Goal: Transaction & Acquisition: Book appointment/travel/reservation

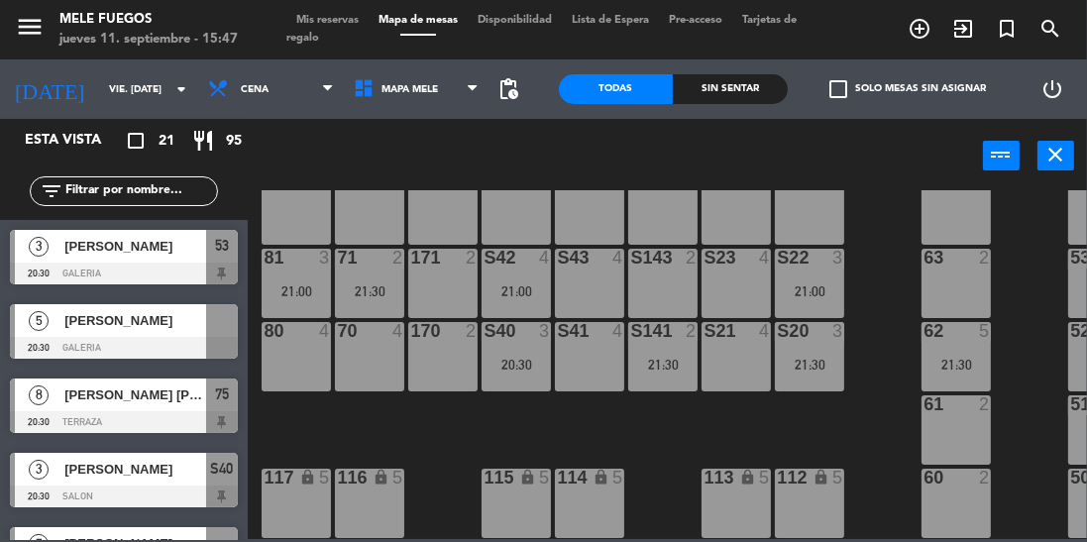
scroll to position [426, 65]
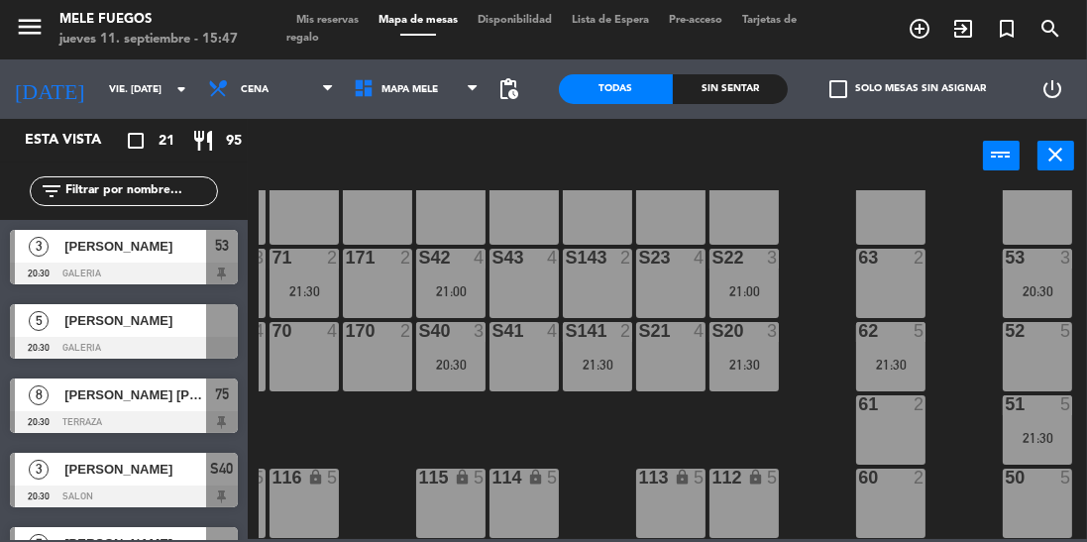
click at [223, 331] on div at bounding box center [222, 320] width 32 height 33
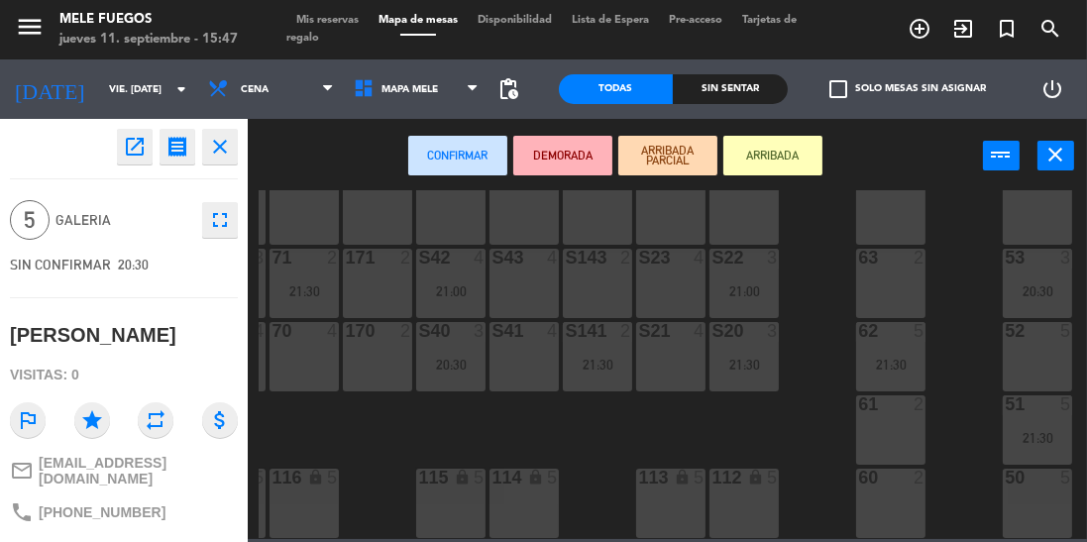
click at [1037, 492] on div "50 5" at bounding box center [1037, 503] width 69 height 69
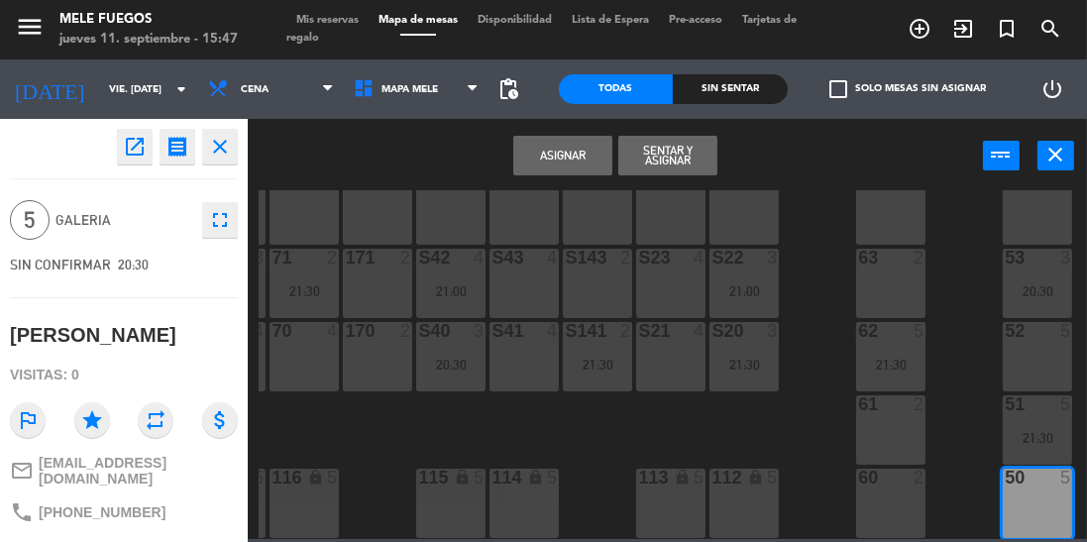
click at [575, 149] on button "Asignar" at bounding box center [562, 156] width 99 height 40
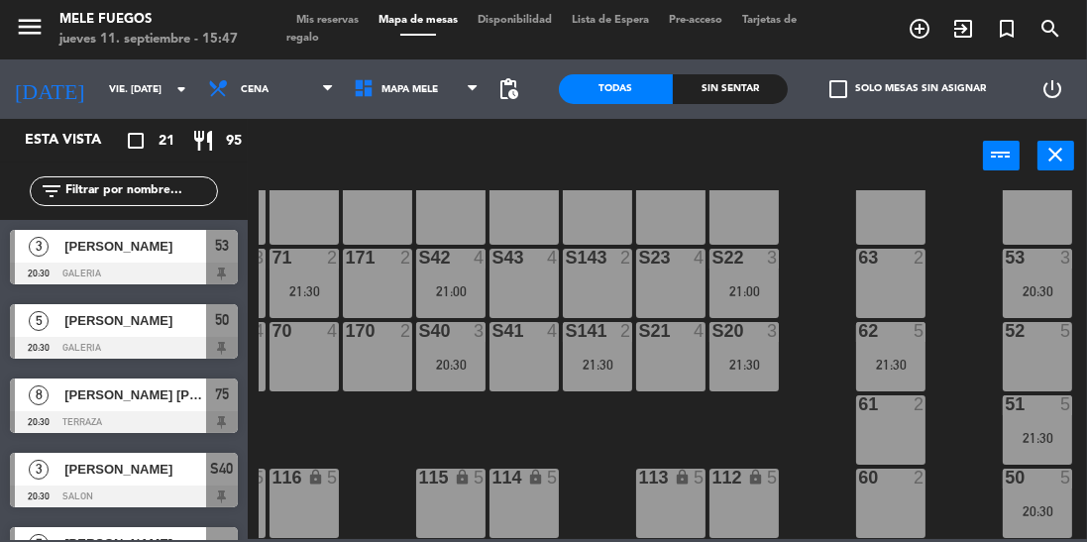
scroll to position [153, 0]
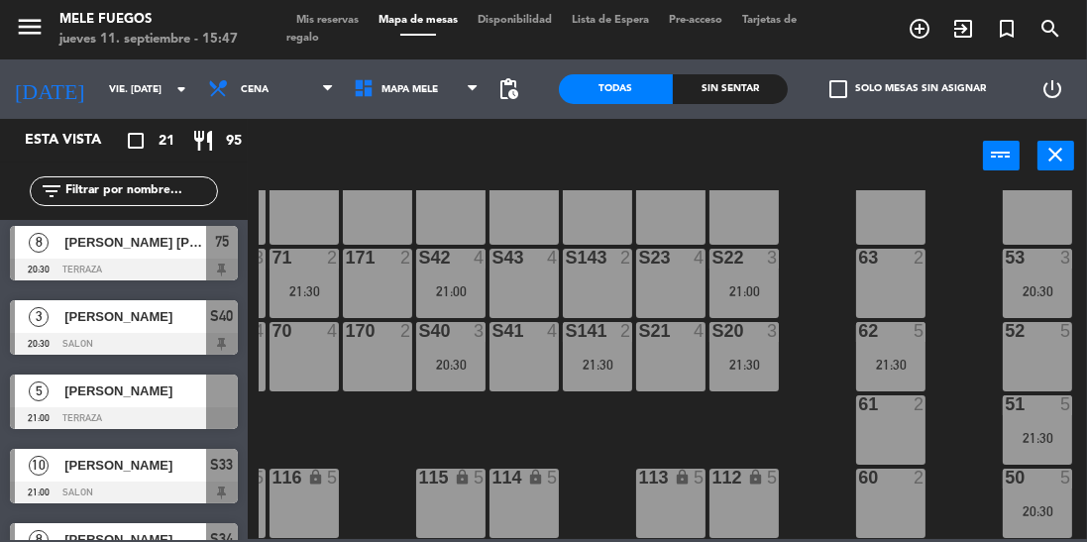
click at [91, 442] on div "10 Carolina Zorraquin 21:00 SALON S33" at bounding box center [124, 476] width 248 height 74
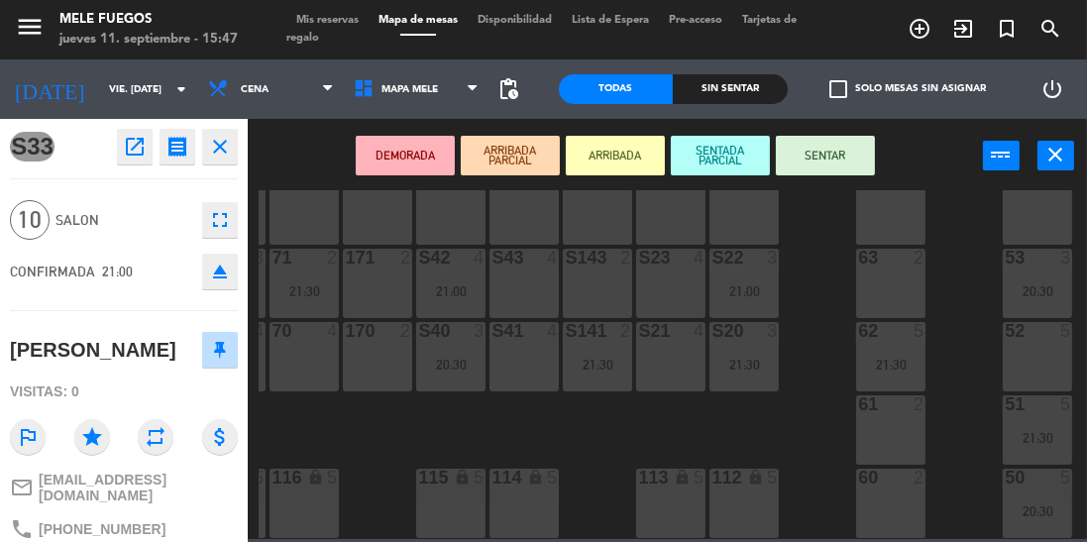
click at [313, 408] on div "100 8 101 8 102 8 103 8 104 8 S32 8 S33 10 21:00 S34 8 21:00 75 8 20:30 85 8 20…" at bounding box center [673, 364] width 828 height 349
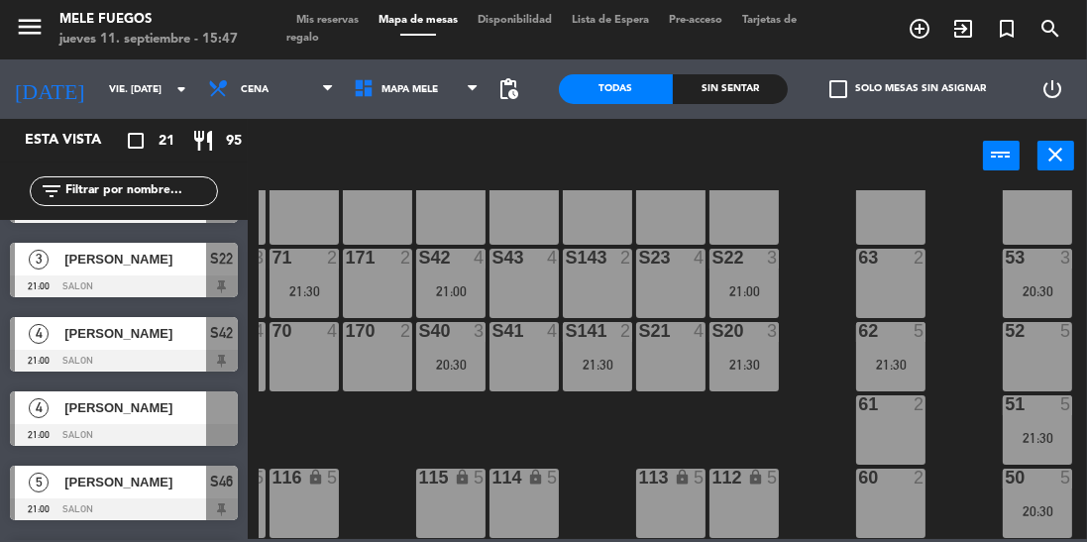
scroll to position [659, 0]
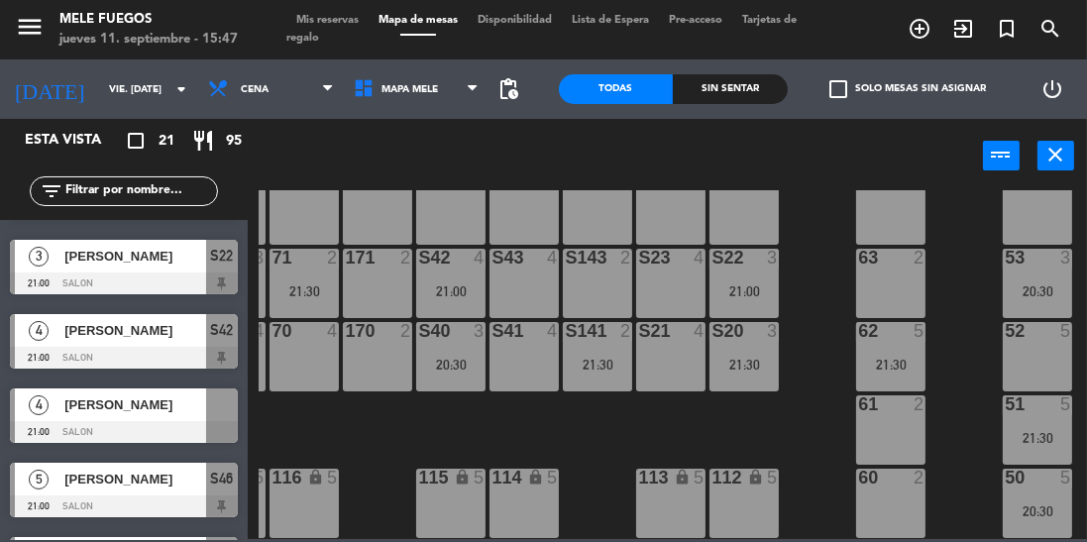
click at [222, 421] on div at bounding box center [124, 432] width 228 height 22
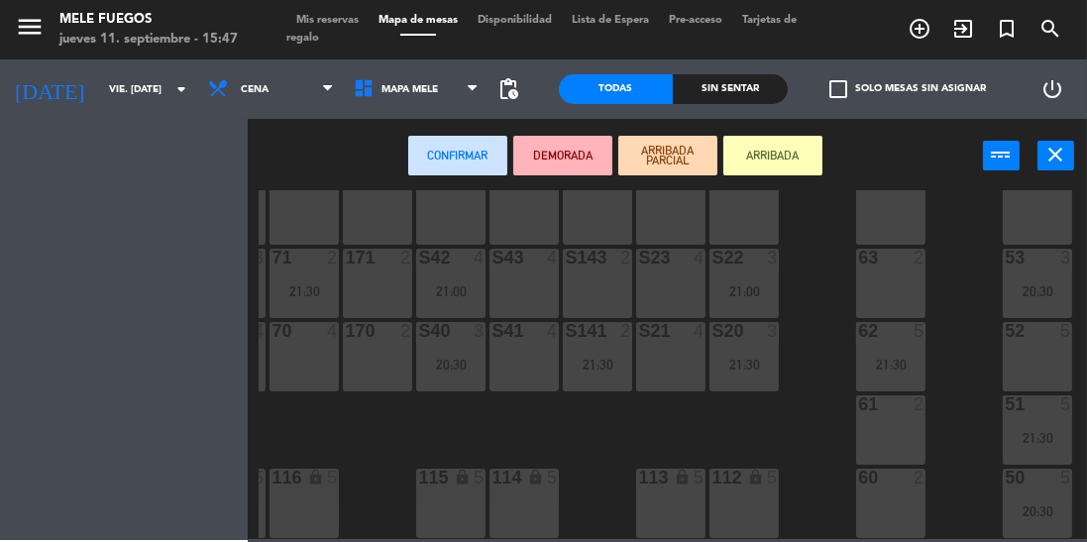
click at [532, 381] on div "S41 4" at bounding box center [523, 356] width 69 height 69
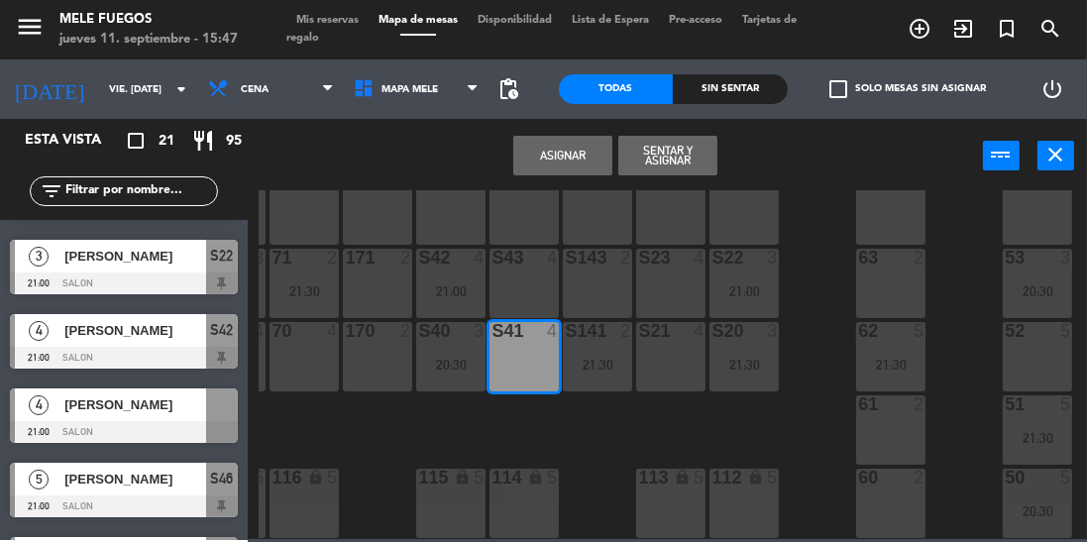
click at [519, 345] on div "S41 4" at bounding box center [523, 356] width 69 height 69
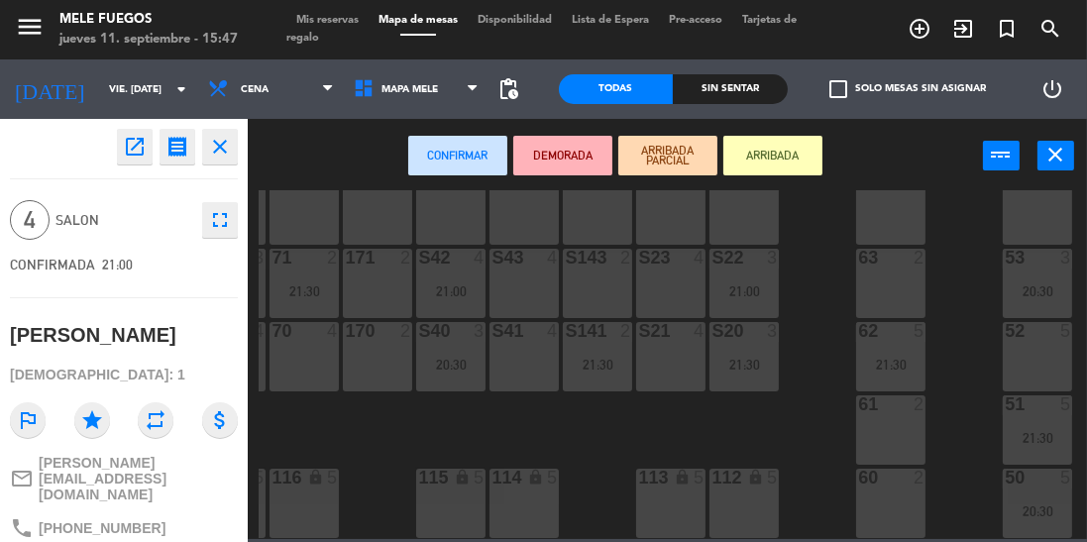
click at [525, 336] on div "S41 4" at bounding box center [523, 356] width 69 height 69
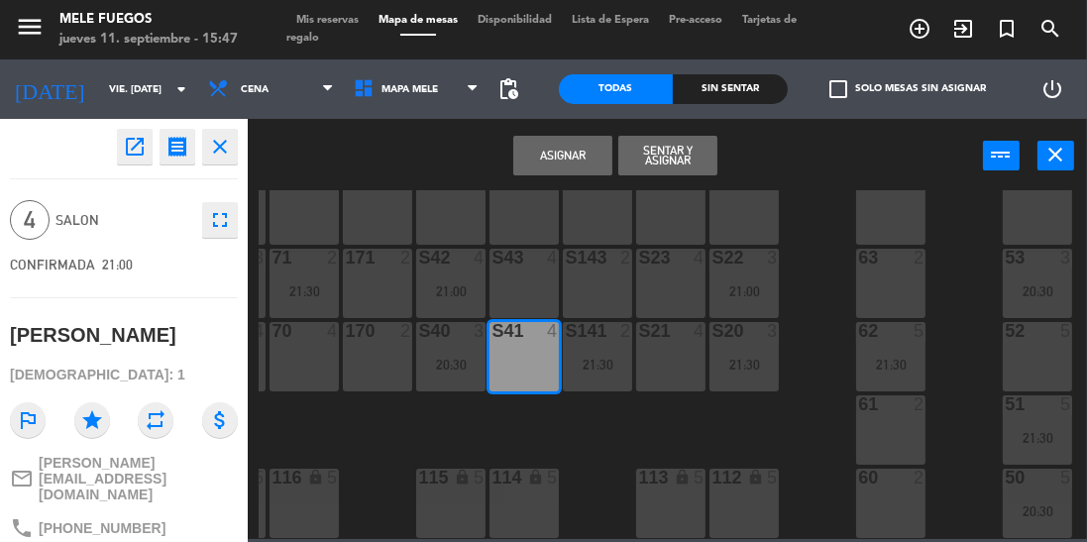
click at [587, 141] on button "Asignar" at bounding box center [562, 156] width 99 height 40
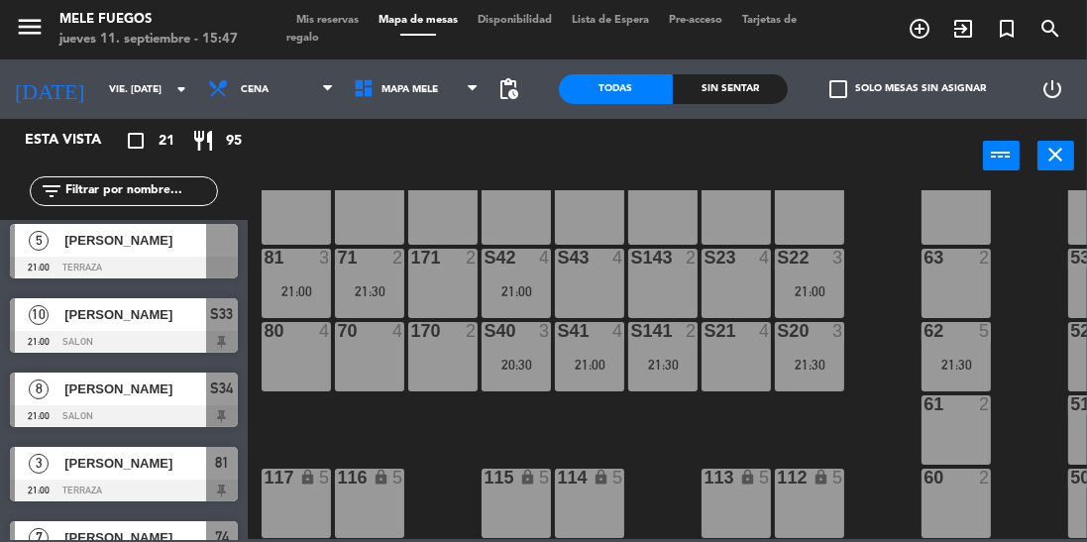
scroll to position [426, 1]
click at [235, 249] on div at bounding box center [222, 240] width 32 height 33
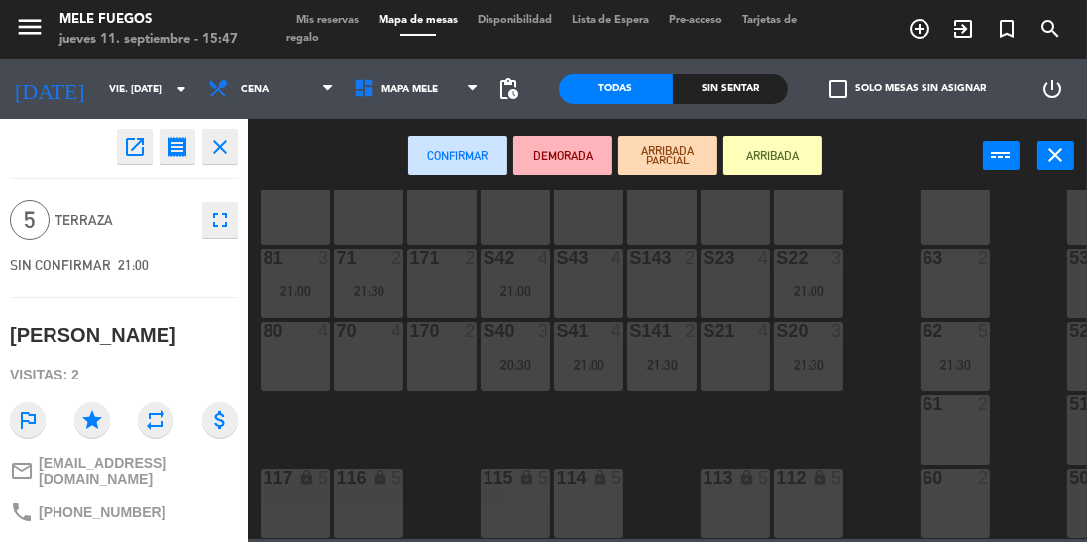
click at [305, 498] on div "117 lock 5" at bounding box center [295, 503] width 69 height 69
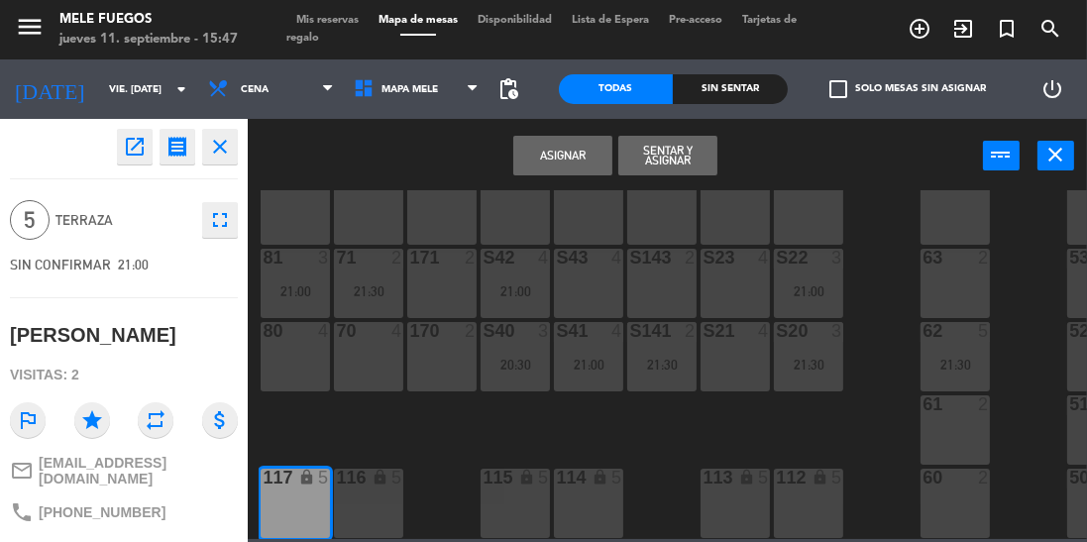
click at [583, 155] on button "Asignar" at bounding box center [562, 156] width 99 height 40
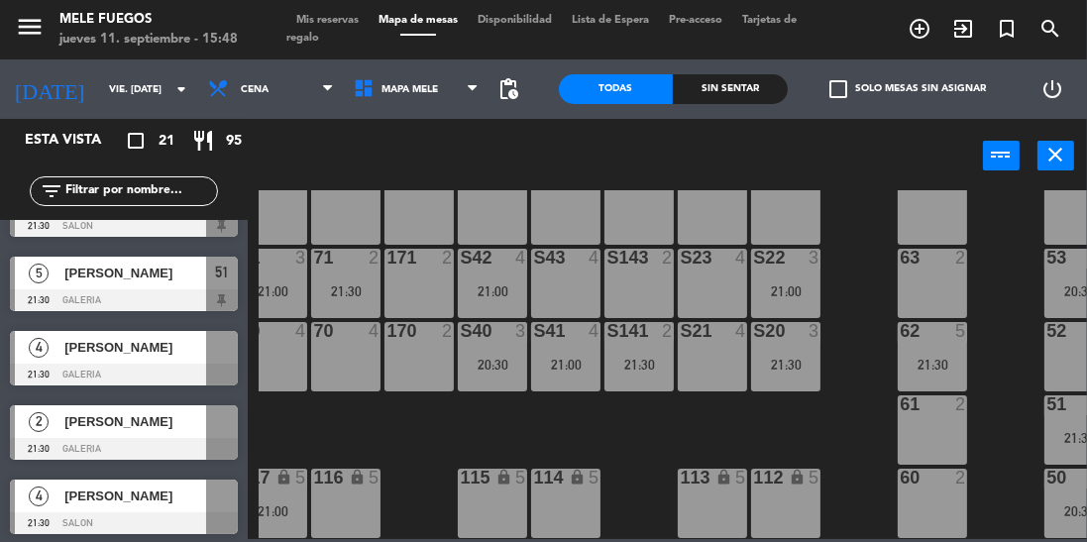
scroll to position [426, 65]
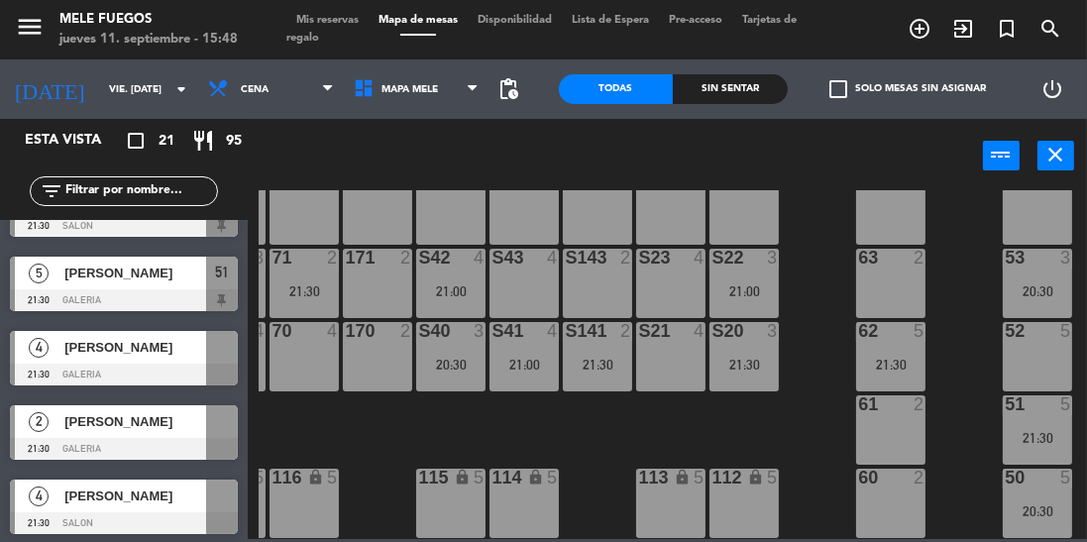
click at [214, 361] on div at bounding box center [222, 347] width 32 height 33
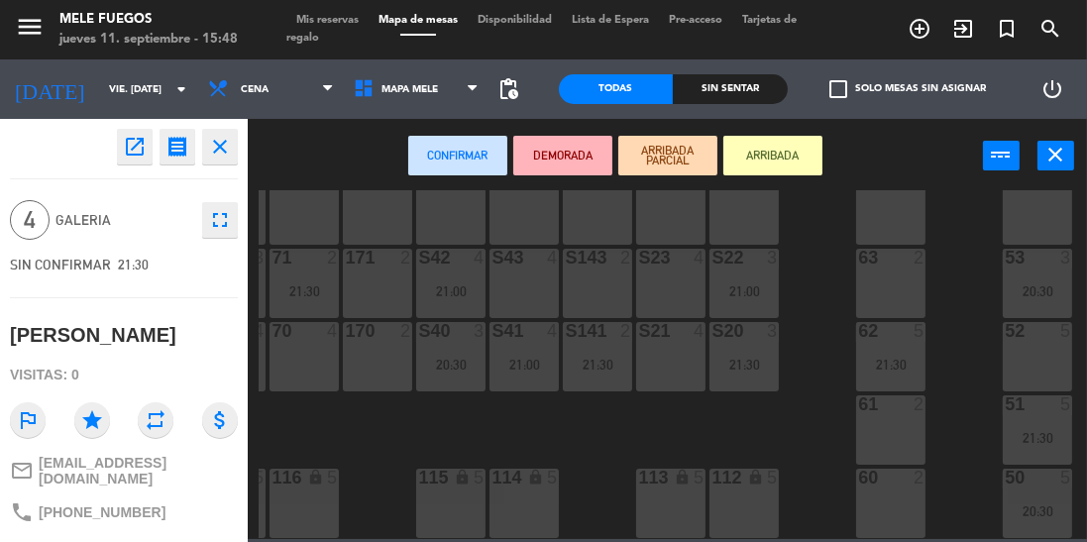
click at [1027, 353] on div "52 5" at bounding box center [1037, 356] width 69 height 69
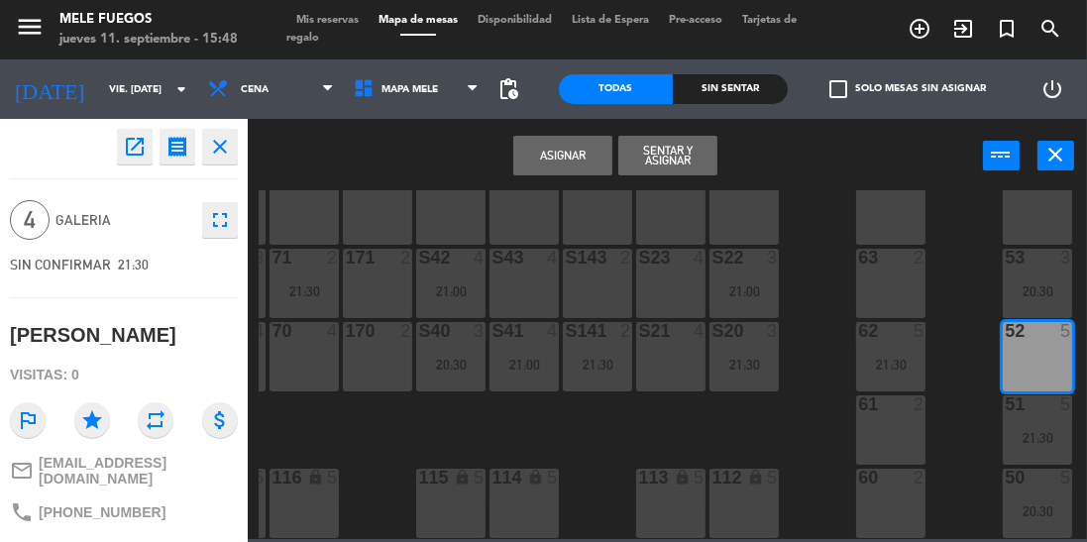
click at [571, 143] on button "Asignar" at bounding box center [562, 156] width 99 height 40
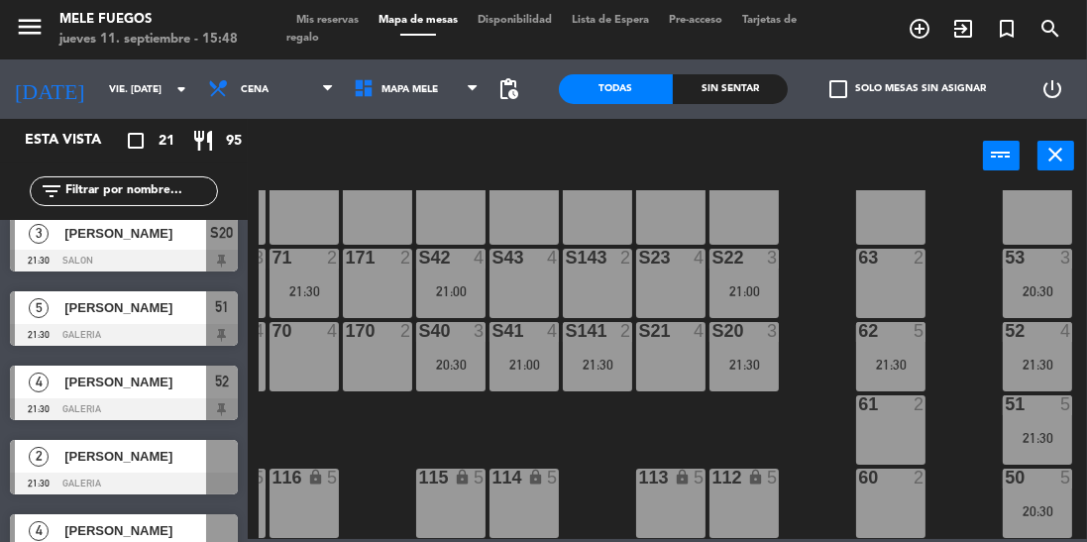
scroll to position [1056, 0]
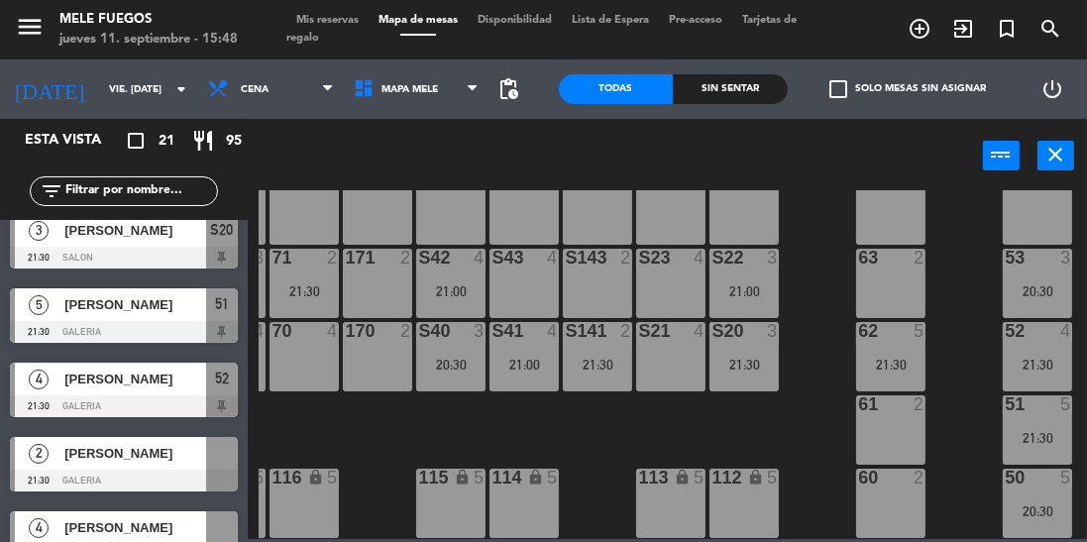
click at [228, 464] on div at bounding box center [222, 453] width 32 height 33
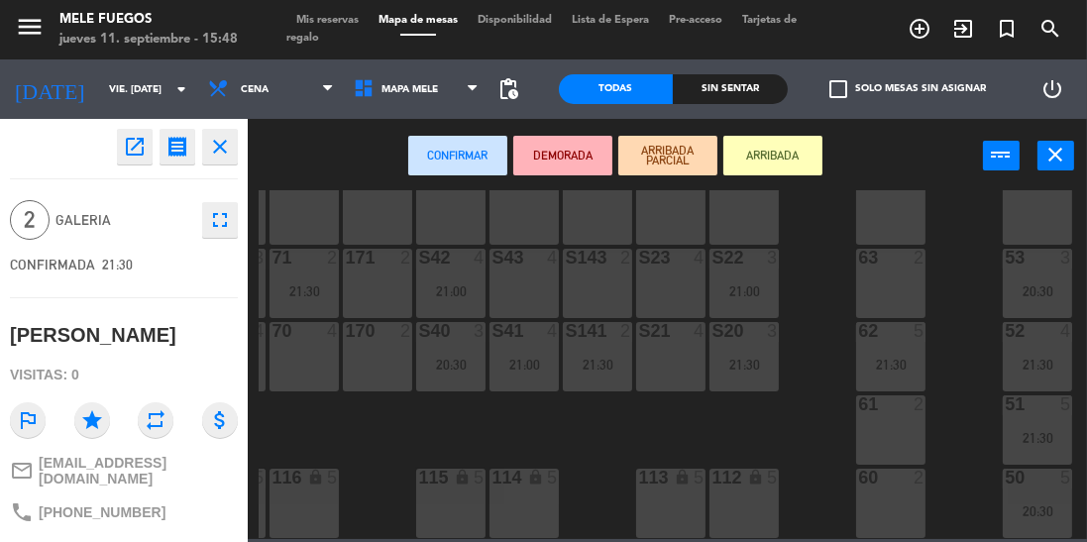
click at [881, 254] on div at bounding box center [891, 258] width 33 height 18
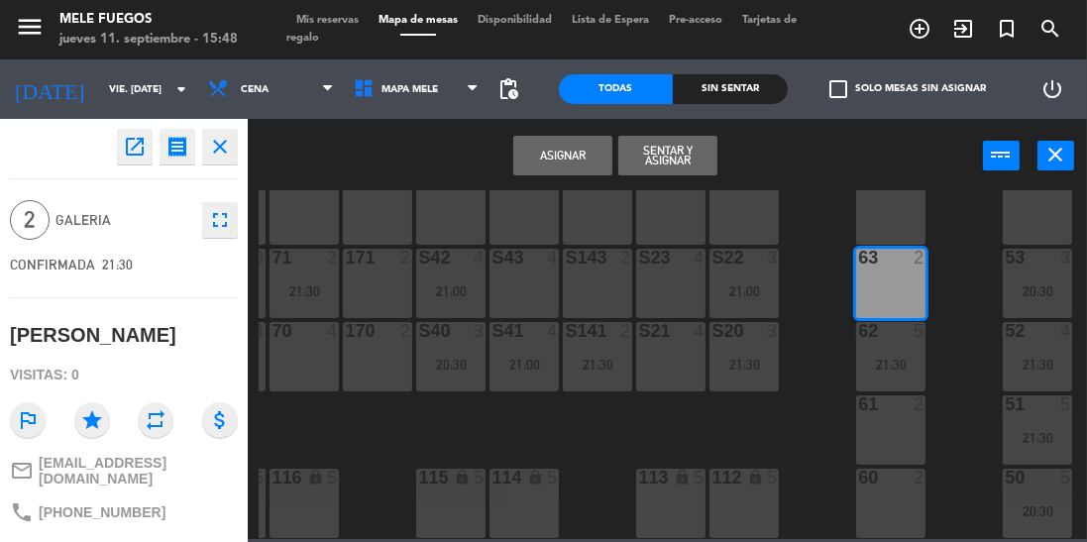
click at [561, 139] on button "Asignar" at bounding box center [562, 156] width 99 height 40
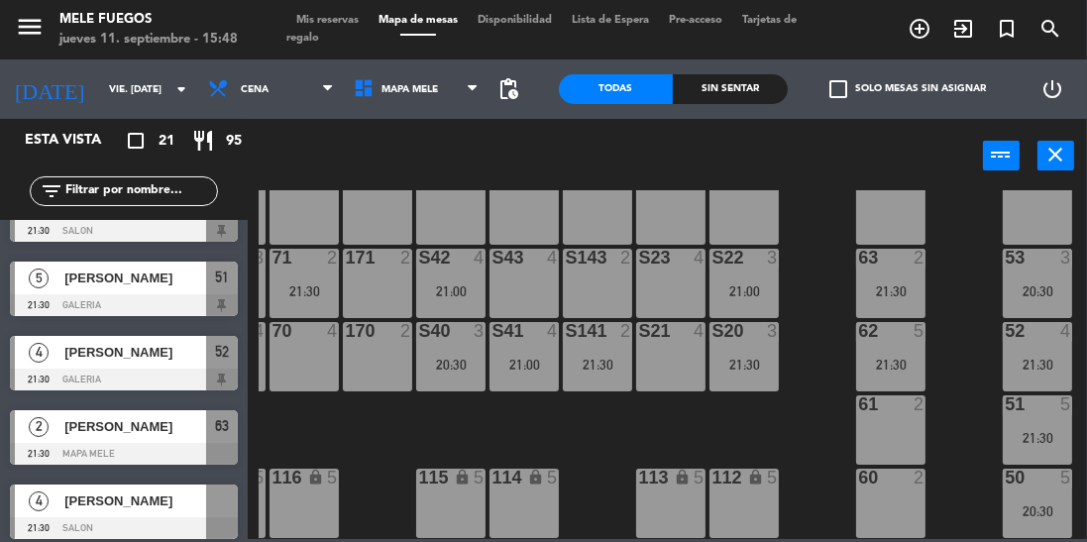
scroll to position [1145, 0]
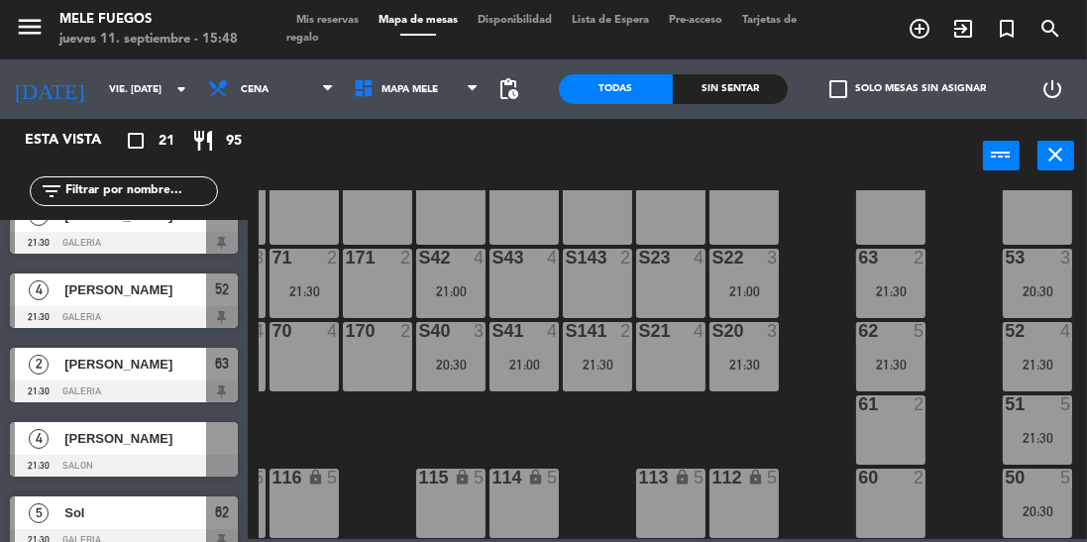
click at [224, 460] on div at bounding box center [124, 466] width 228 height 22
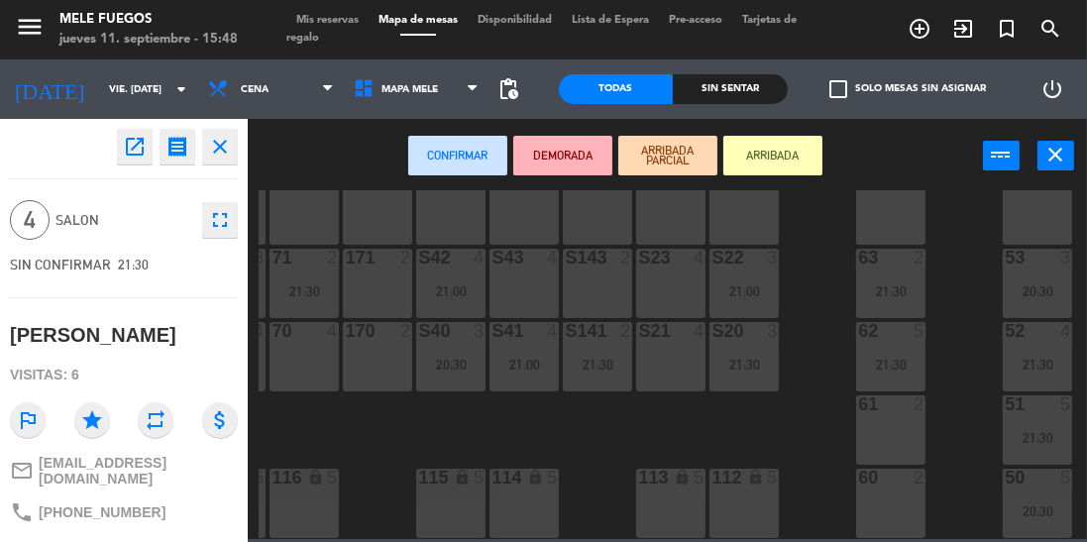
click at [672, 349] on div "S21 4" at bounding box center [670, 356] width 69 height 69
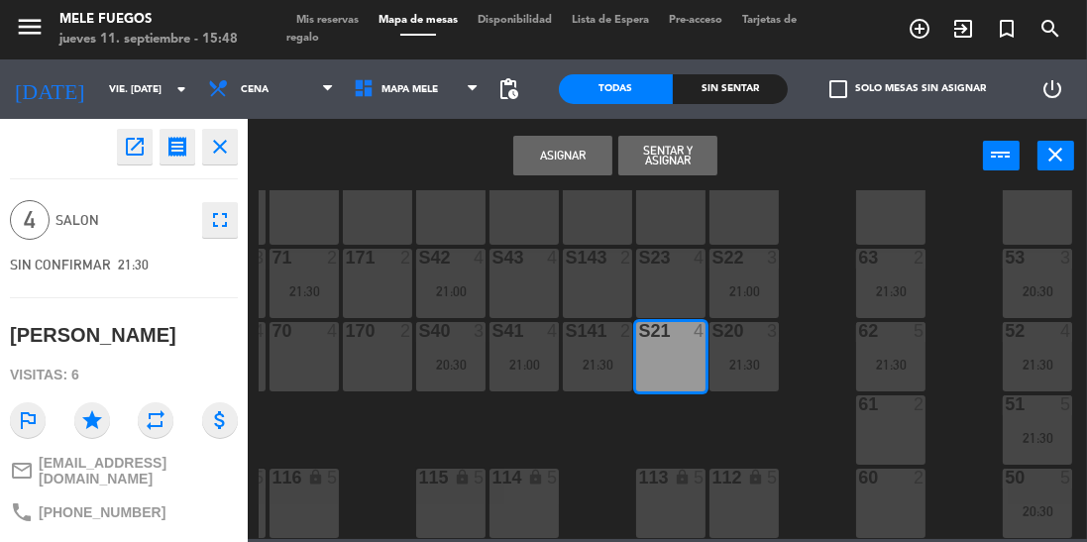
click at [548, 143] on button "Asignar" at bounding box center [562, 156] width 99 height 40
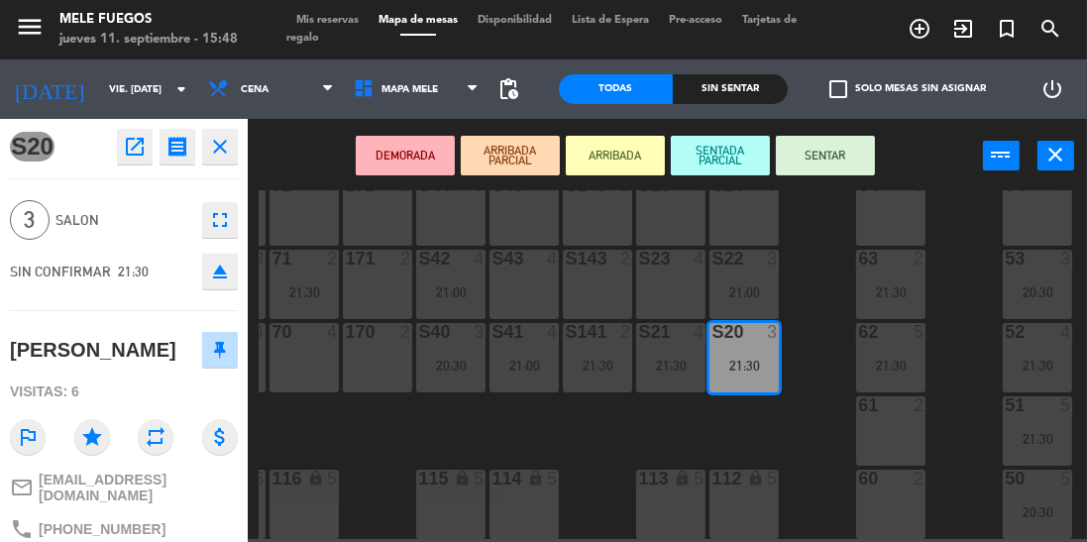
scroll to position [426, 65]
click at [829, 375] on div "menu Mele Fuegos jueves 11. septiembre - 15:48 Mis reservas Mapa de mesas Dispo…" at bounding box center [543, 271] width 1087 height 542
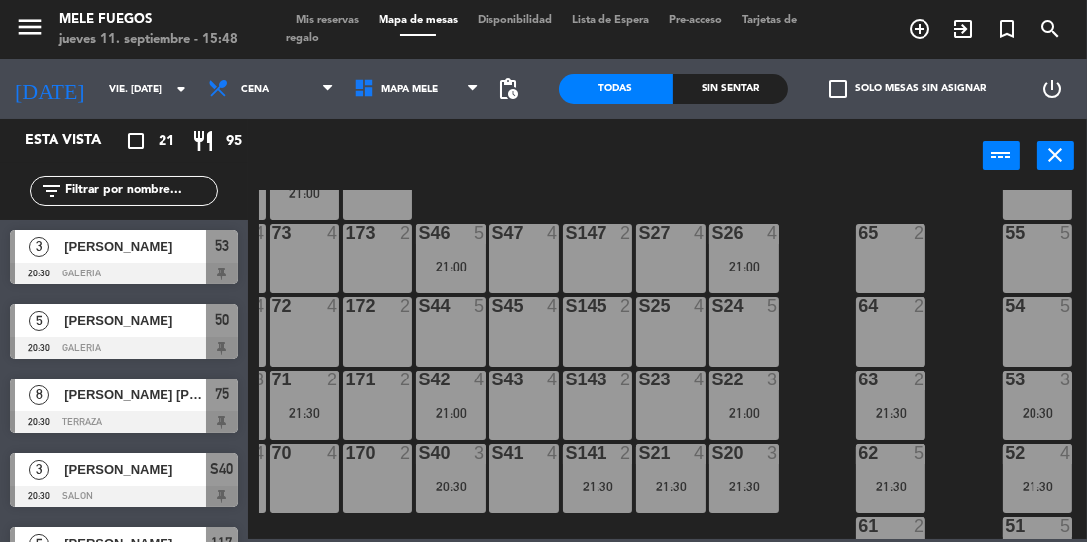
scroll to position [331, 0]
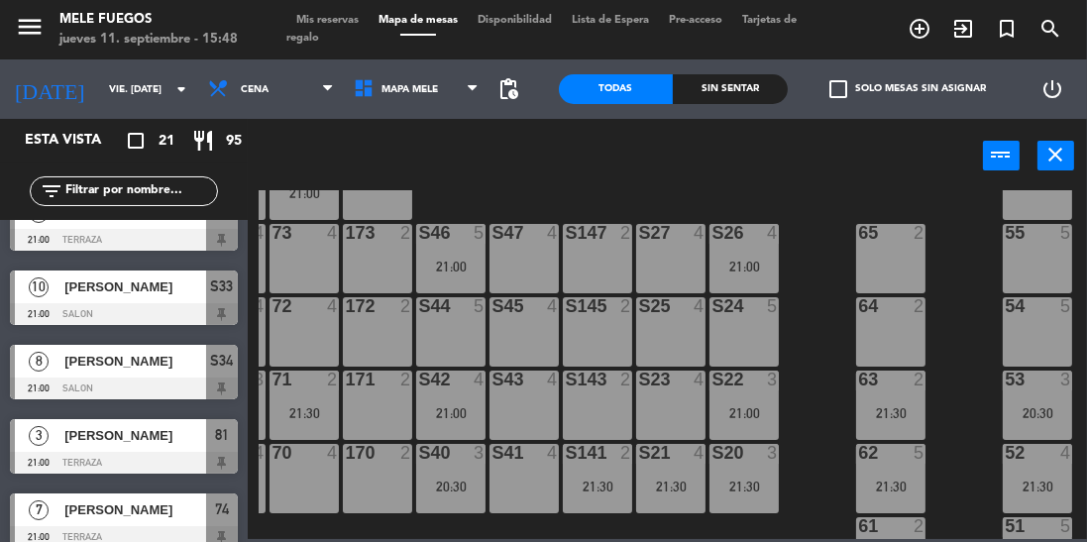
click at [828, 268] on div "100 8 101 8 102 8 103 8 104 8 S32 8 S33 10 21:00 S34 8 21:00 75 8 20:30 85 8 20…" at bounding box center [673, 364] width 828 height 349
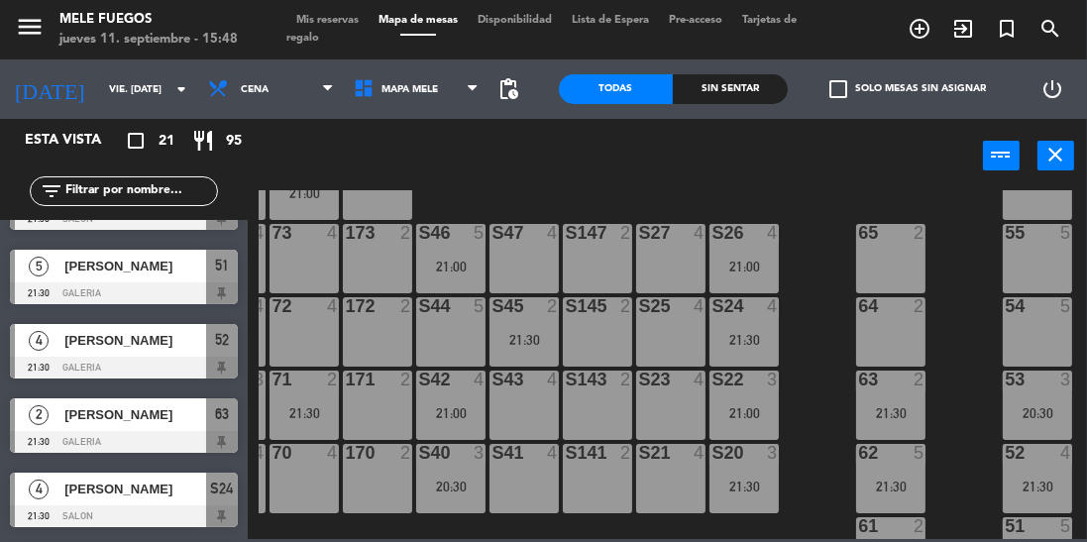
scroll to position [1145, 0]
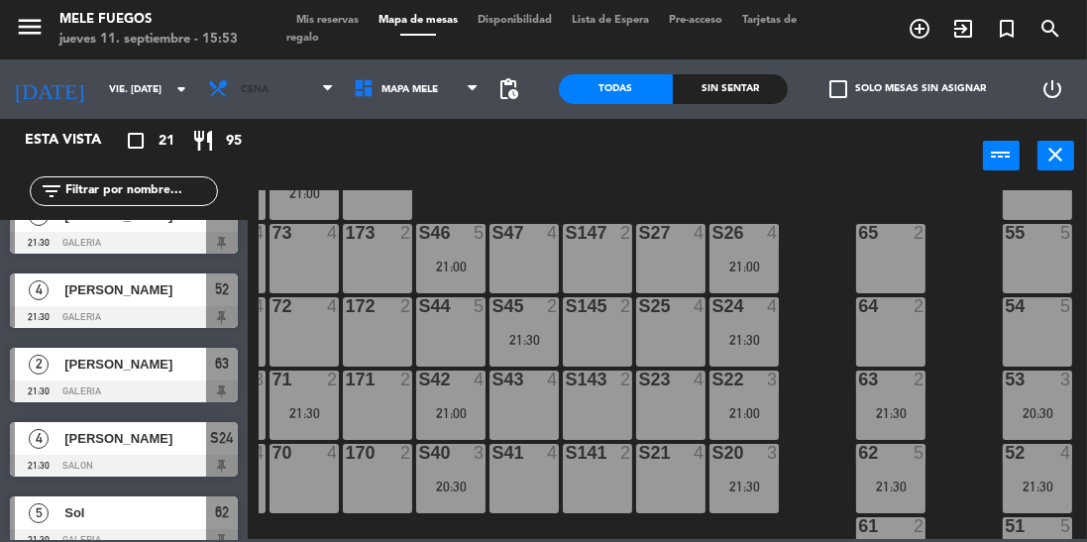
click at [245, 71] on span "Cena" at bounding box center [271, 89] width 146 height 44
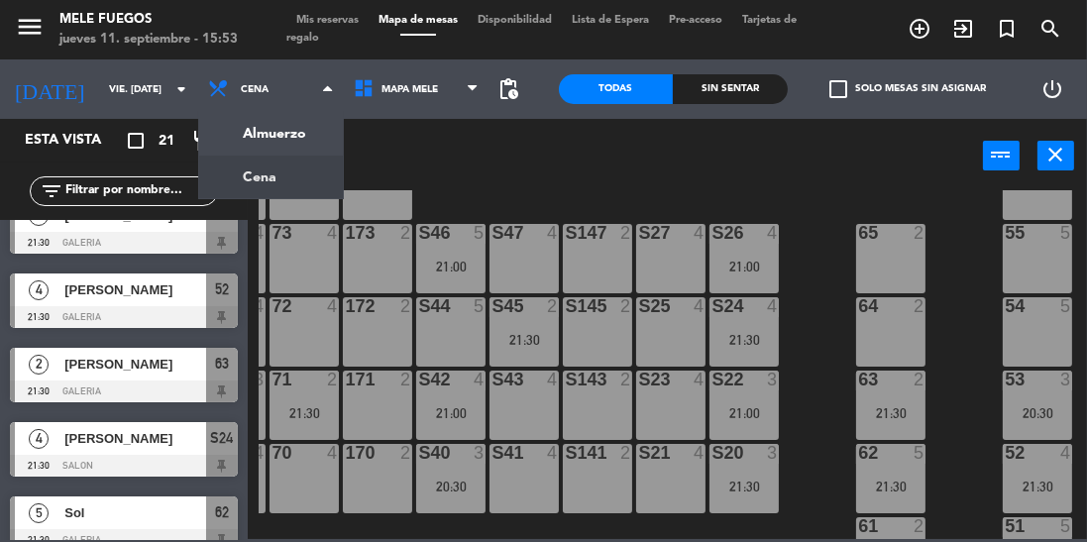
click at [271, 147] on ng-component "menu Mele Fuegos jueves 11. septiembre - 15:53 Mis reservas Mapa de mesas Dispo…" at bounding box center [543, 269] width 1087 height 539
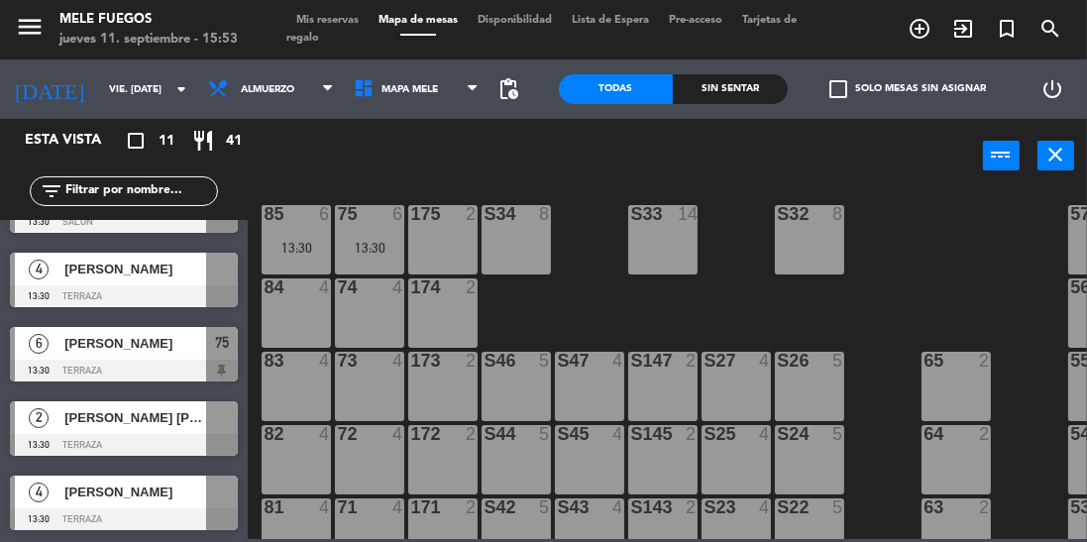
scroll to position [177, 0]
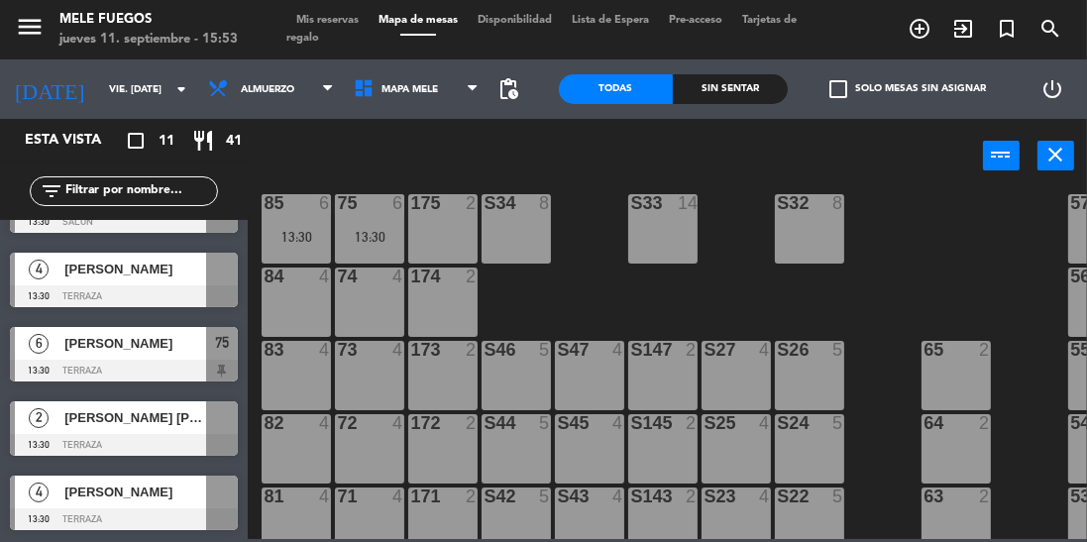
click at [224, 280] on div at bounding box center [222, 269] width 32 height 33
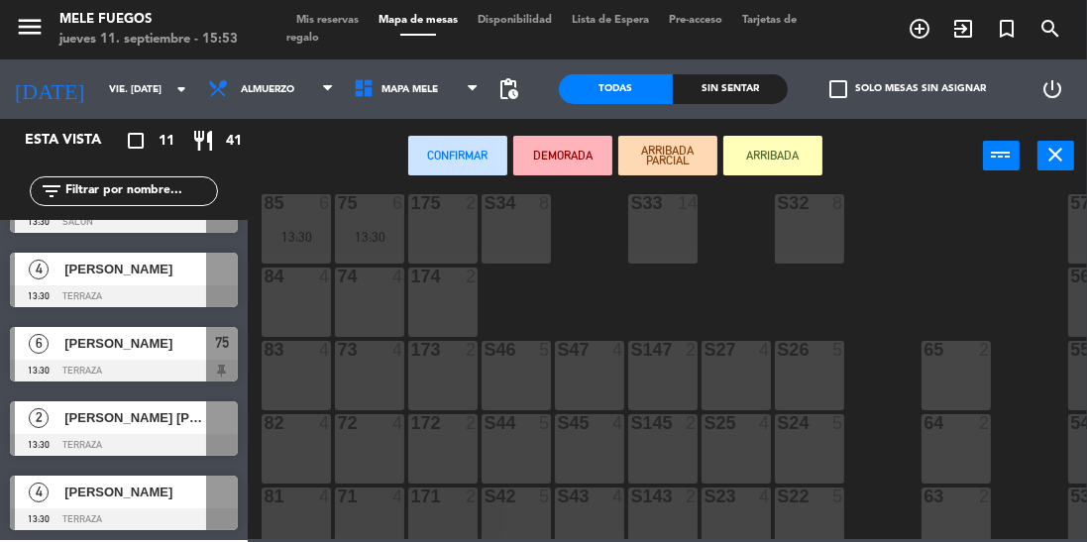
click at [291, 366] on div "83 4" at bounding box center [296, 375] width 69 height 69
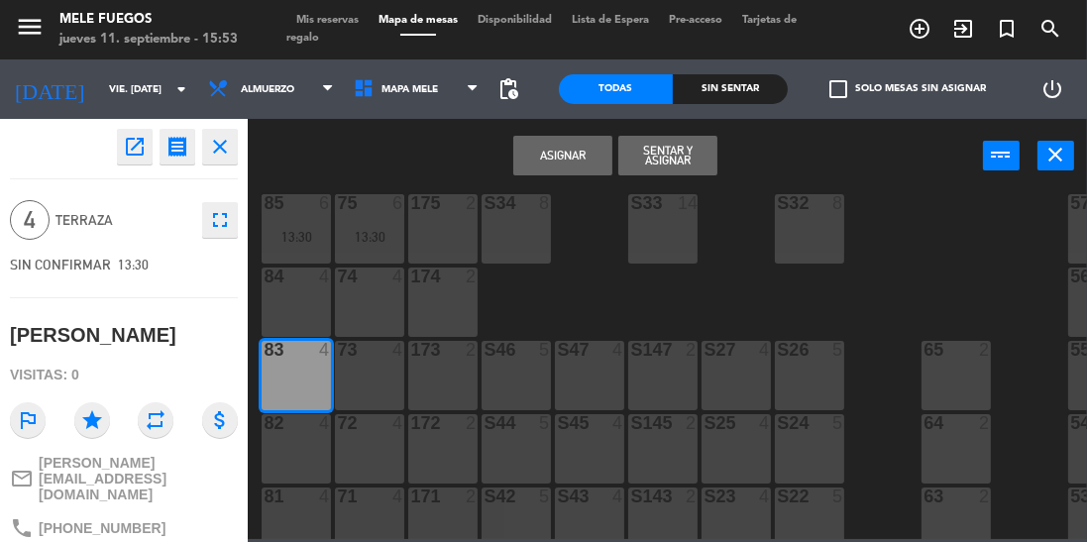
click at [552, 155] on button "Asignar" at bounding box center [562, 156] width 99 height 40
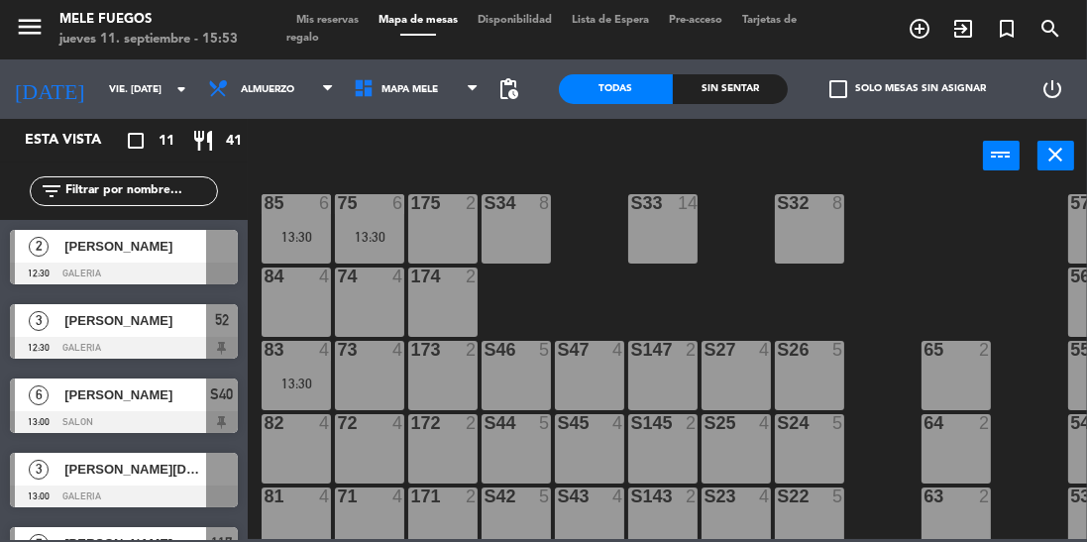
scroll to position [0, 0]
click at [232, 254] on div at bounding box center [222, 246] width 32 height 33
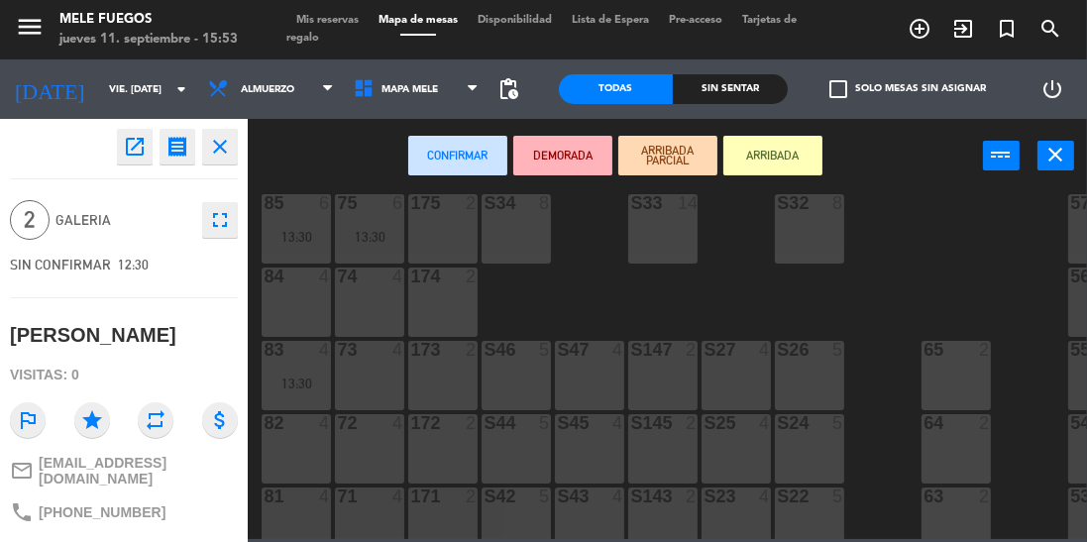
click at [958, 453] on div "64 2" at bounding box center [956, 448] width 69 height 69
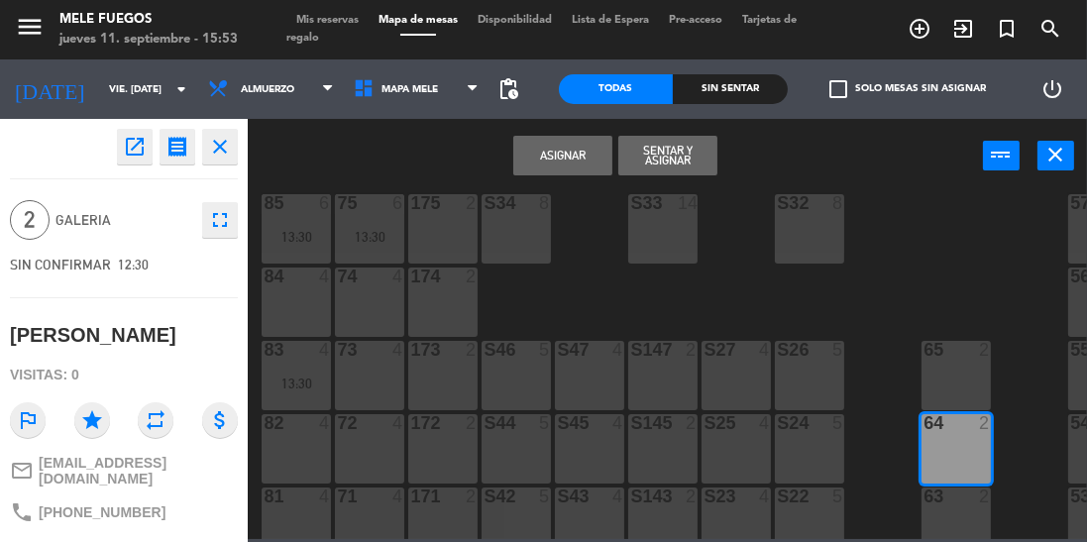
click at [569, 164] on button "Asignar" at bounding box center [562, 156] width 99 height 40
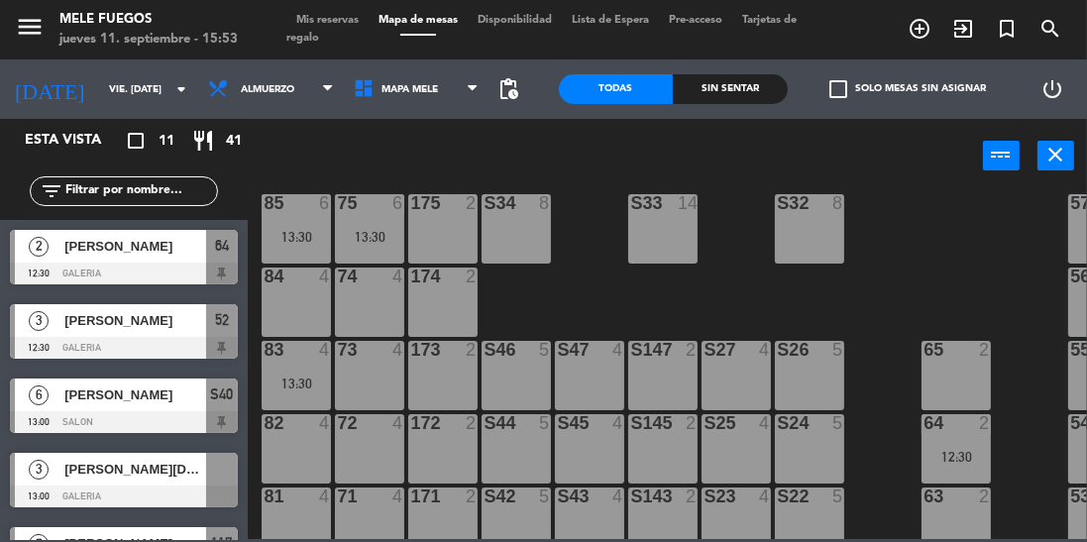
scroll to position [177, 65]
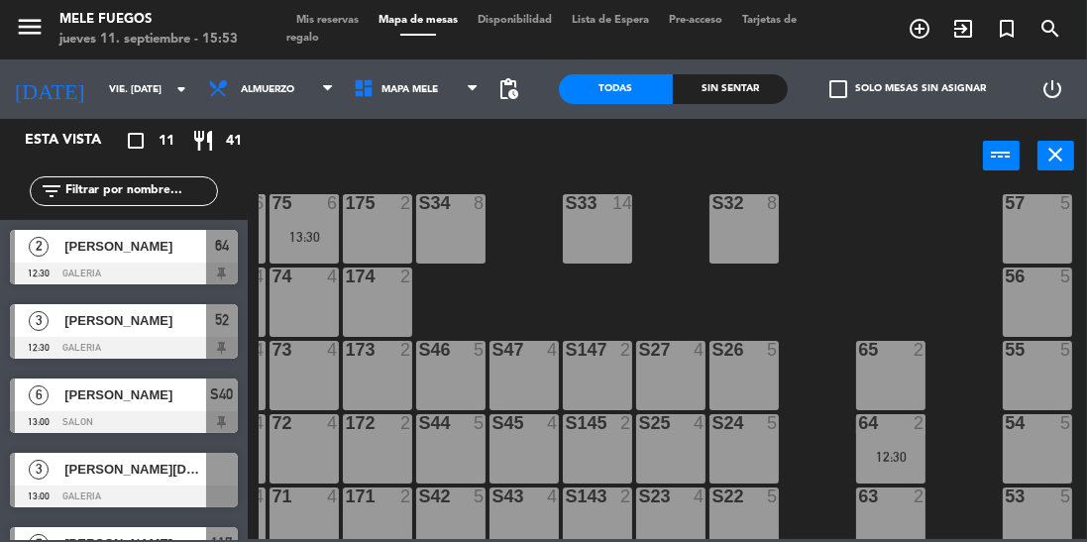
click at [216, 474] on div at bounding box center [222, 469] width 32 height 33
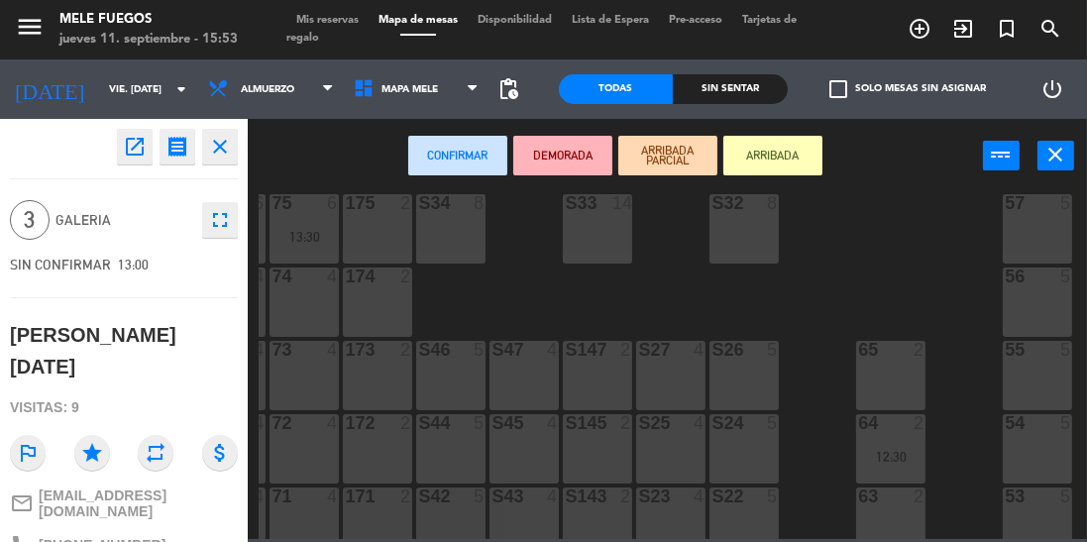
click at [1033, 385] on div "55 5" at bounding box center [1037, 375] width 69 height 69
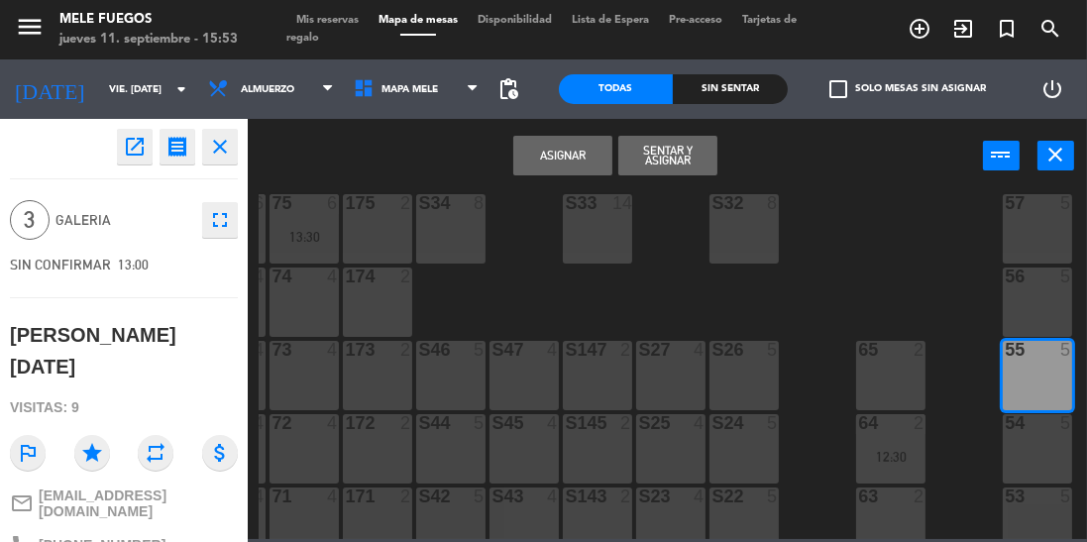
click at [576, 148] on button "Asignar" at bounding box center [562, 156] width 99 height 40
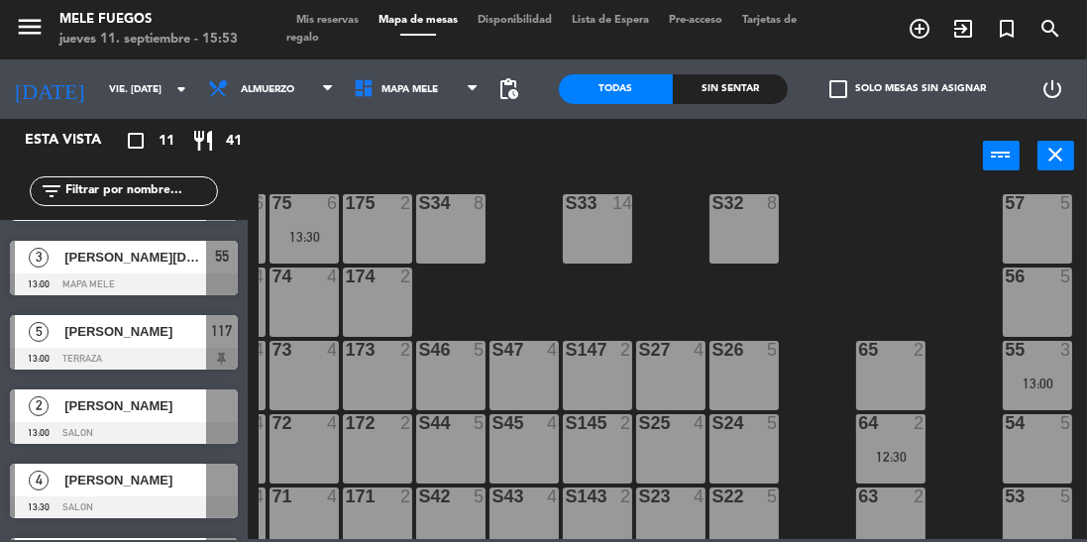
scroll to position [223, 0]
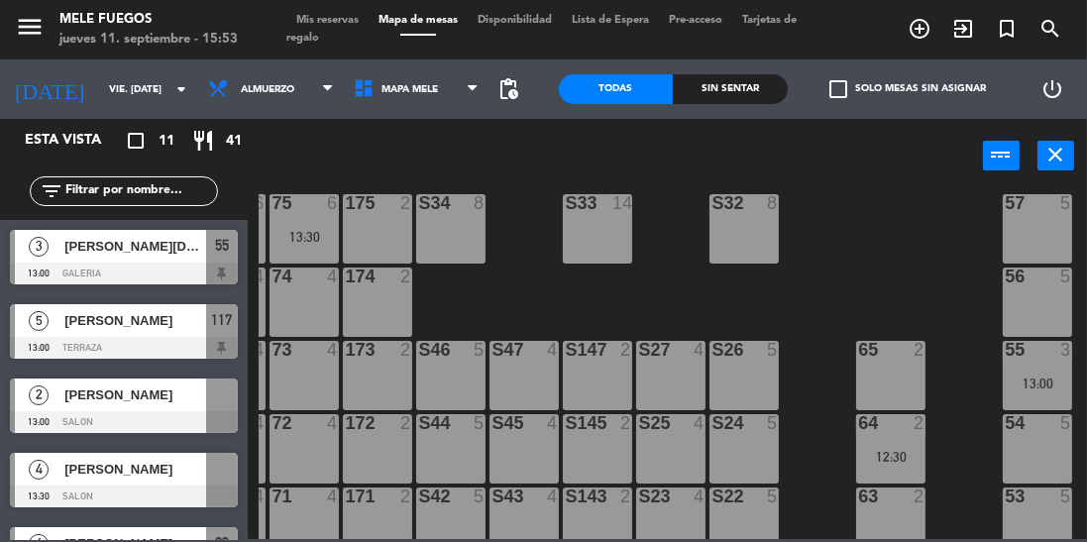
click at [233, 409] on div at bounding box center [222, 395] width 32 height 33
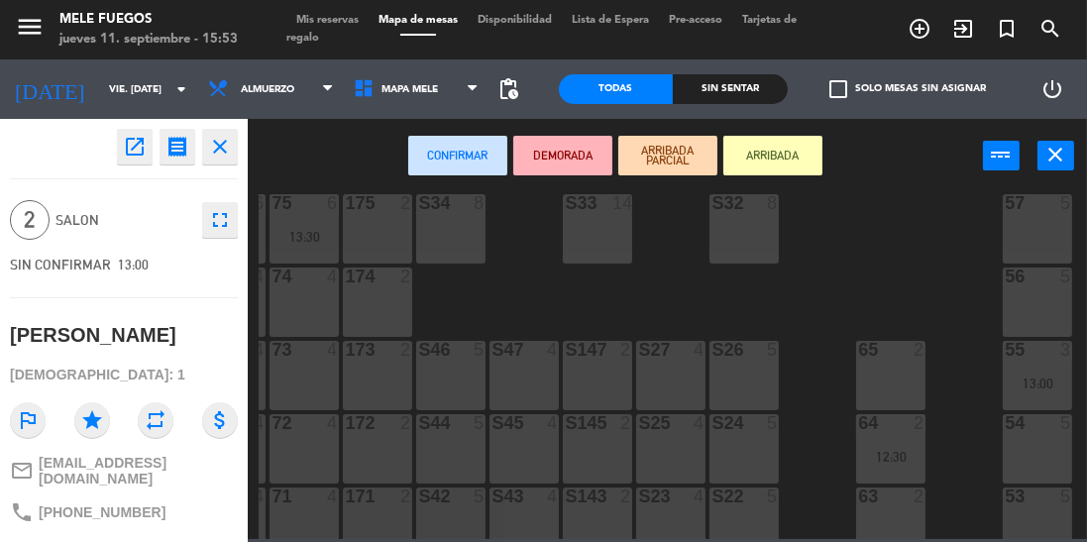
click at [511, 375] on div "S47 4" at bounding box center [523, 375] width 69 height 69
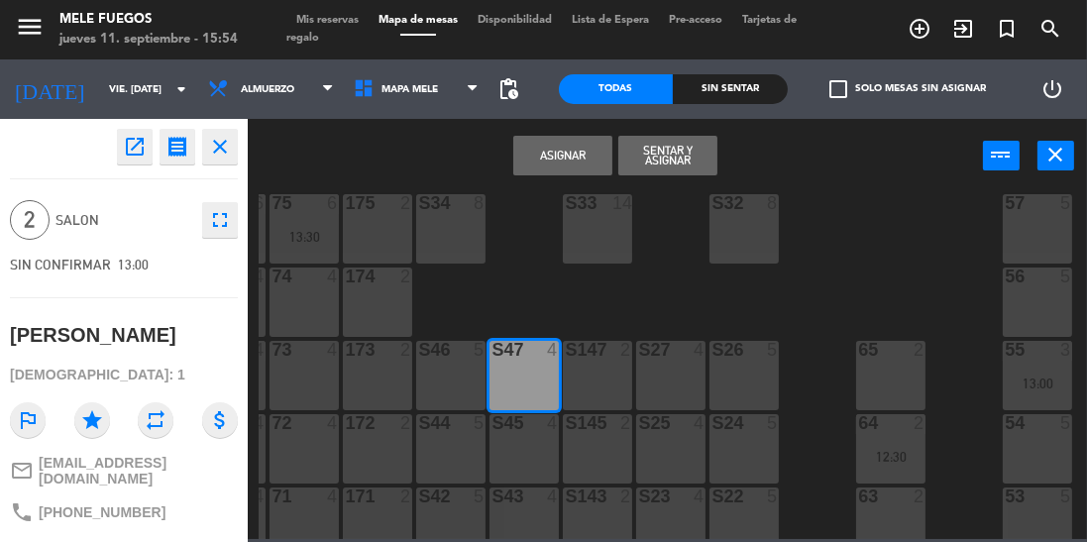
click at [569, 157] on button "Asignar" at bounding box center [562, 156] width 99 height 40
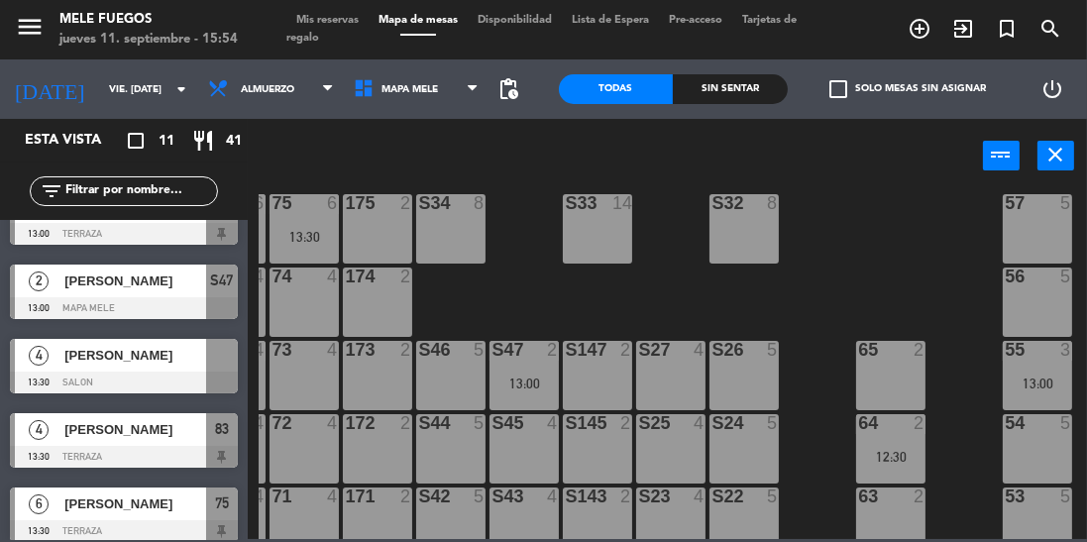
scroll to position [357, 0]
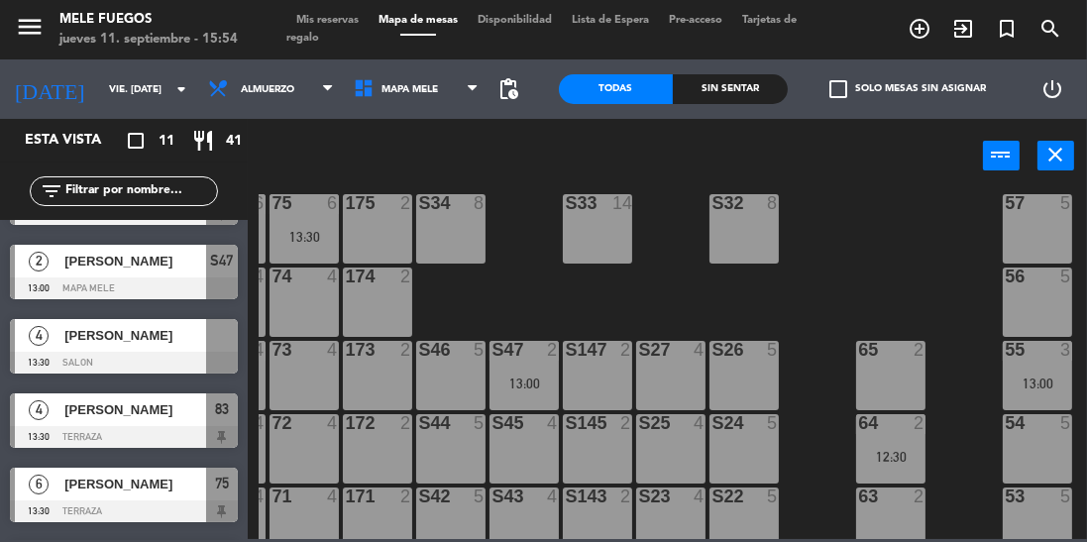
click at [226, 353] on div at bounding box center [124, 363] width 228 height 22
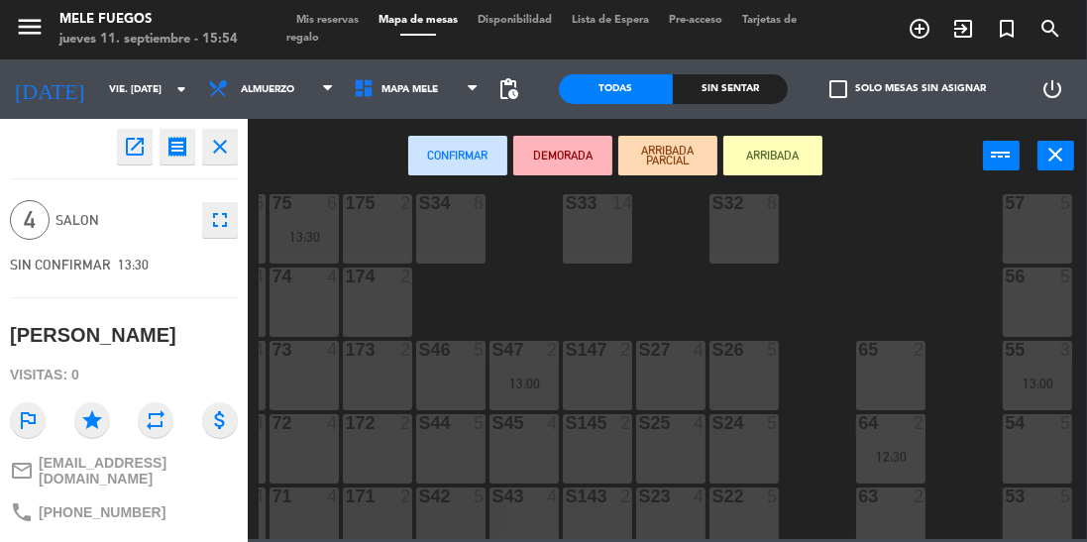
click at [741, 355] on div at bounding box center [744, 350] width 33 height 18
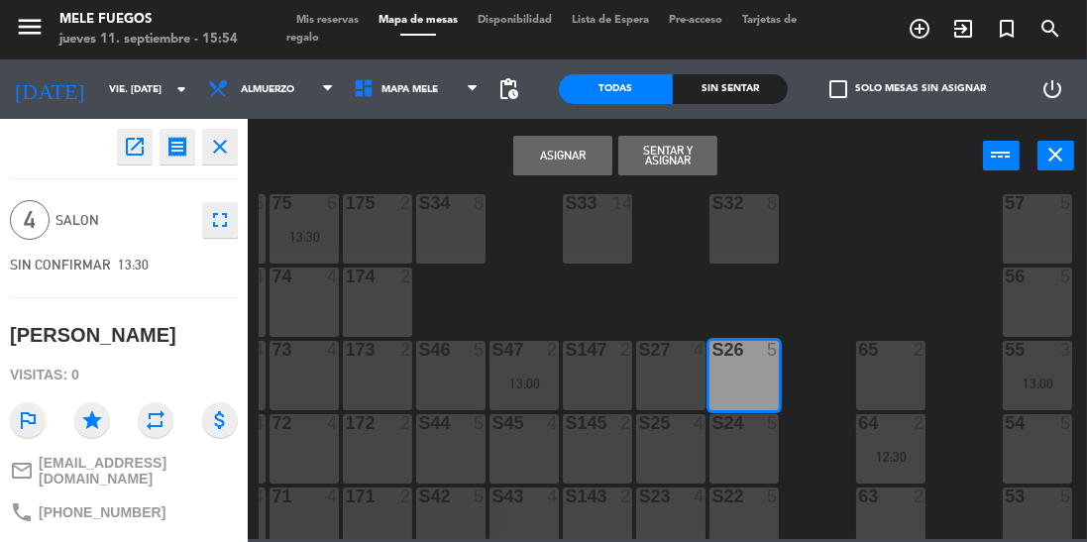
click at [572, 152] on button "Asignar" at bounding box center [562, 156] width 99 height 40
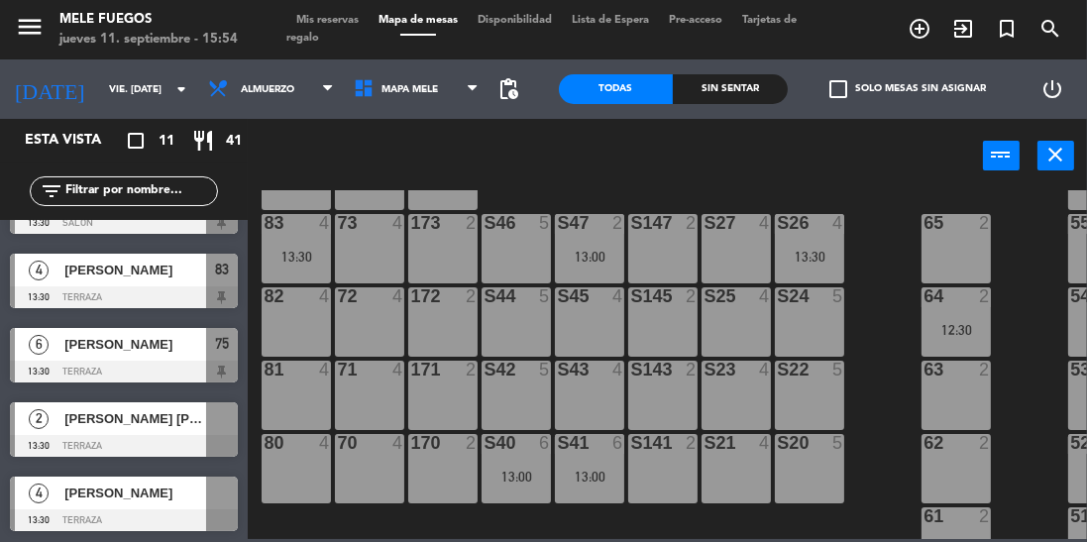
scroll to position [306, 0]
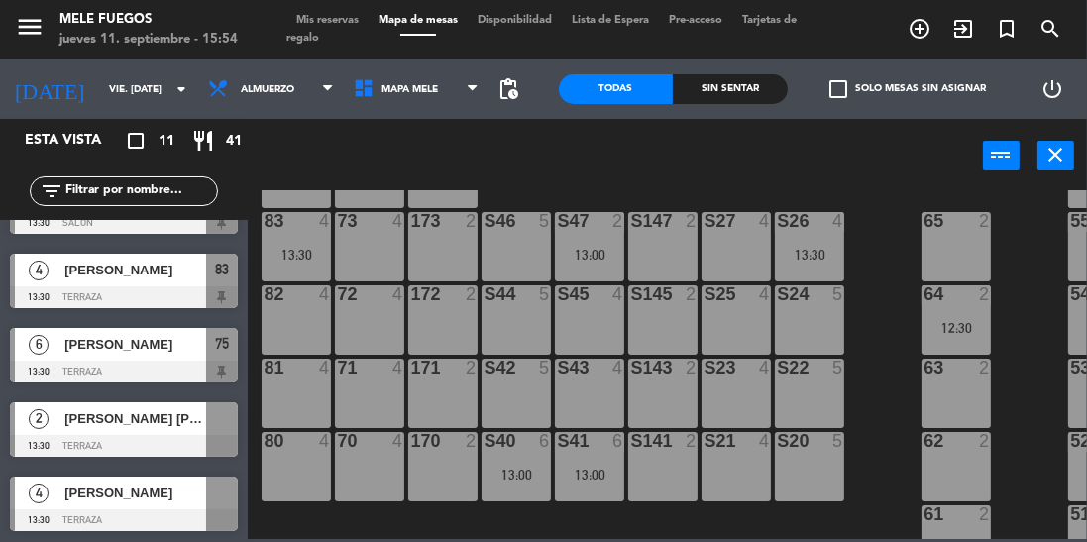
click at [223, 414] on div at bounding box center [222, 418] width 32 height 33
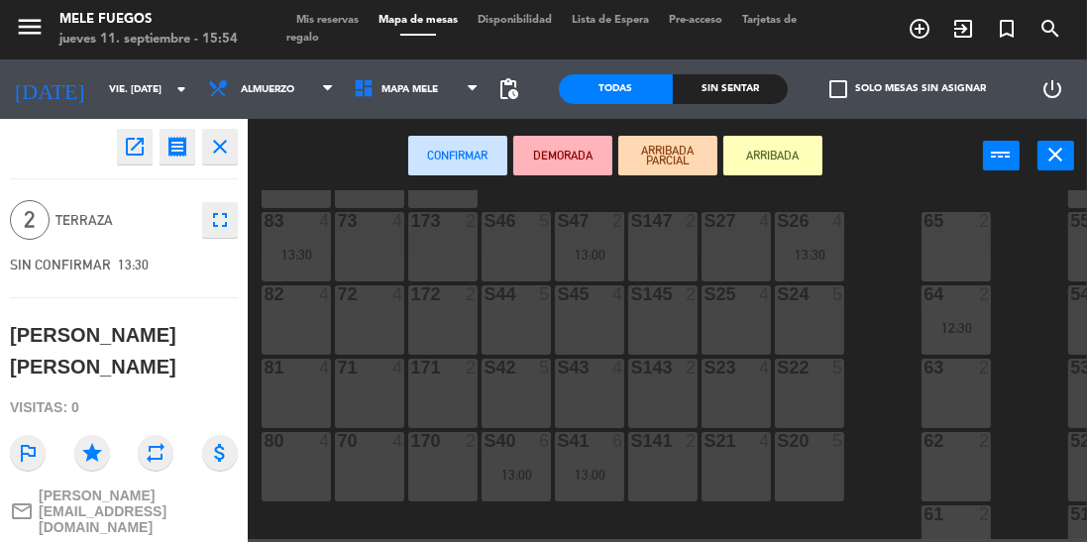
click at [380, 386] on div "71 4" at bounding box center [369, 393] width 69 height 69
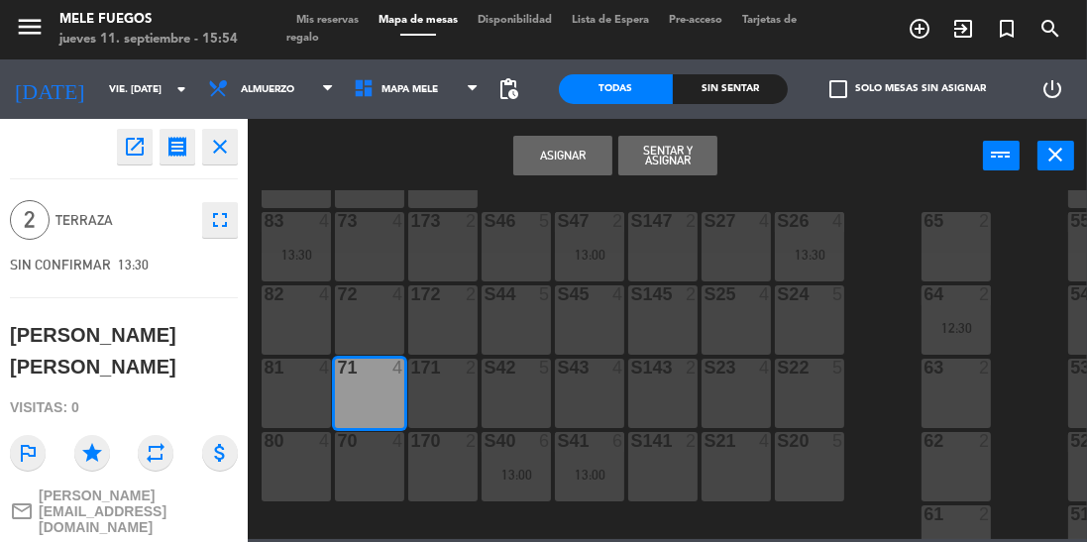
click at [559, 155] on button "Asignar" at bounding box center [562, 156] width 99 height 40
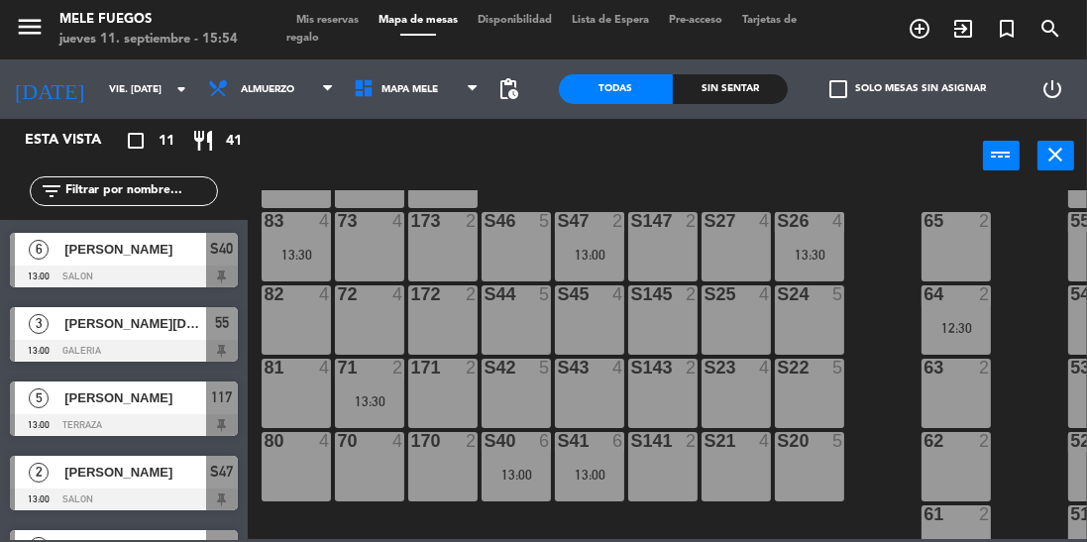
scroll to position [496, 0]
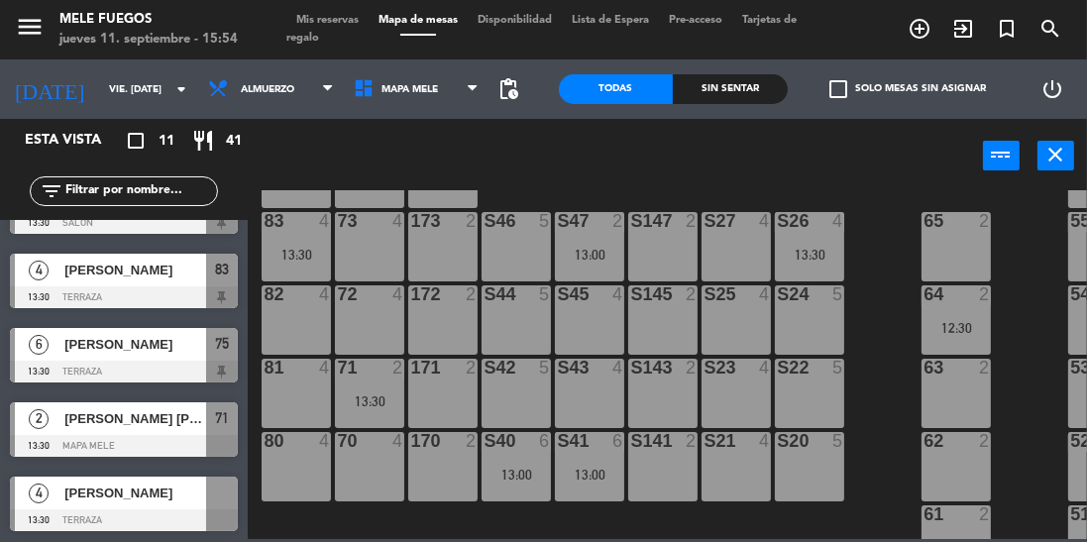
click at [228, 499] on div at bounding box center [222, 493] width 32 height 33
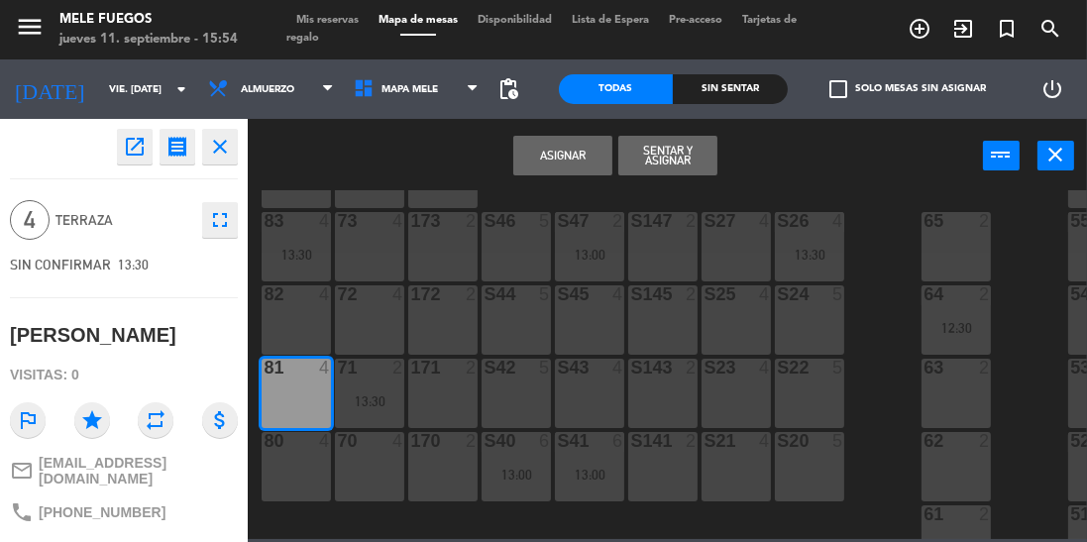
click at [568, 162] on button "Asignar" at bounding box center [562, 156] width 99 height 40
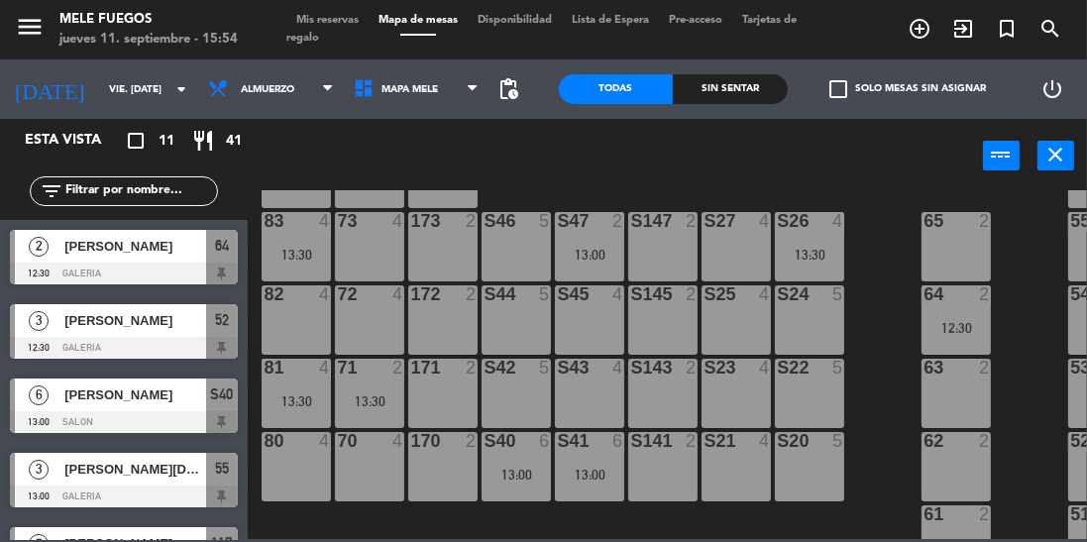
scroll to position [220, 0]
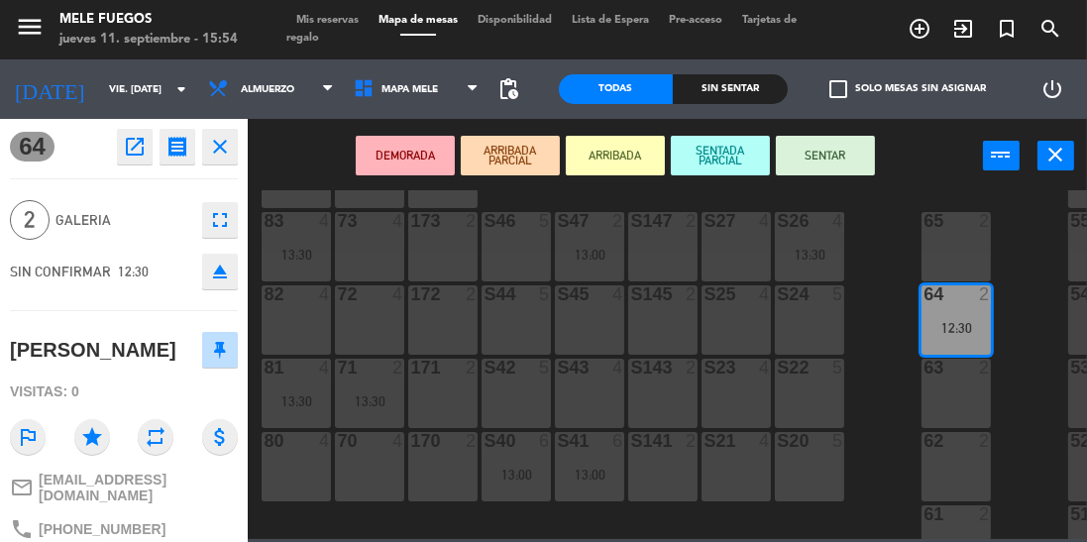
click at [894, 345] on div "100 8 101 8 102 8 103 8 104 8 S32 8 S33 14 S34 8 75 6 13:30 85 6 13:30 175 2 57…" at bounding box center [673, 364] width 828 height 349
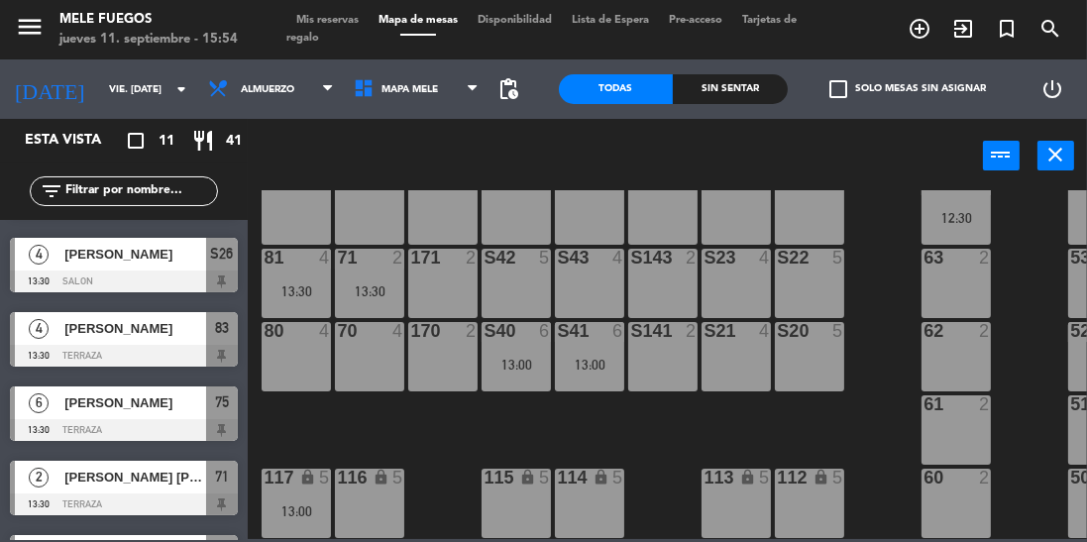
scroll to position [496, 0]
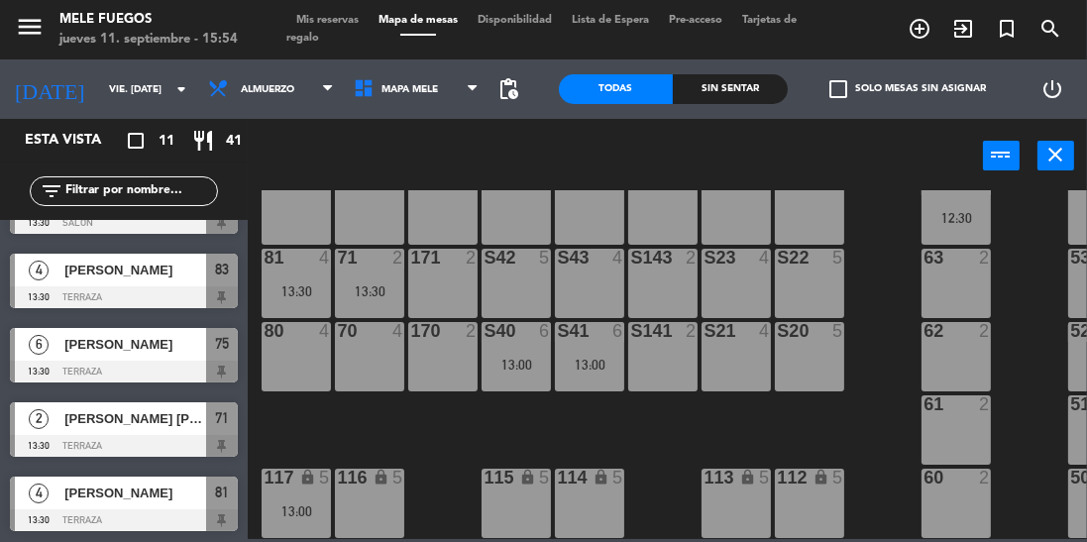
click at [120, 80] on input "vie. [DATE]" at bounding box center [172, 89] width 146 height 31
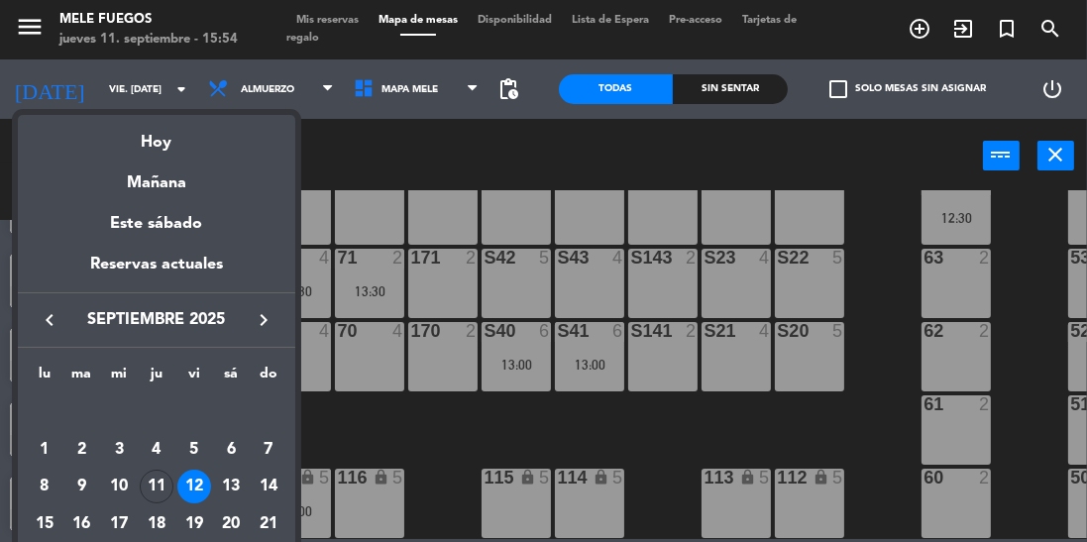
click at [235, 496] on div "13" at bounding box center [231, 487] width 34 height 34
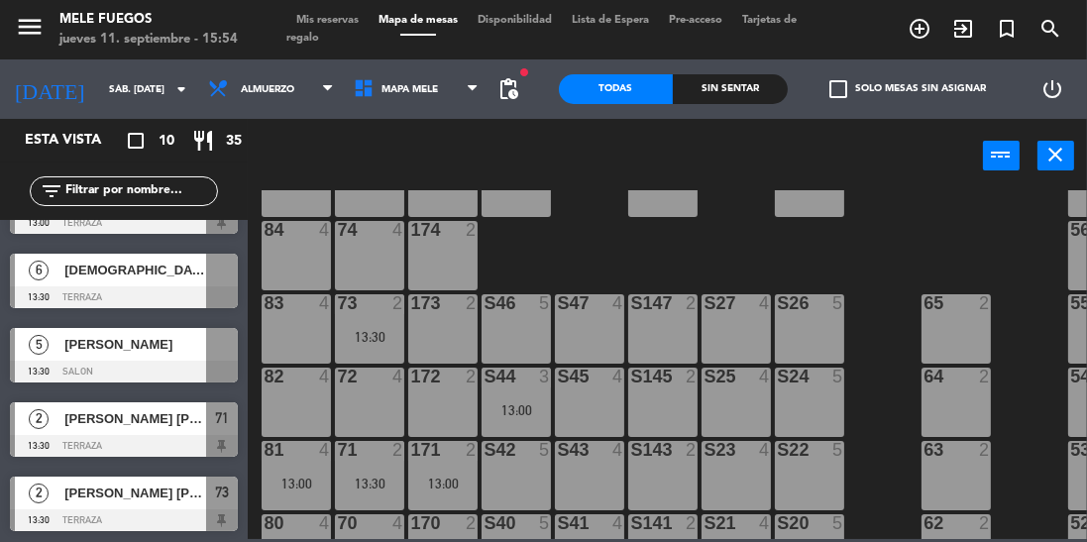
scroll to position [426, 0]
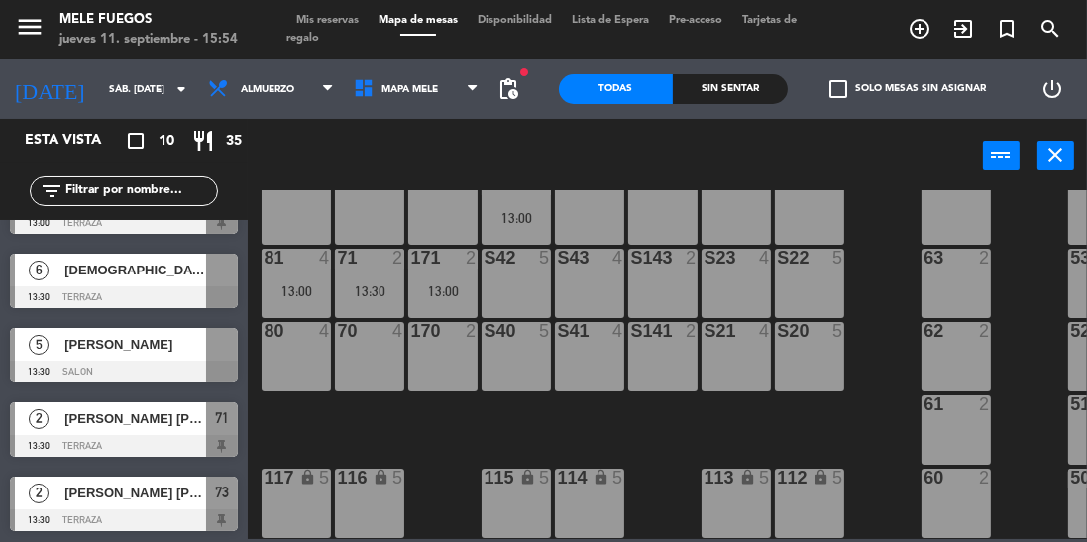
click at [215, 361] on div at bounding box center [124, 372] width 228 height 22
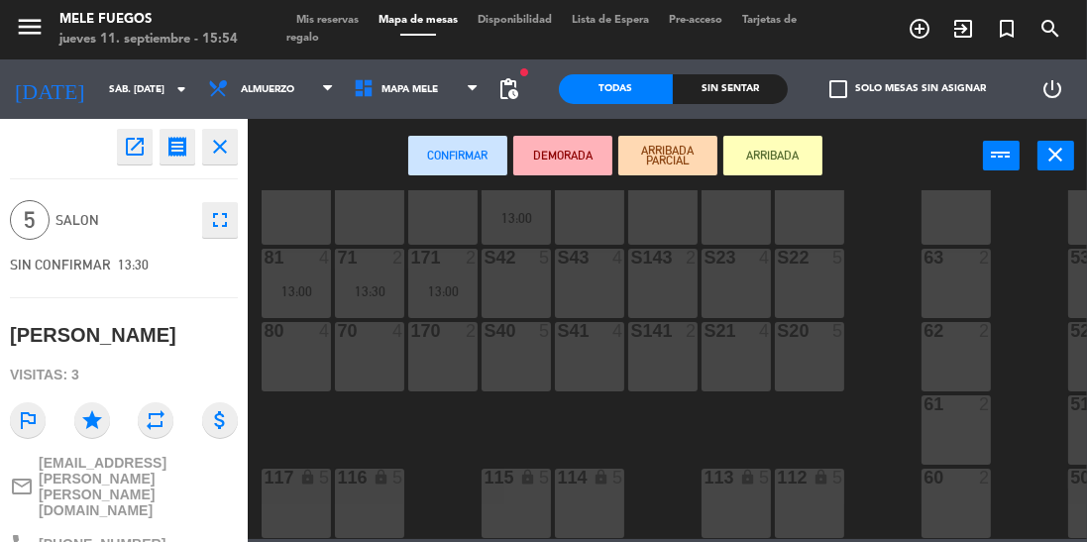
click at [519, 344] on div "S40 5" at bounding box center [516, 356] width 69 height 69
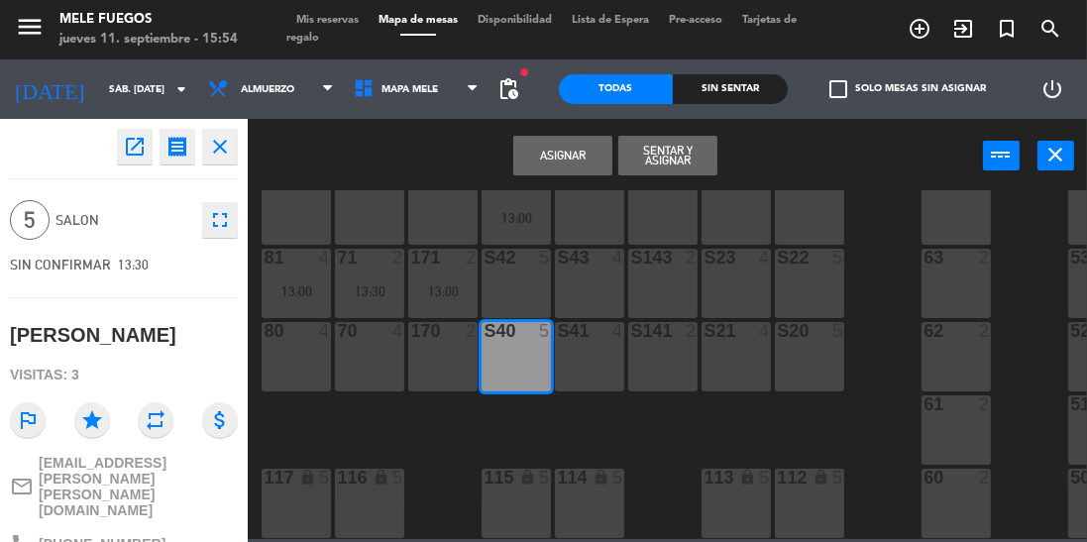
click at [573, 156] on button "Asignar" at bounding box center [562, 156] width 99 height 40
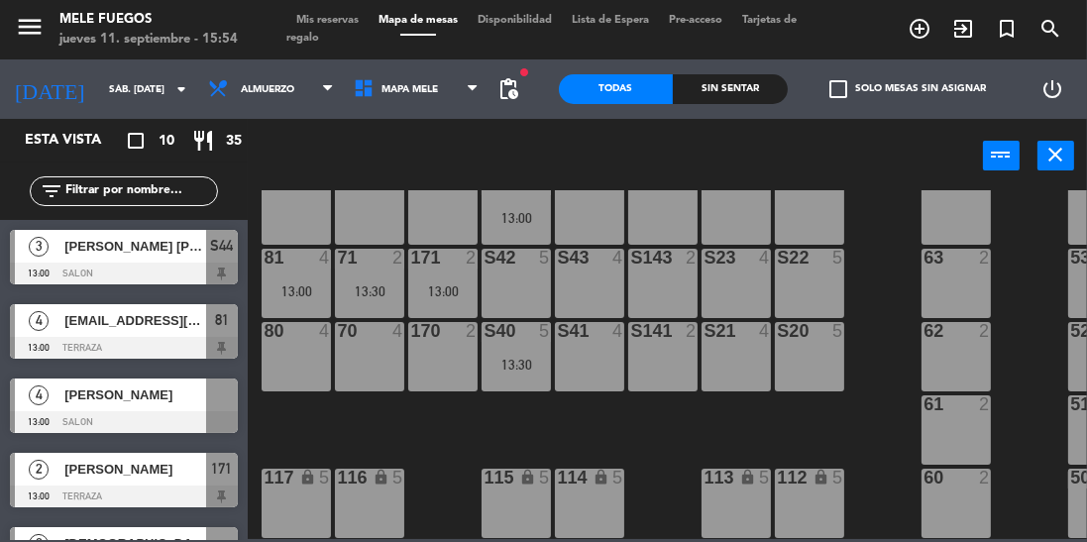
scroll to position [0, 0]
click at [227, 401] on div at bounding box center [222, 395] width 32 height 33
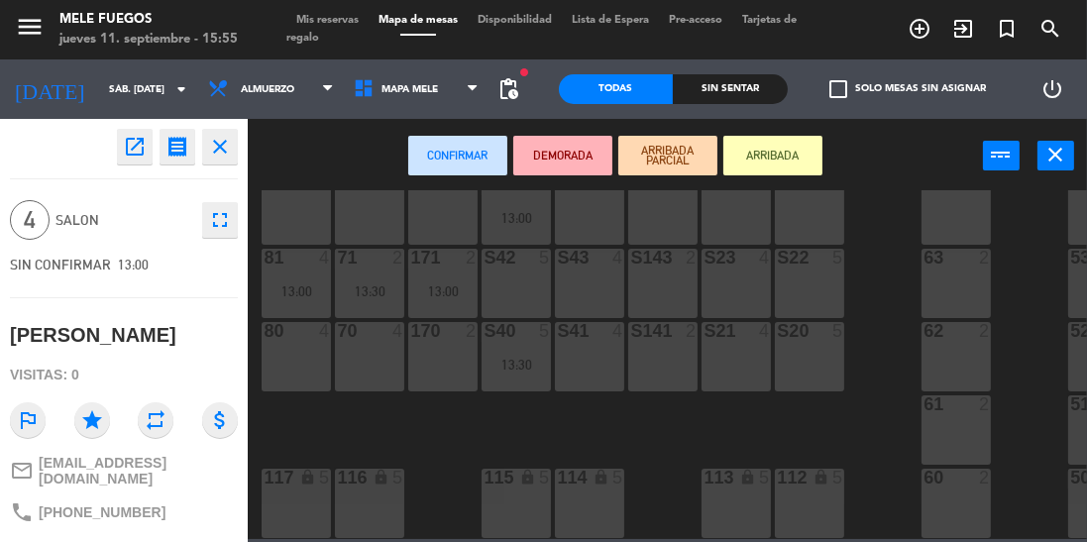
click at [802, 343] on div "S20 5" at bounding box center [809, 356] width 69 height 69
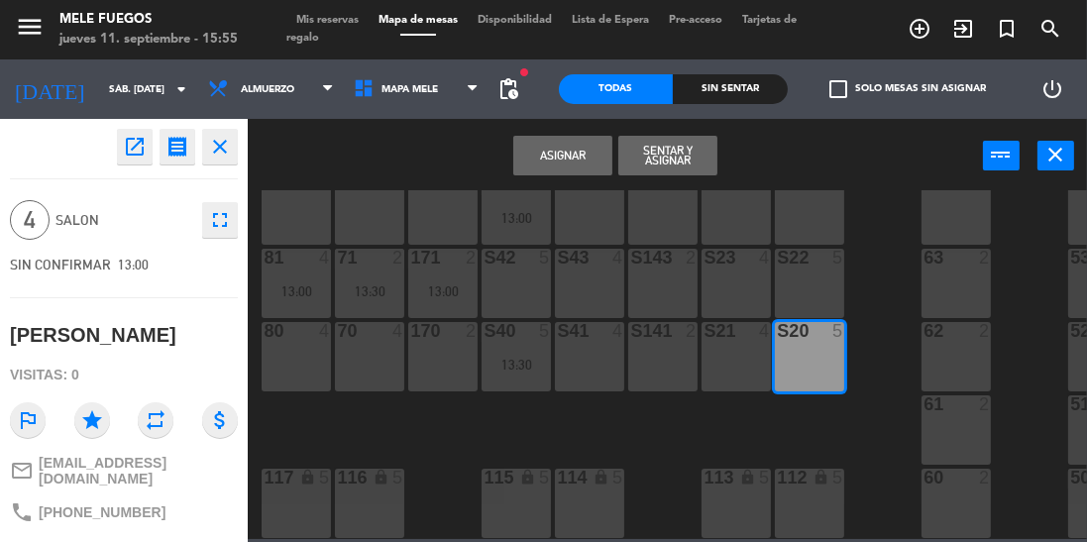
click at [555, 164] on button "Asignar" at bounding box center [562, 156] width 99 height 40
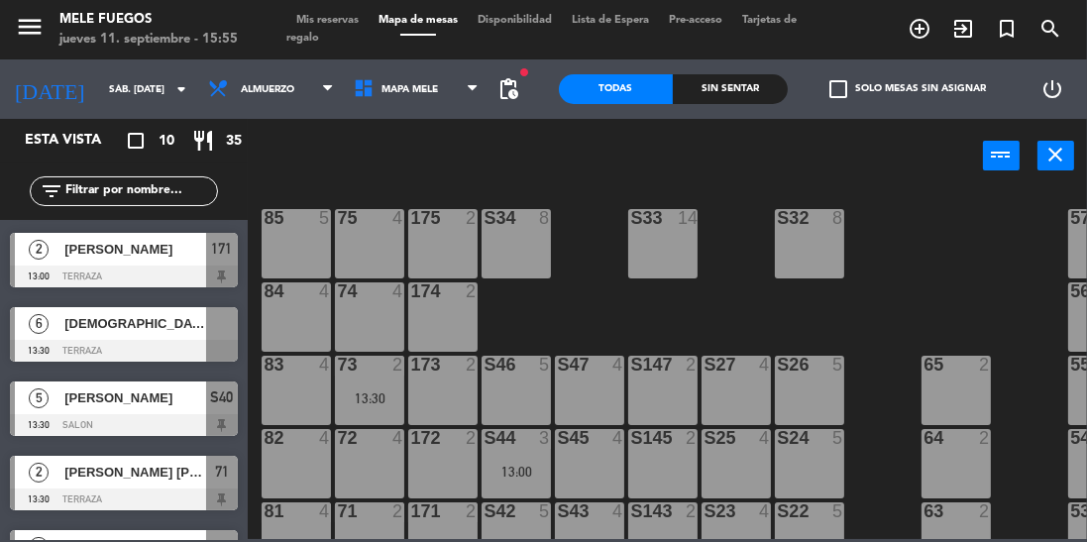
scroll to position [161, 0]
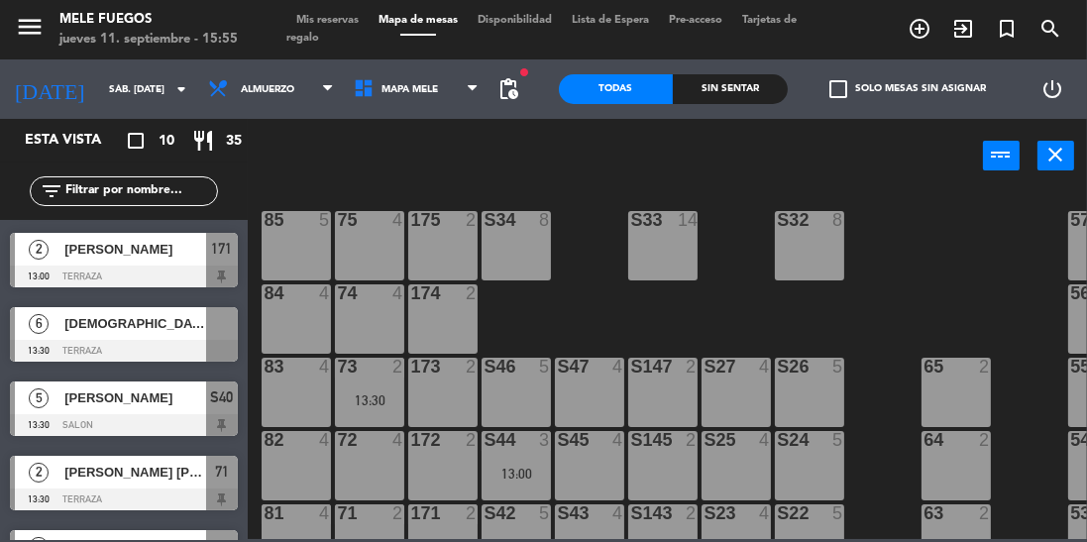
click at [232, 336] on div at bounding box center [222, 323] width 32 height 33
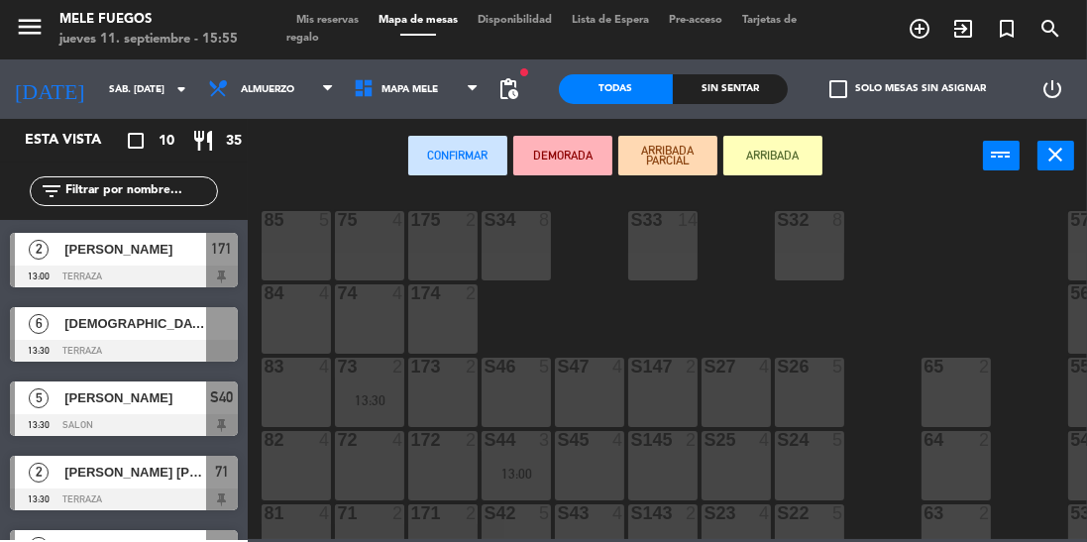
click at [335, 224] on div "5" at bounding box center [329, 220] width 33 height 18
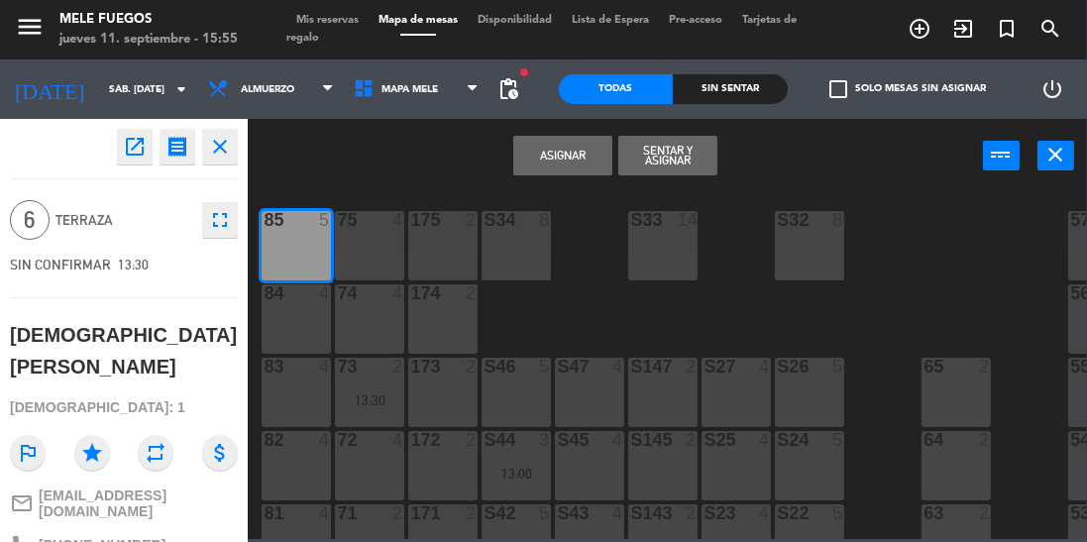
click at [371, 232] on div "75 4" at bounding box center [369, 245] width 69 height 69
click at [577, 139] on button "Asignar" at bounding box center [562, 156] width 99 height 40
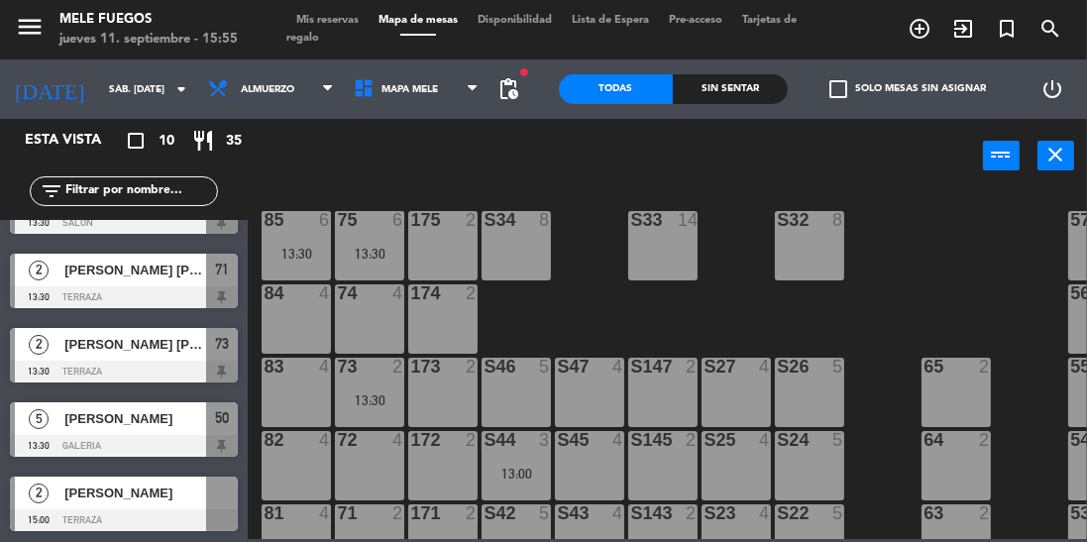
scroll to position [421, 0]
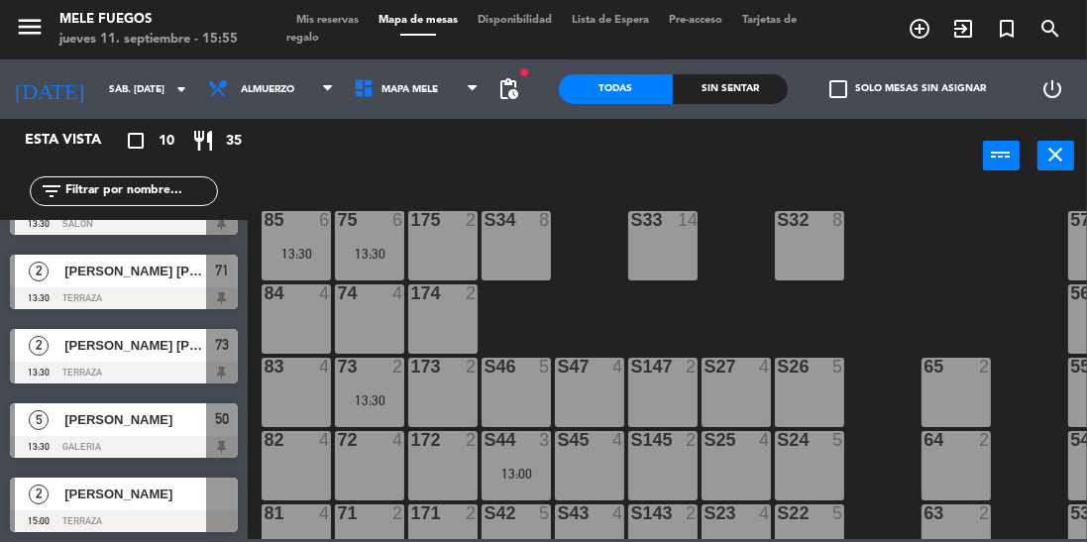
click at [152, 98] on input "sáb. [DATE]" at bounding box center [172, 89] width 146 height 31
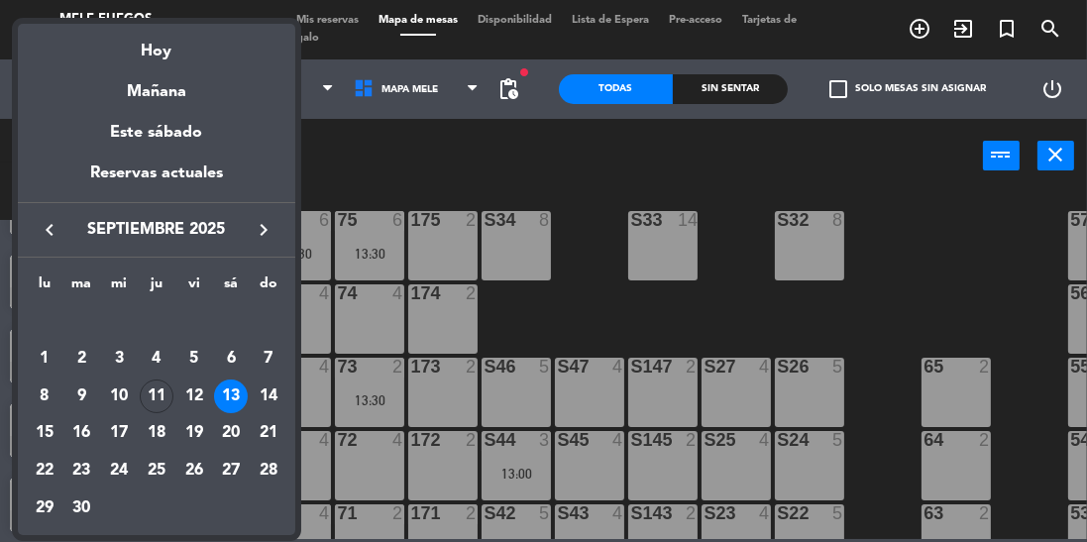
click at [266, 395] on div "14" at bounding box center [269, 397] width 34 height 34
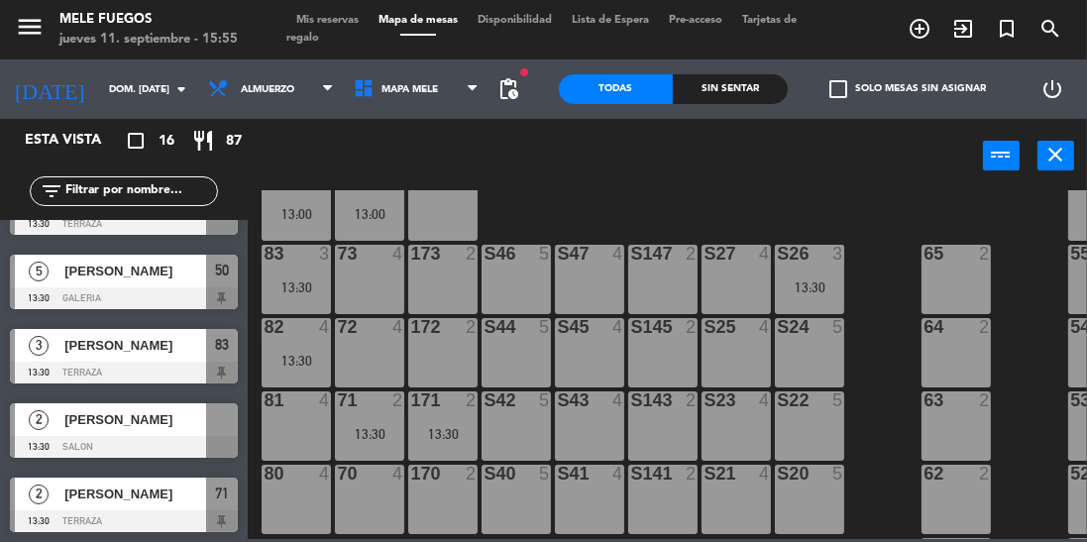
scroll to position [426, 0]
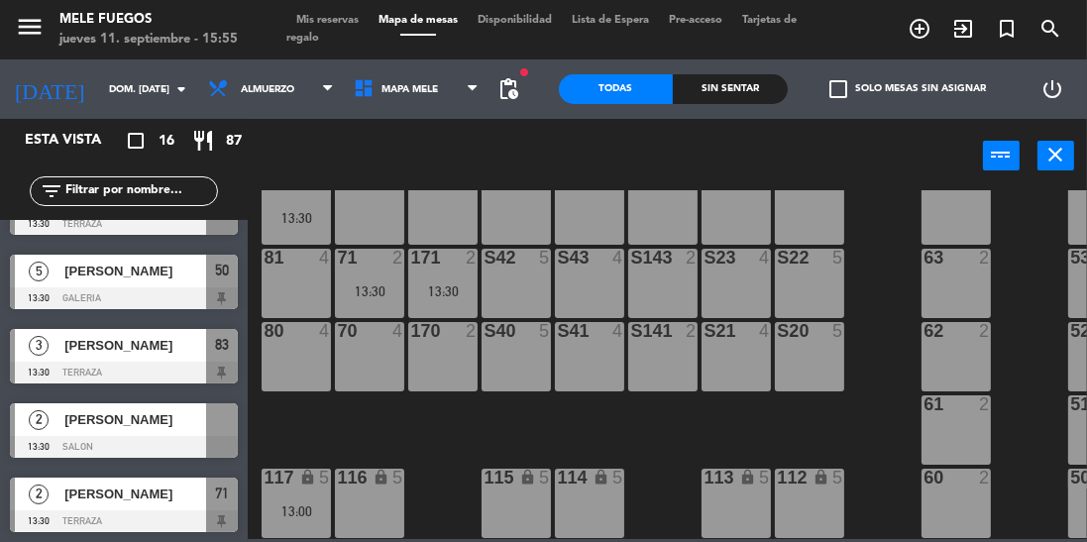
click at [218, 429] on div at bounding box center [222, 419] width 32 height 33
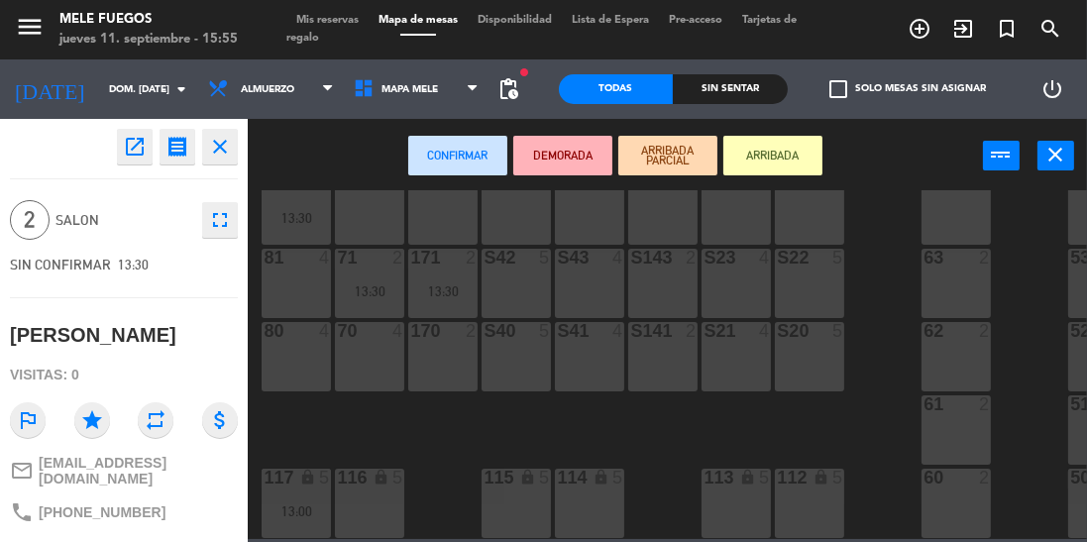
click at [741, 337] on div "S21 4" at bounding box center [736, 356] width 69 height 69
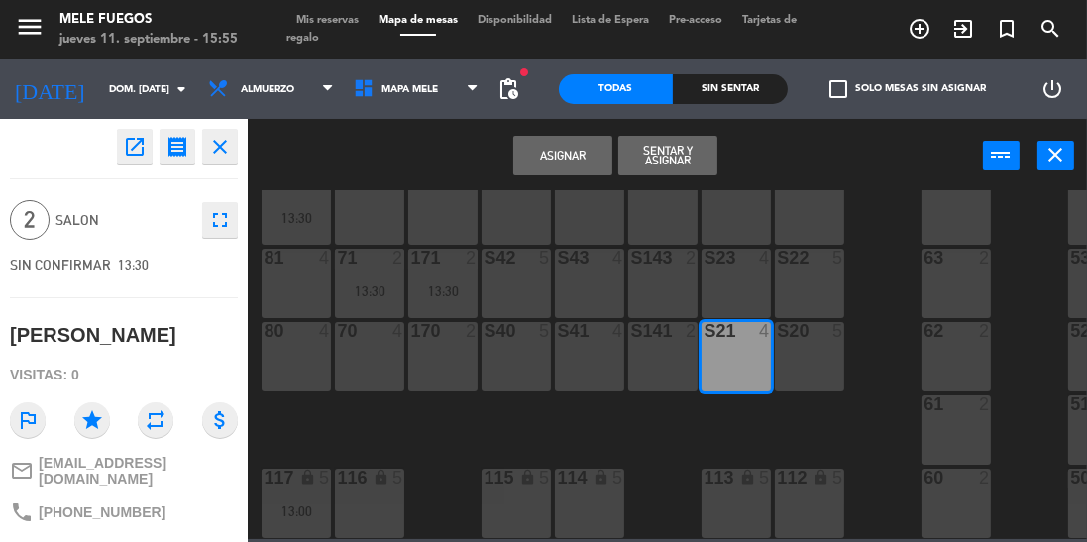
click at [591, 160] on button "Asignar" at bounding box center [562, 156] width 99 height 40
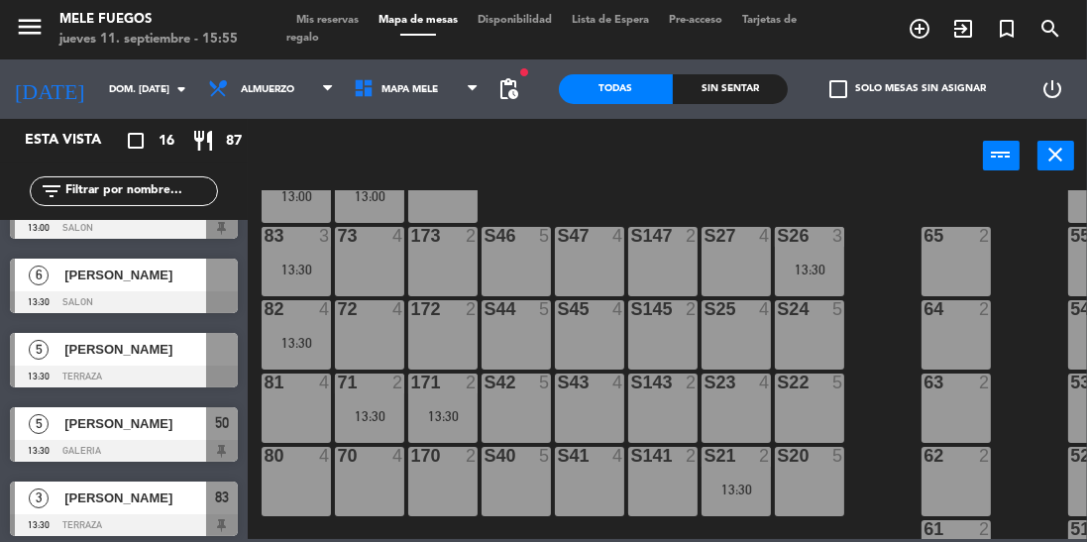
scroll to position [288, 0]
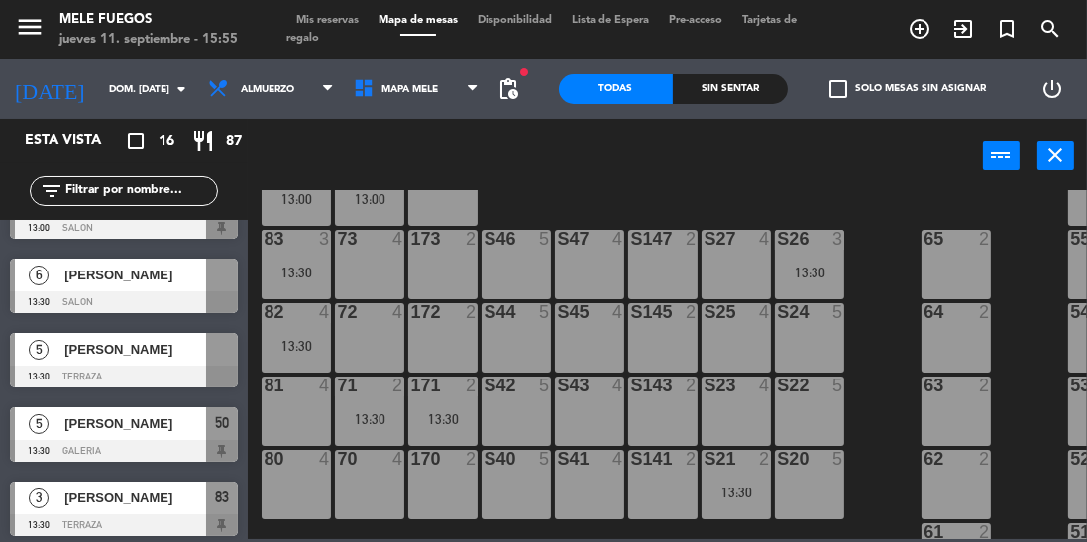
click at [224, 285] on div at bounding box center [222, 275] width 32 height 33
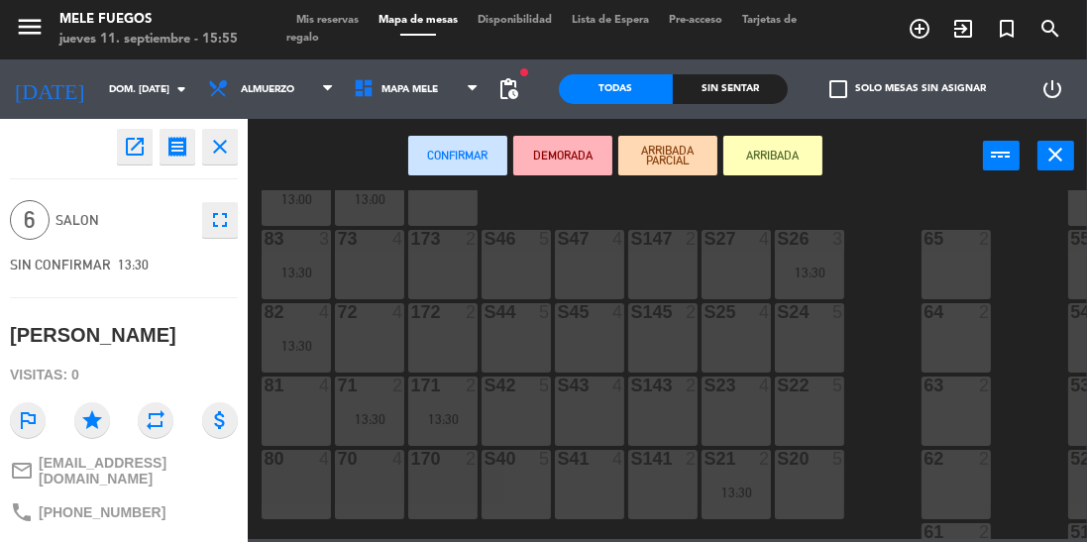
click at [514, 243] on div at bounding box center [516, 239] width 33 height 18
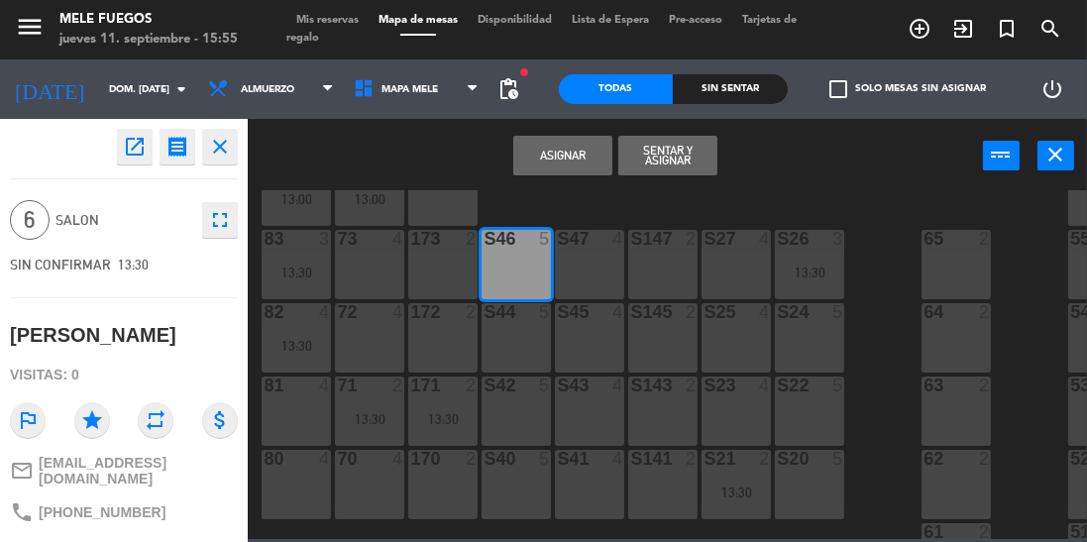
click at [608, 262] on div "S47 4" at bounding box center [589, 264] width 69 height 69
click at [584, 172] on button "Asignar" at bounding box center [562, 156] width 99 height 40
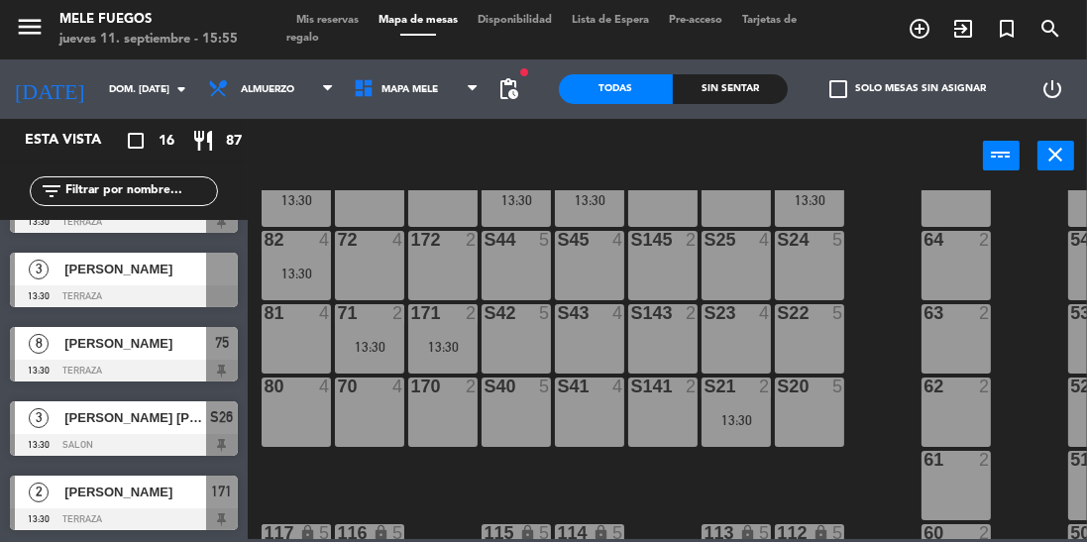
scroll to position [361, 0]
click at [213, 271] on div at bounding box center [222, 269] width 32 height 33
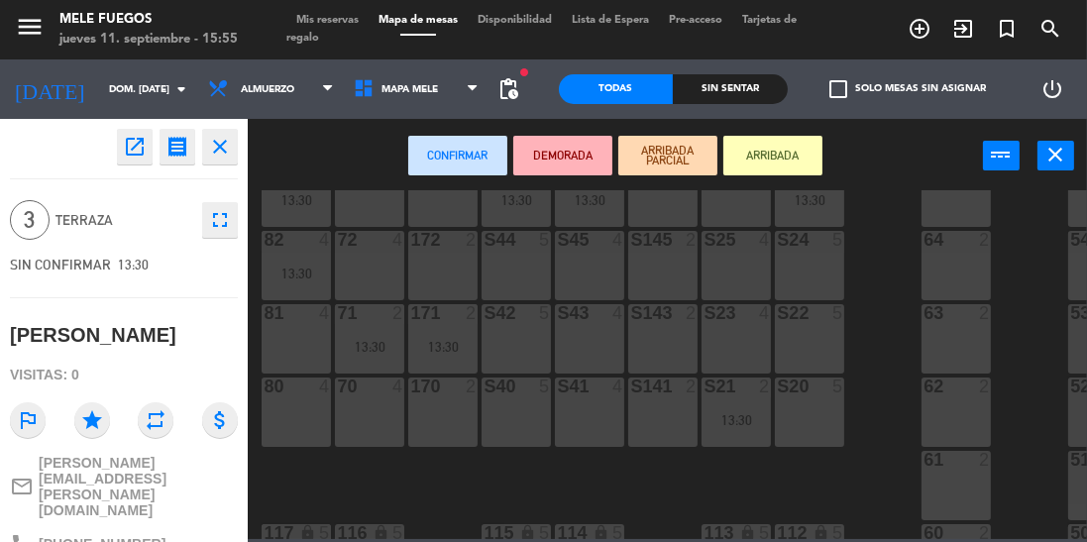
click at [279, 329] on div "81 4" at bounding box center [296, 338] width 69 height 69
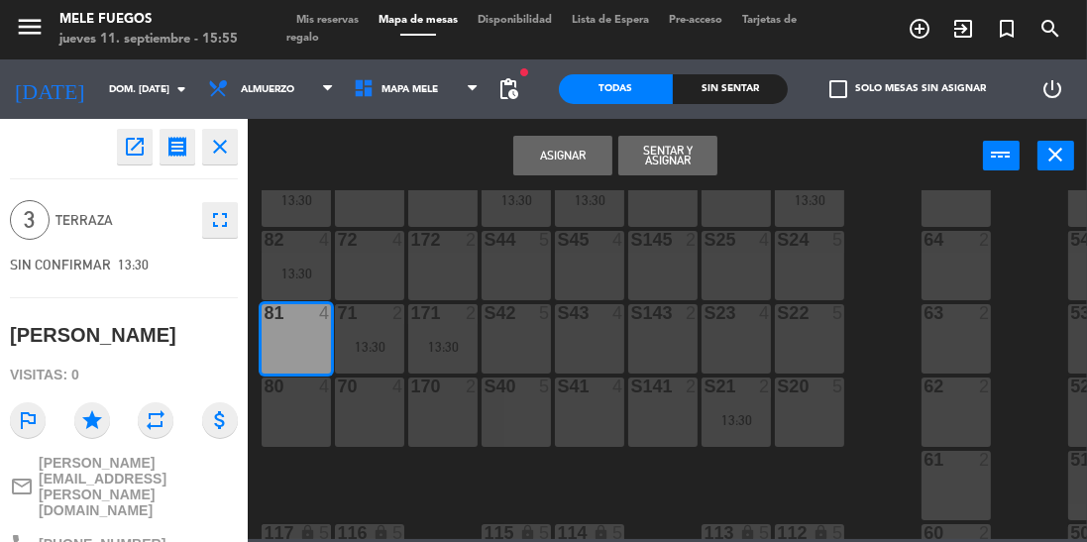
click at [573, 151] on button "Asignar" at bounding box center [562, 156] width 99 height 40
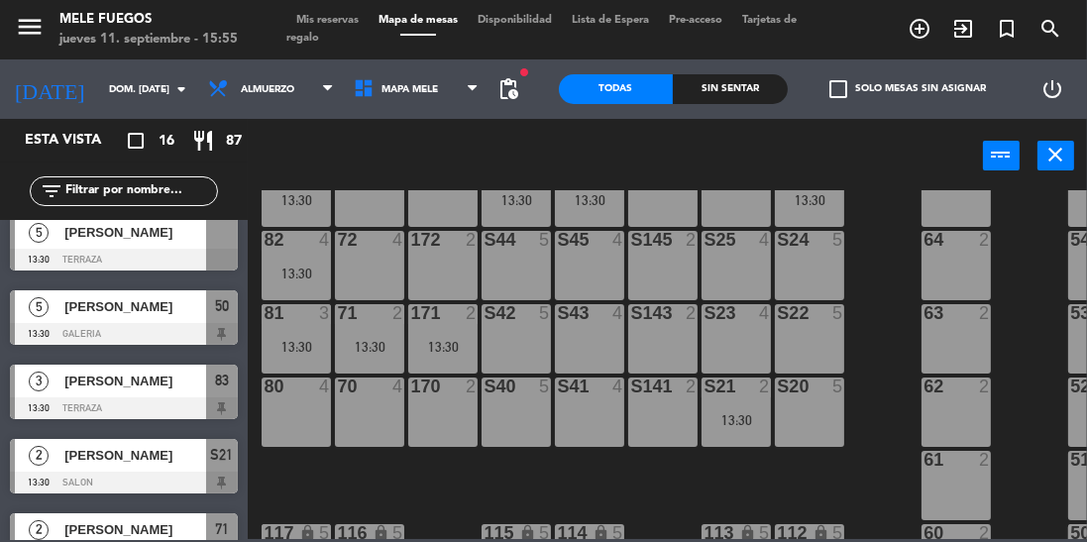
scroll to position [426, 0]
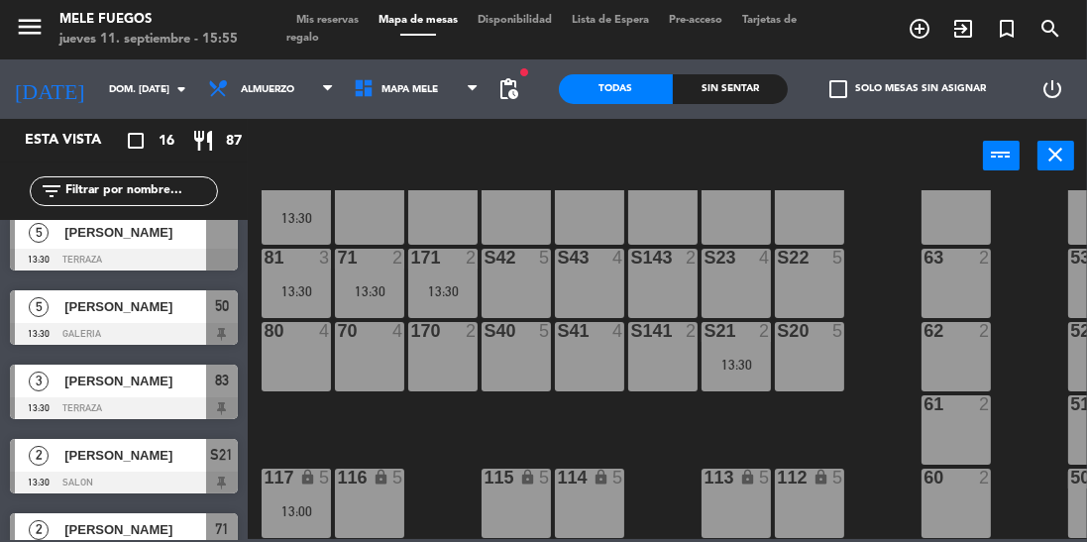
click at [230, 252] on div at bounding box center [124, 260] width 228 height 22
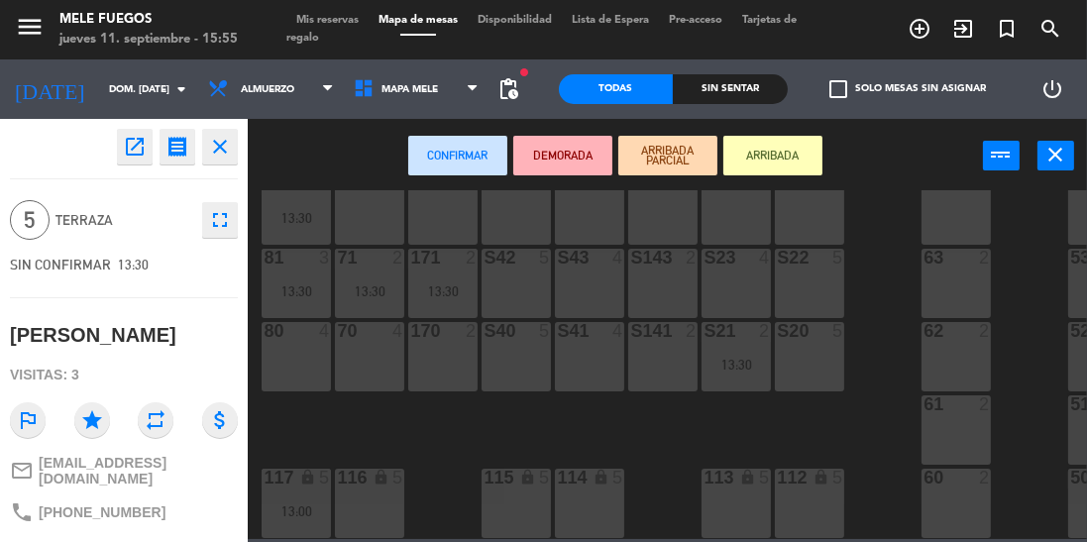
click at [371, 475] on div "lock" at bounding box center [370, 478] width 33 height 19
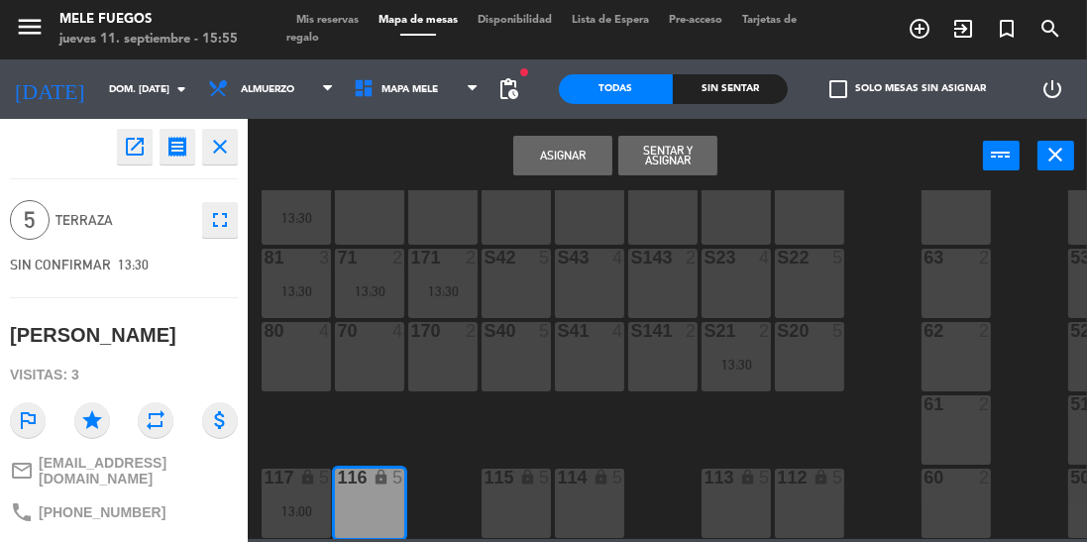
click at [569, 161] on button "Asignar" at bounding box center [562, 156] width 99 height 40
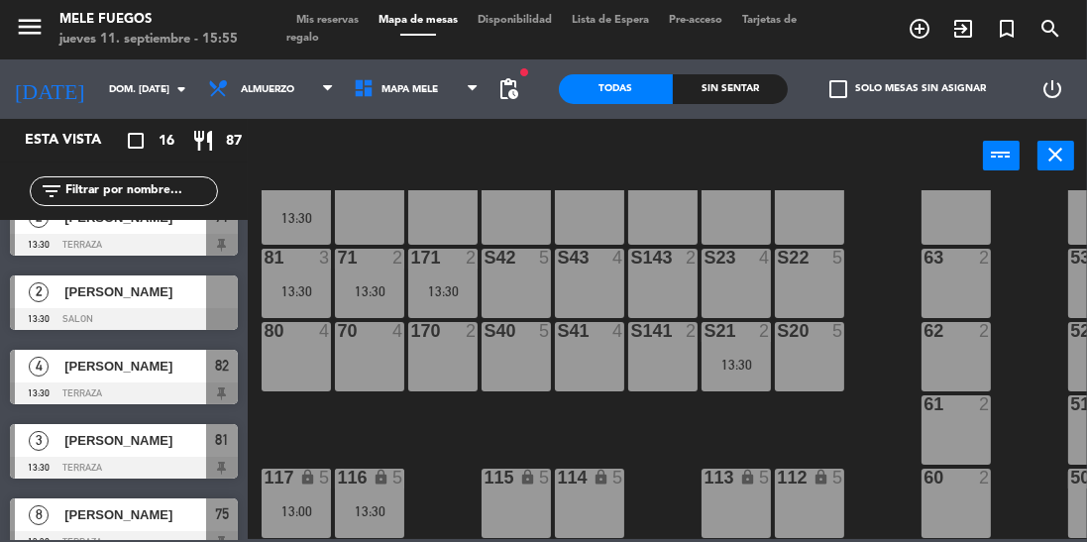
scroll to position [707, 0]
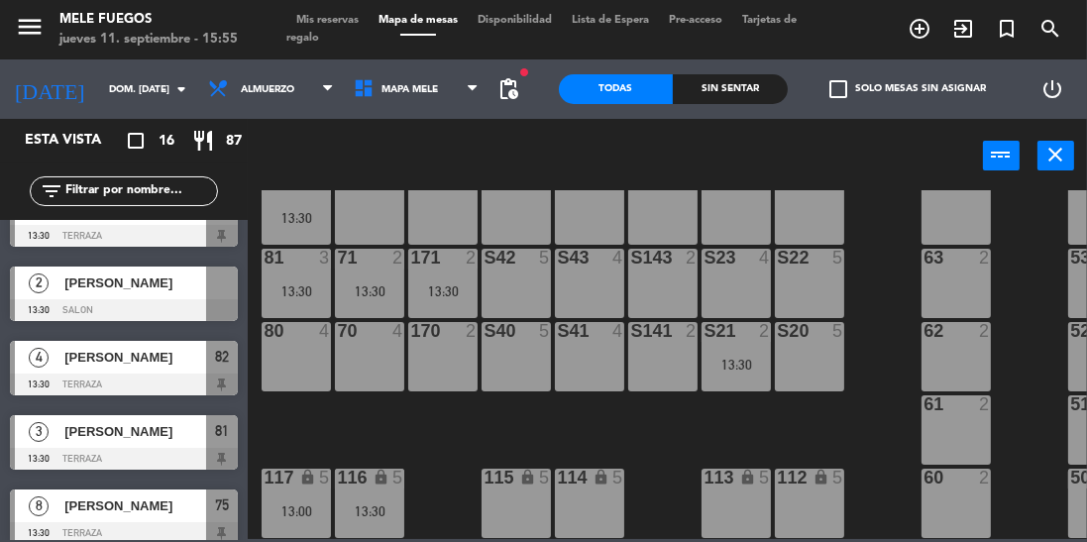
click at [222, 297] on div at bounding box center [222, 283] width 32 height 33
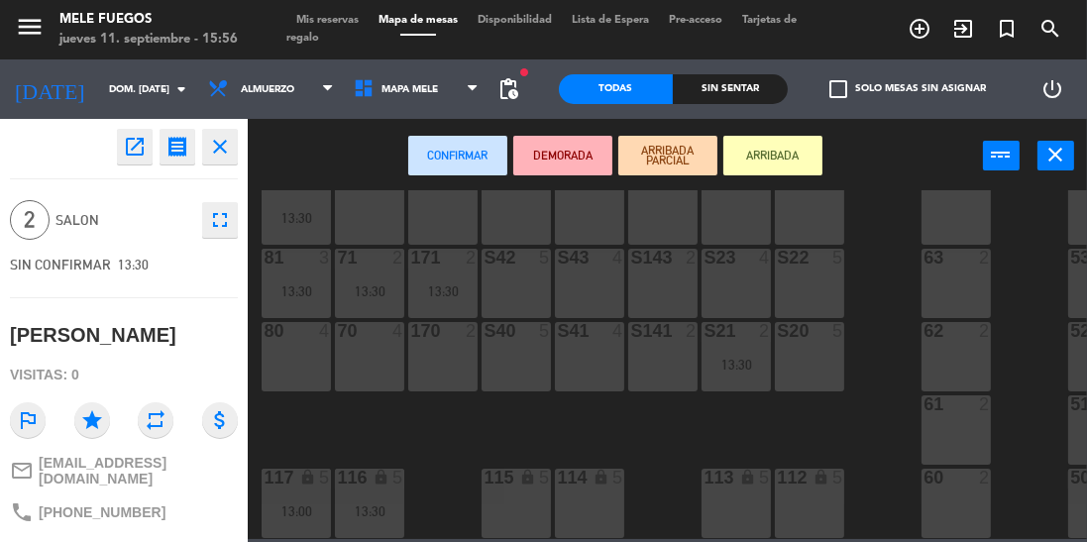
click at [588, 354] on div "S41 4" at bounding box center [589, 356] width 69 height 69
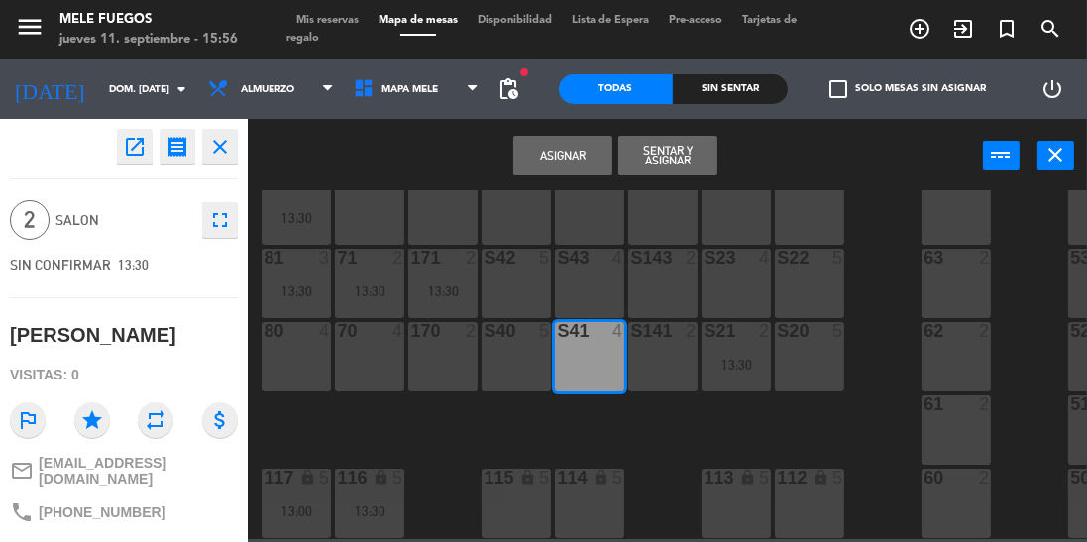
click at [579, 167] on button "Asignar" at bounding box center [562, 156] width 99 height 40
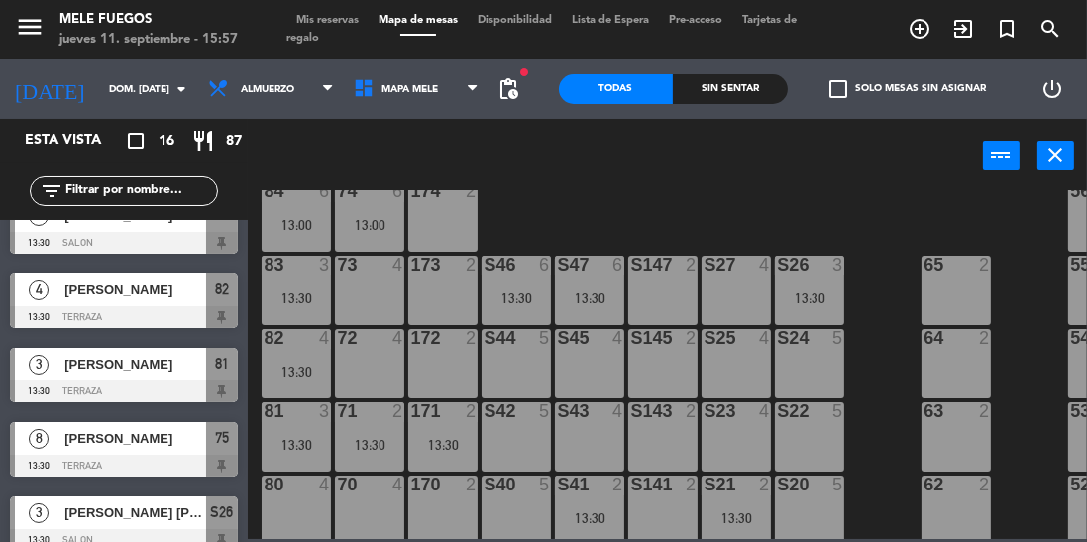
scroll to position [426, 0]
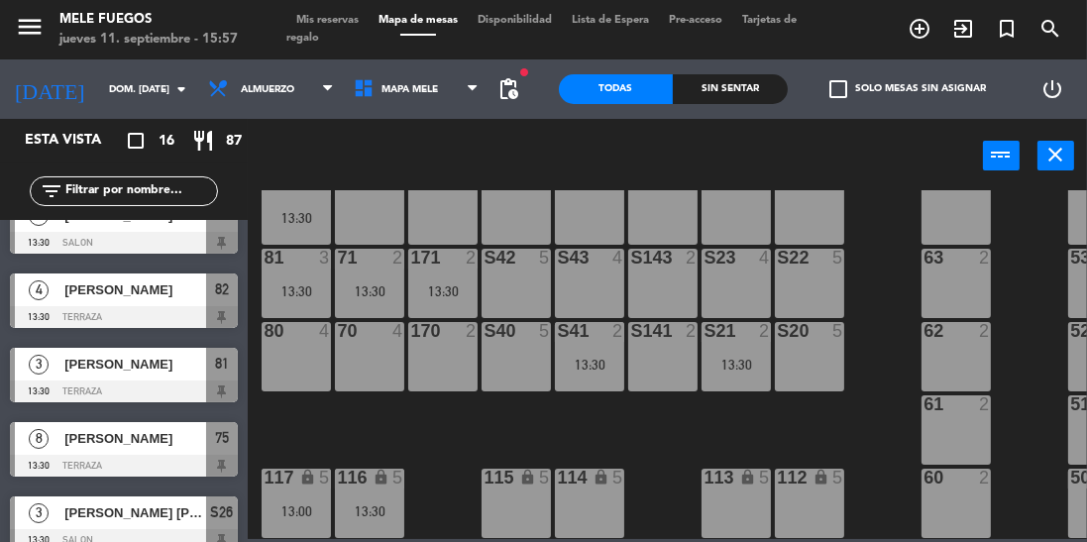
click at [327, 422] on div "100 16 12:30 101 16 12:30 102 8 103 8 104 8 S32 8 S33 15 13:00 S34 8 75 8 13:30…" at bounding box center [673, 364] width 828 height 349
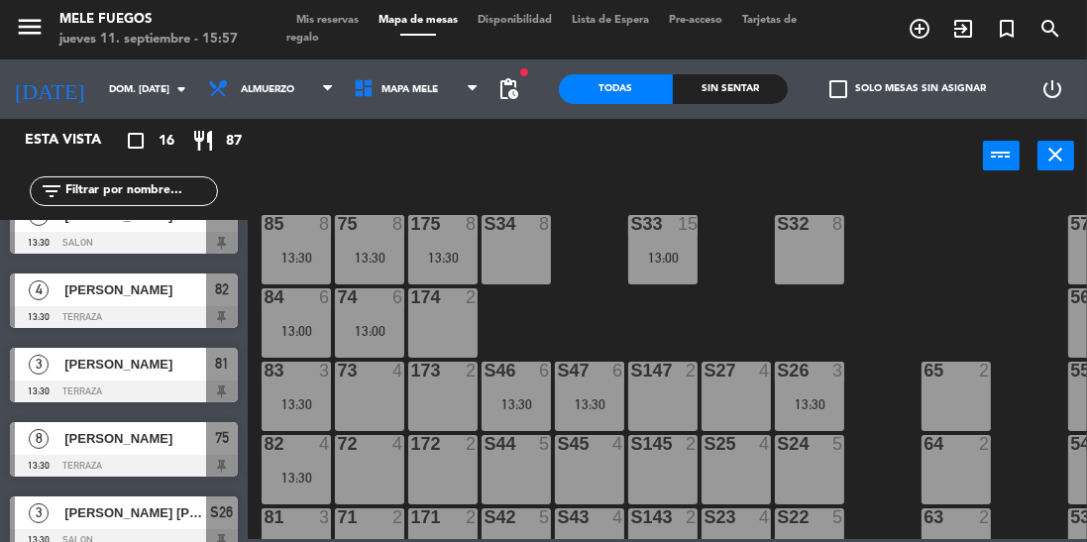
scroll to position [0, 0]
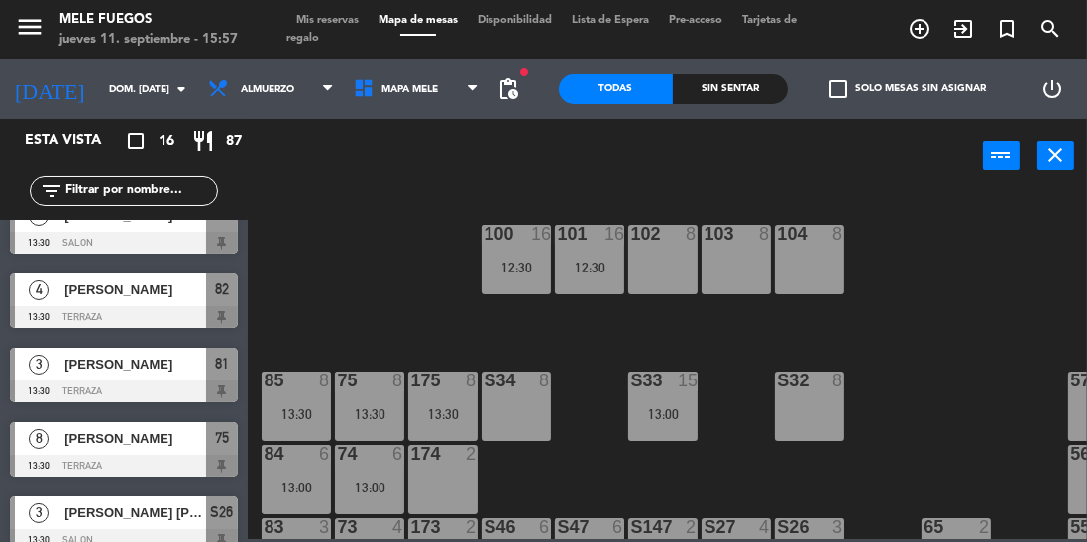
click at [100, 84] on input "dom. [DATE]" at bounding box center [172, 89] width 146 height 31
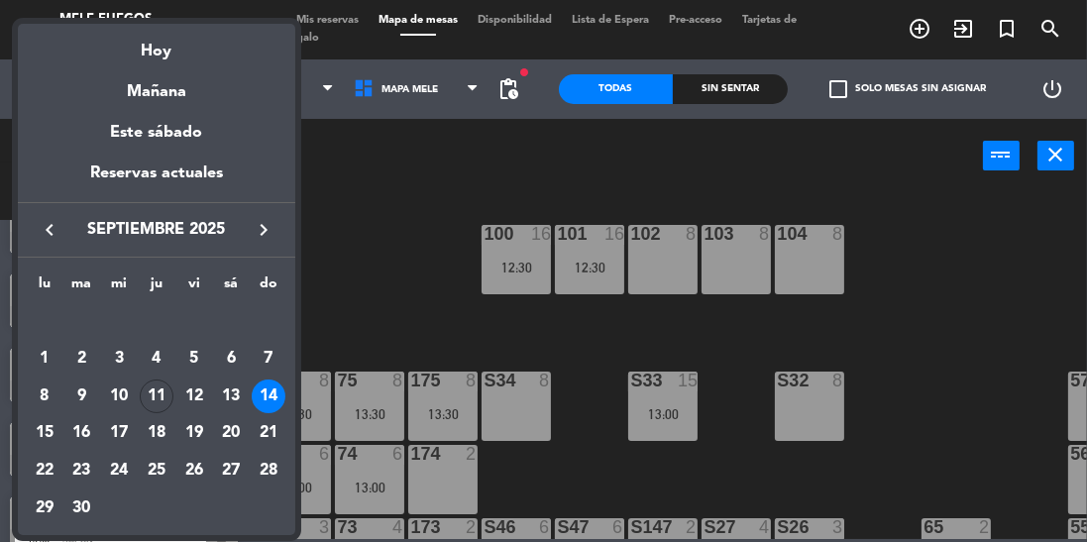
click at [367, 198] on div at bounding box center [543, 271] width 1087 height 542
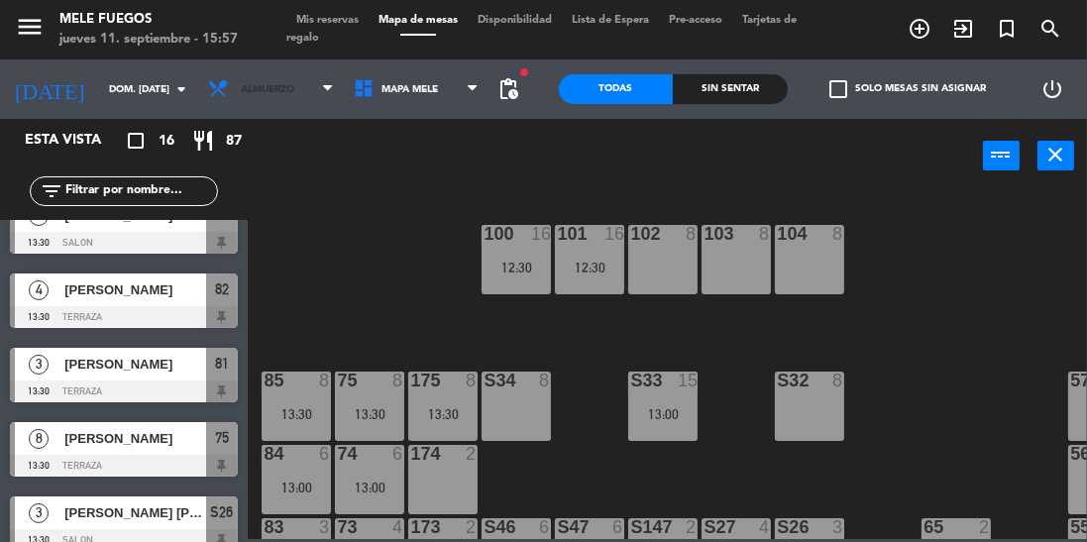
click at [290, 84] on span "Almuerzo" at bounding box center [271, 89] width 146 height 44
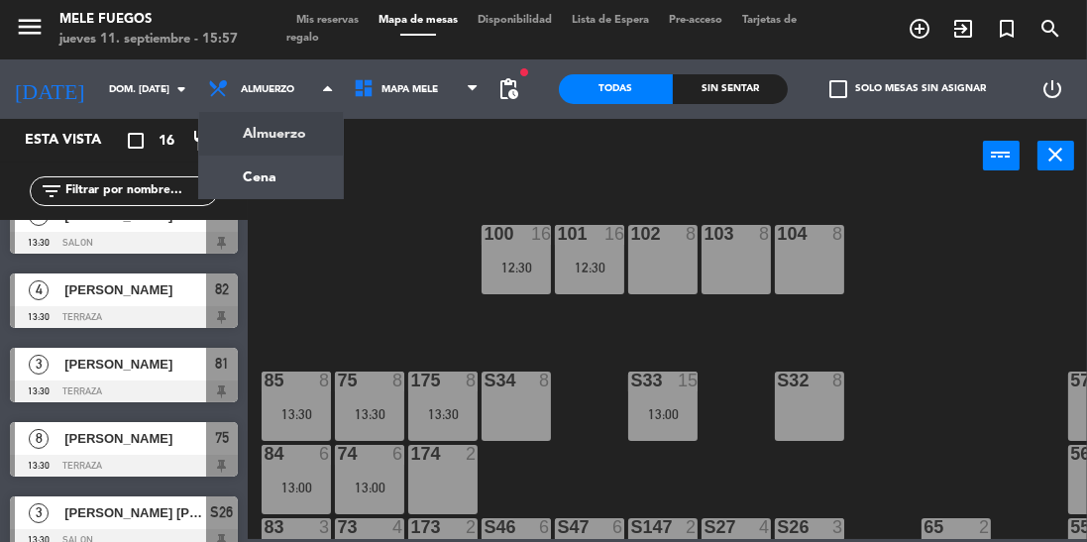
click at [244, 169] on ng-component "menu Mele Fuegos jueves 11. septiembre - 15:57 Mis reservas Mapa de mesas Dispo…" at bounding box center [543, 269] width 1087 height 539
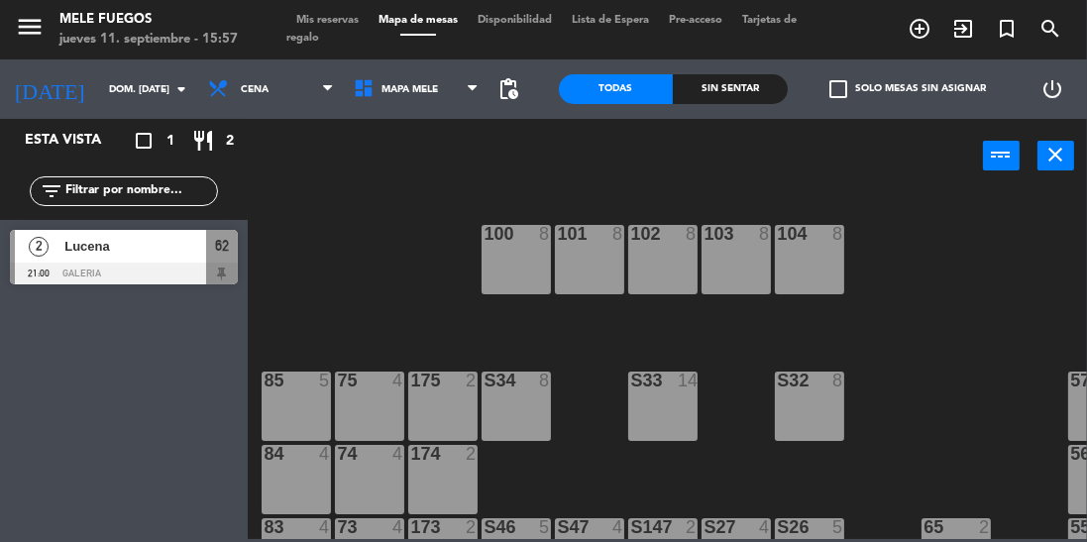
click at [100, 84] on input "dom. [DATE]" at bounding box center [172, 89] width 146 height 31
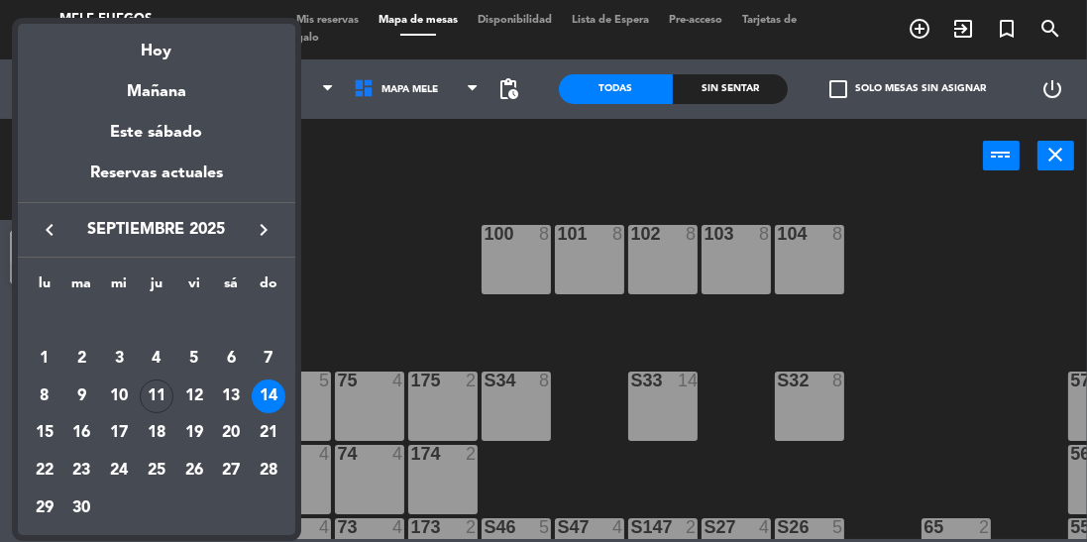
click at [155, 401] on div "11" at bounding box center [157, 397] width 34 height 34
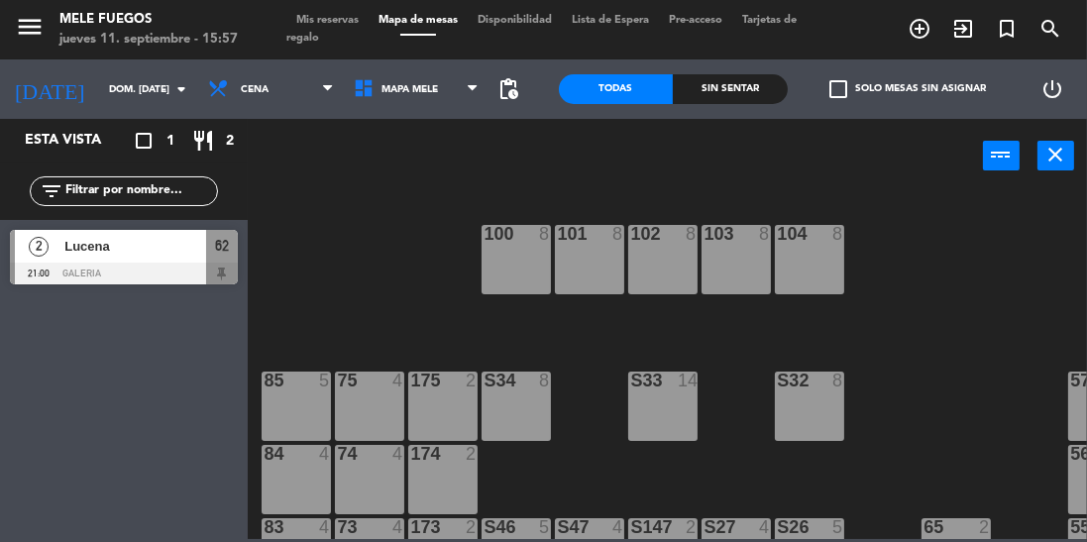
type input "[DEMOGRAPHIC_DATA] [DATE]"
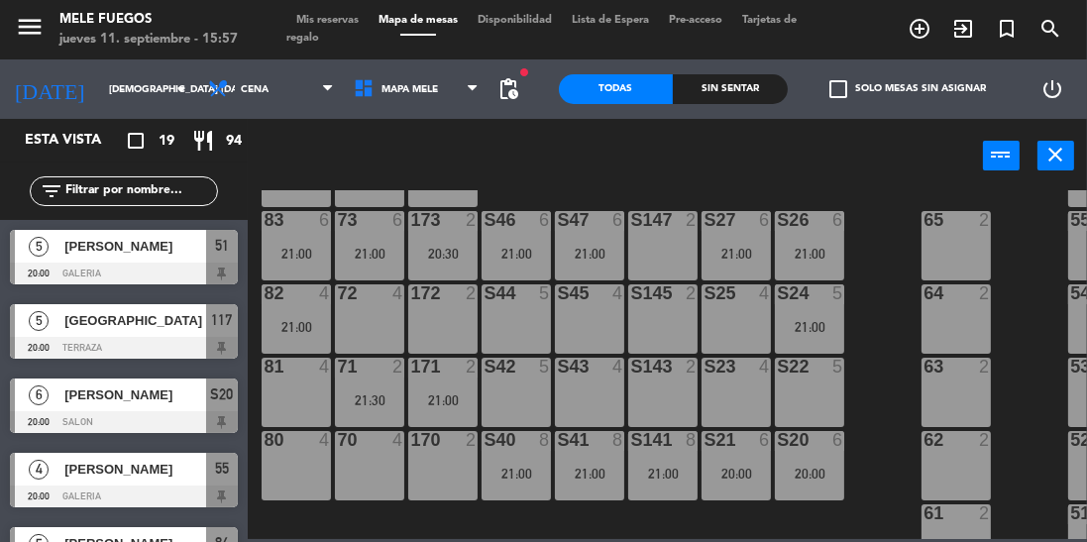
scroll to position [301, 0]
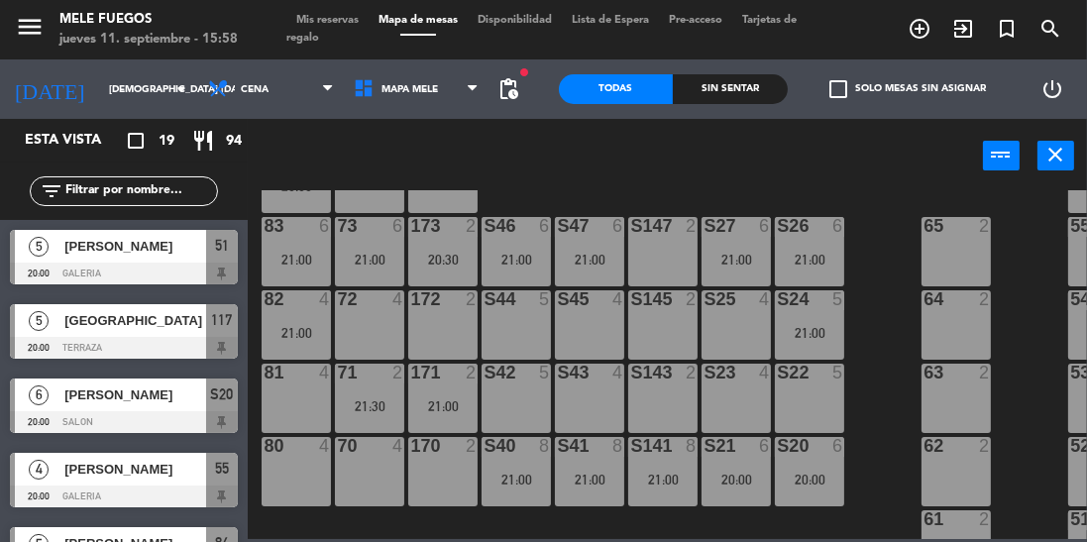
click at [377, 470] on div "70 4" at bounding box center [369, 471] width 69 height 69
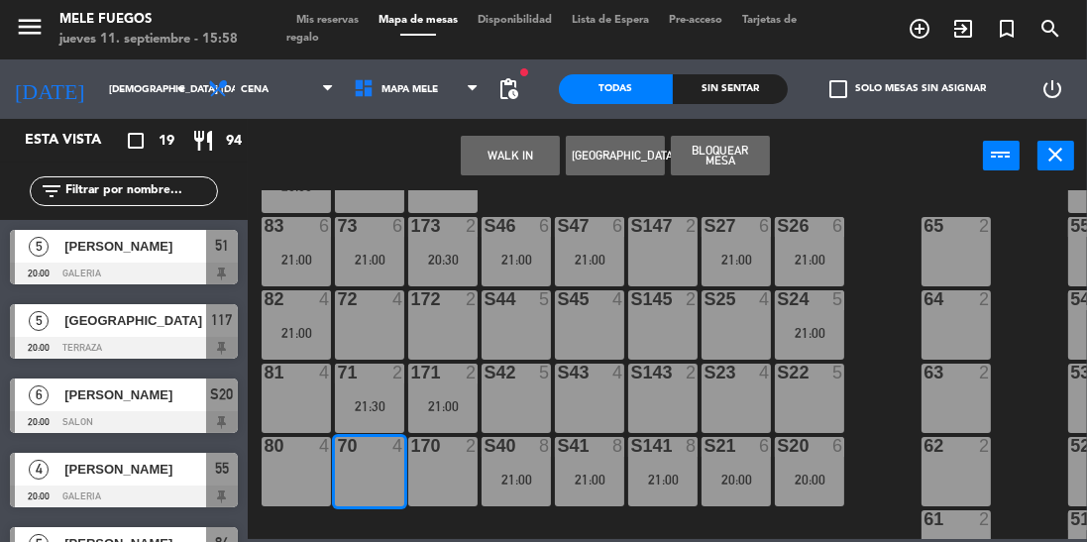
click at [856, 301] on div "5" at bounding box center [842, 299] width 33 height 18
click at [895, 284] on div "100 8 101 8 102 8 103 8 104 8 S32 8 21:30 S33 14 S34 8 75 6 21:00 85 6 21:00 17…" at bounding box center [673, 364] width 828 height 349
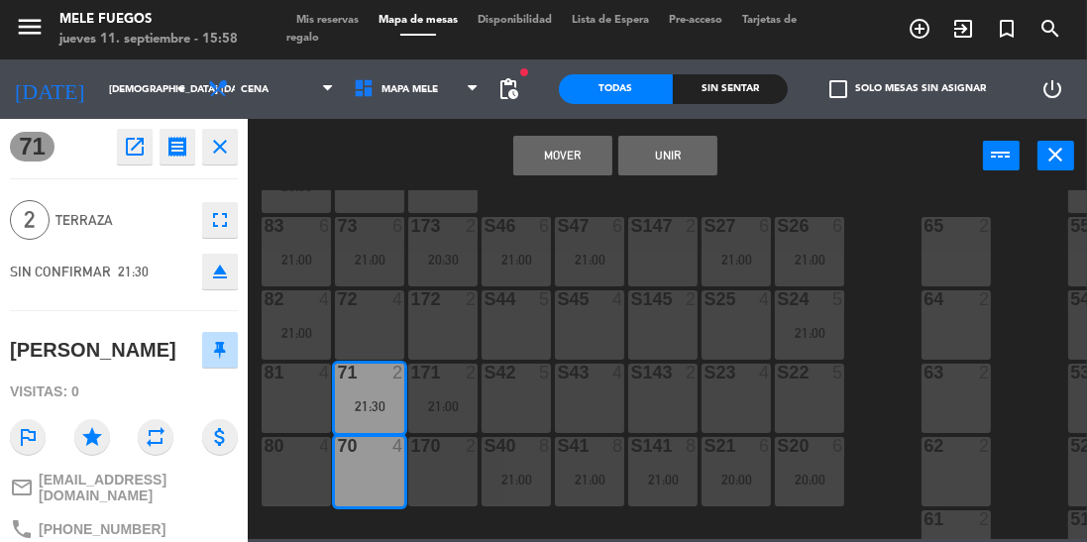
click at [590, 168] on button "Mover" at bounding box center [562, 156] width 99 height 40
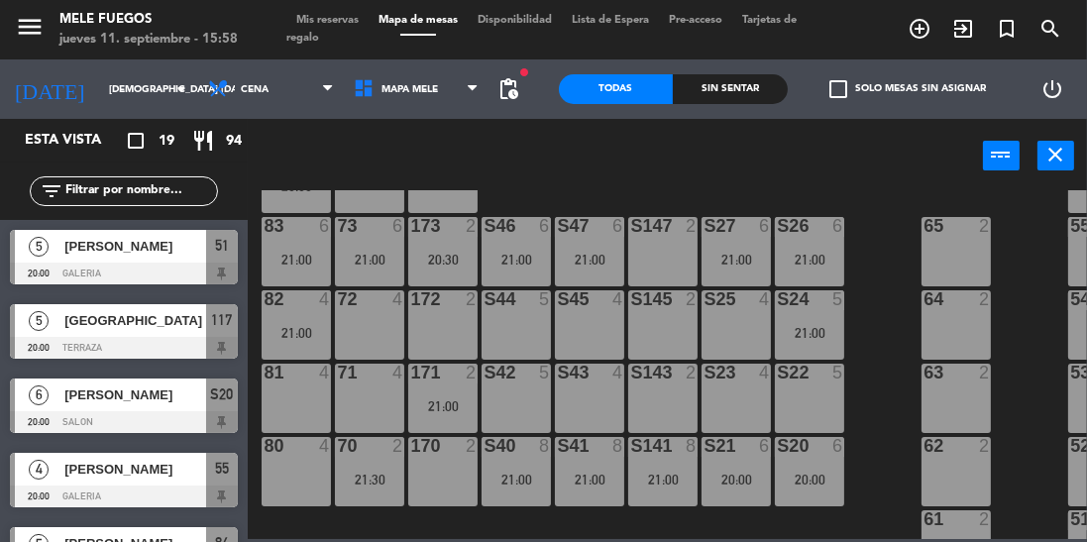
scroll to position [428, 0]
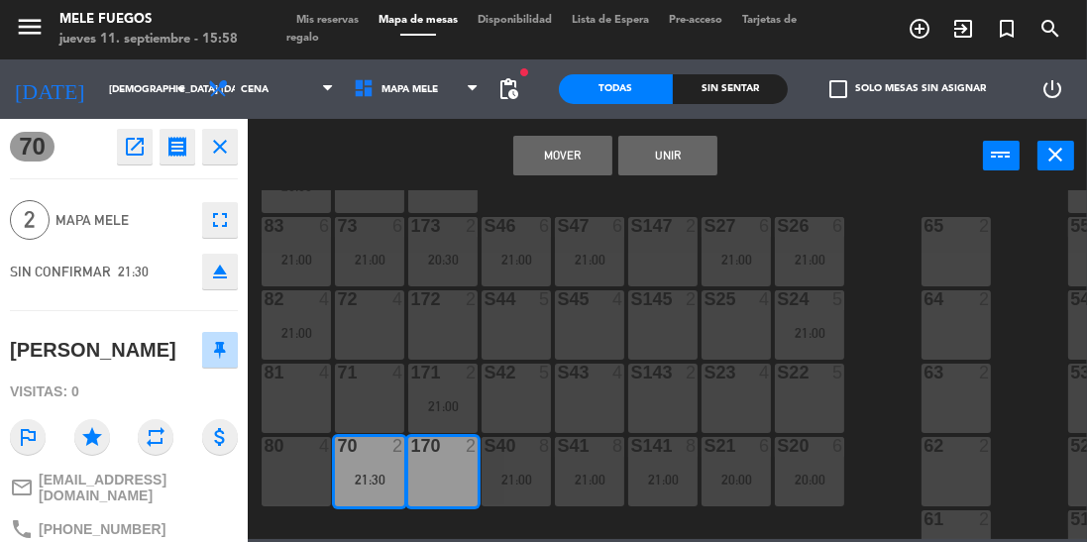
click at [572, 159] on button "Mover" at bounding box center [562, 156] width 99 height 40
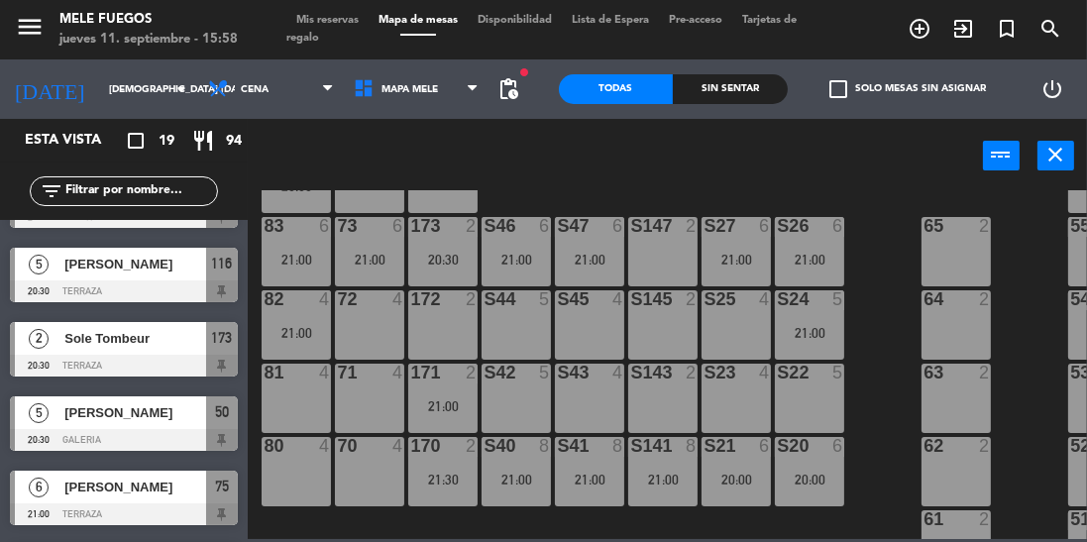
click at [373, 383] on div "71 4" at bounding box center [369, 398] width 69 height 69
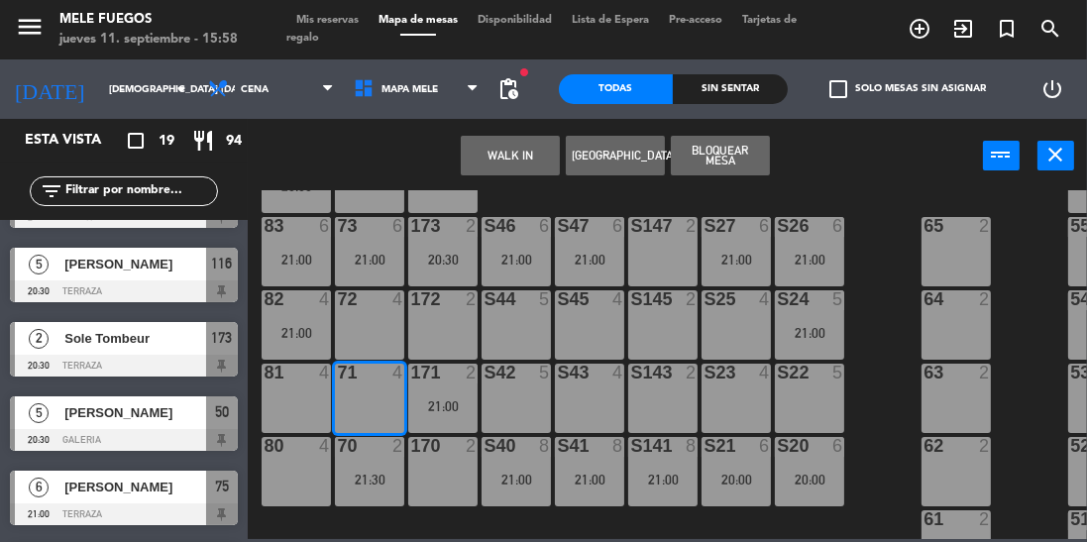
click at [632, 150] on button "[GEOGRAPHIC_DATA]" at bounding box center [615, 156] width 99 height 40
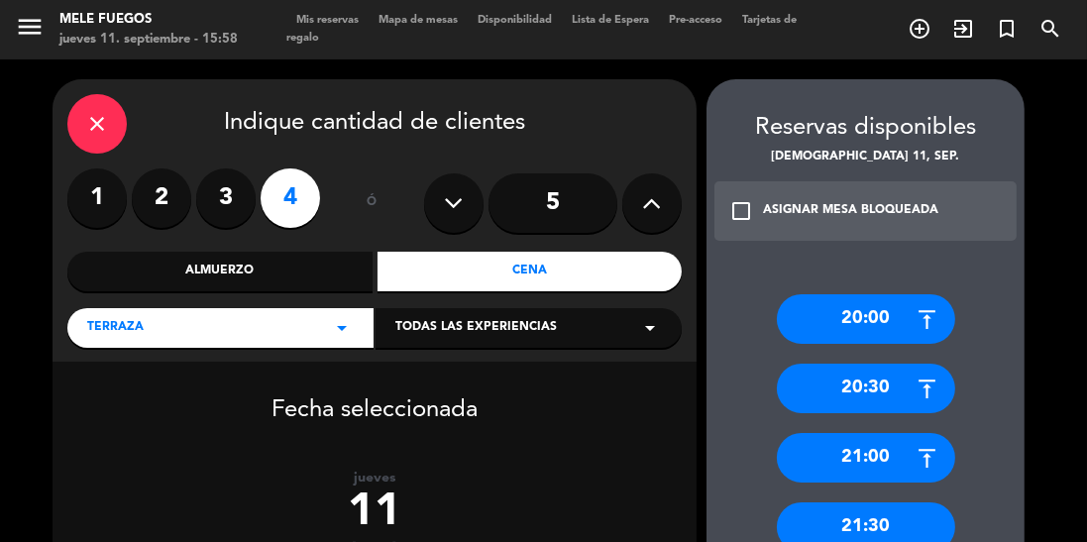
click at [176, 211] on label "2" at bounding box center [161, 197] width 59 height 59
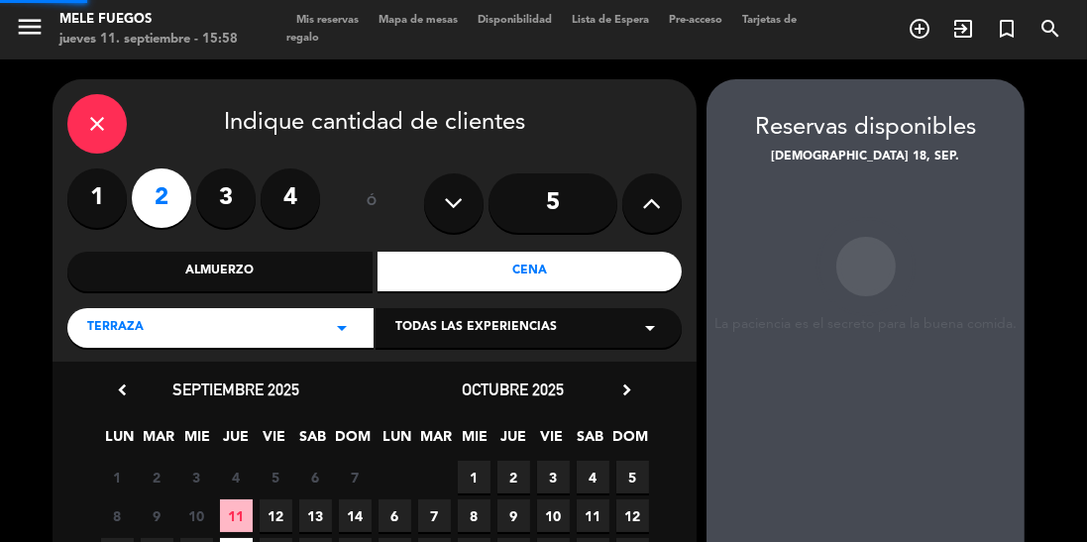
scroll to position [79, 0]
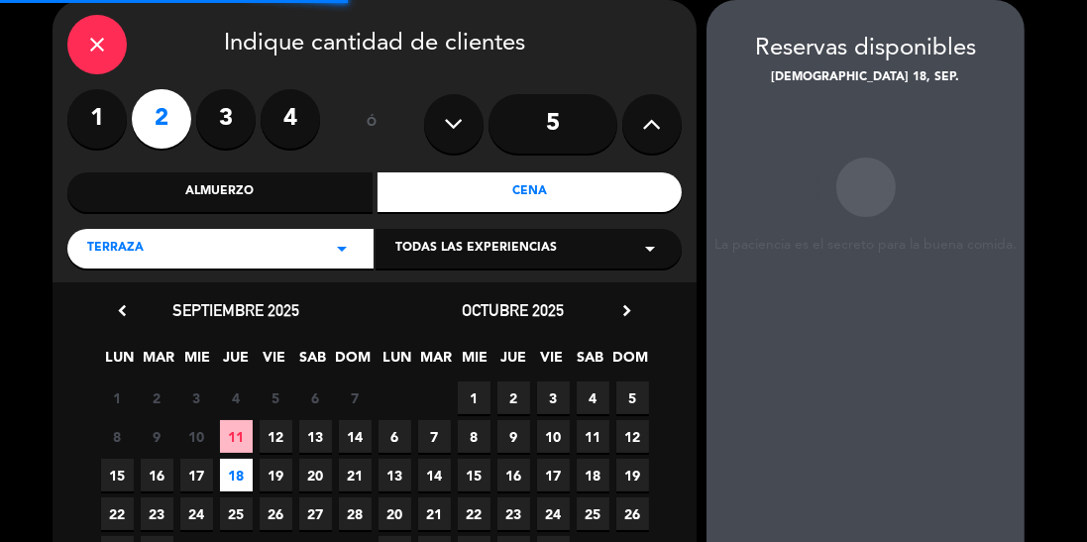
click at [239, 431] on span "11" at bounding box center [236, 436] width 33 height 33
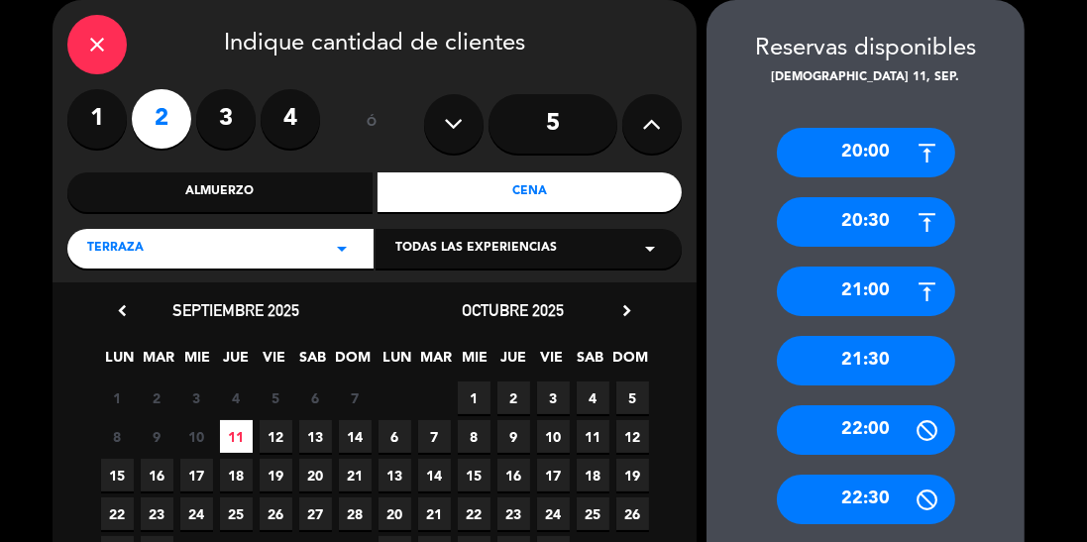
click at [837, 361] on div "21:30" at bounding box center [866, 361] width 178 height 50
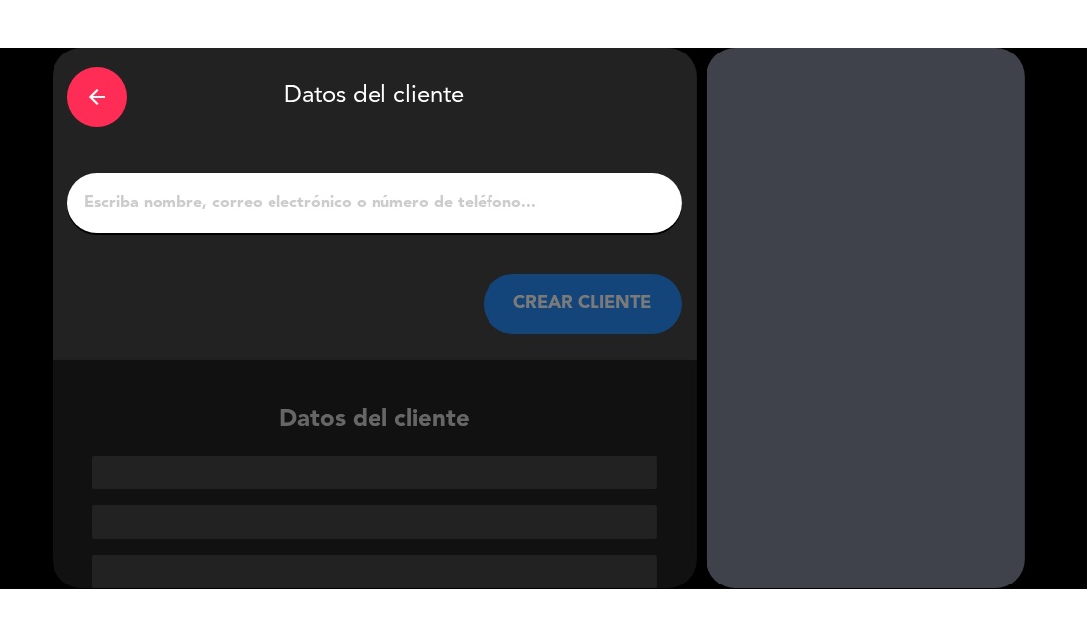
scroll to position [2, 0]
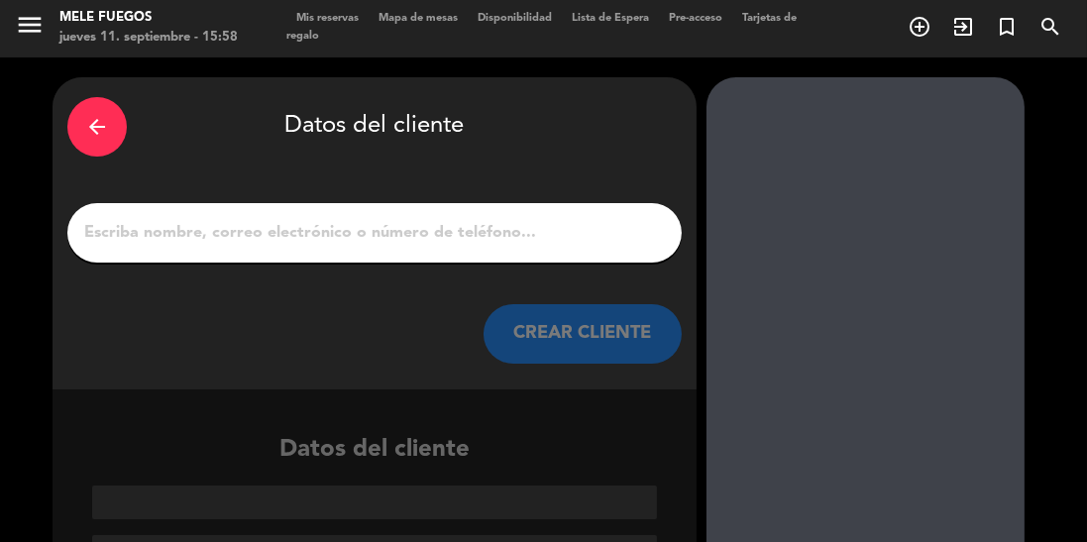
click at [549, 222] on input "1" at bounding box center [374, 233] width 585 height 28
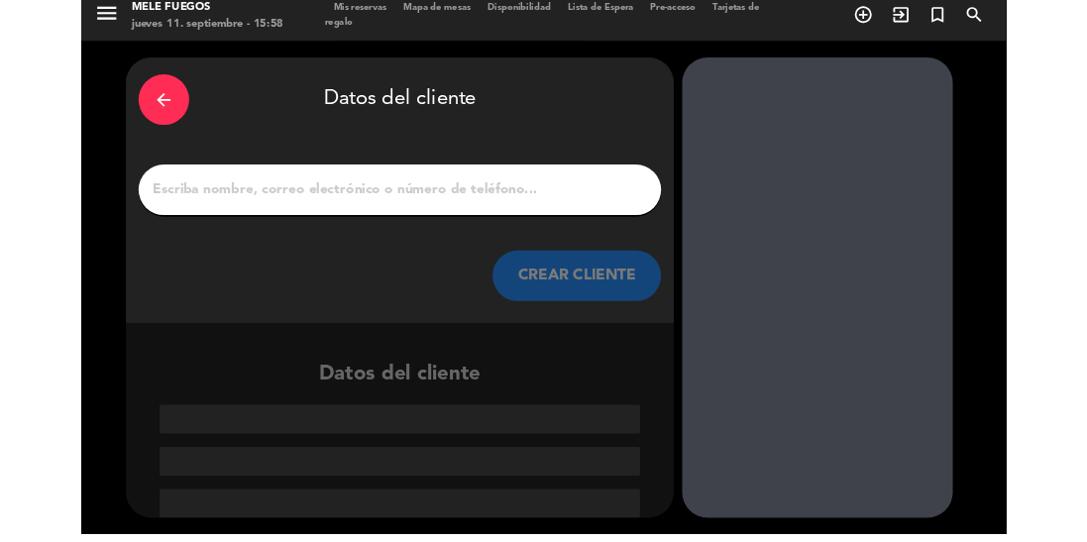
scroll to position [0, 0]
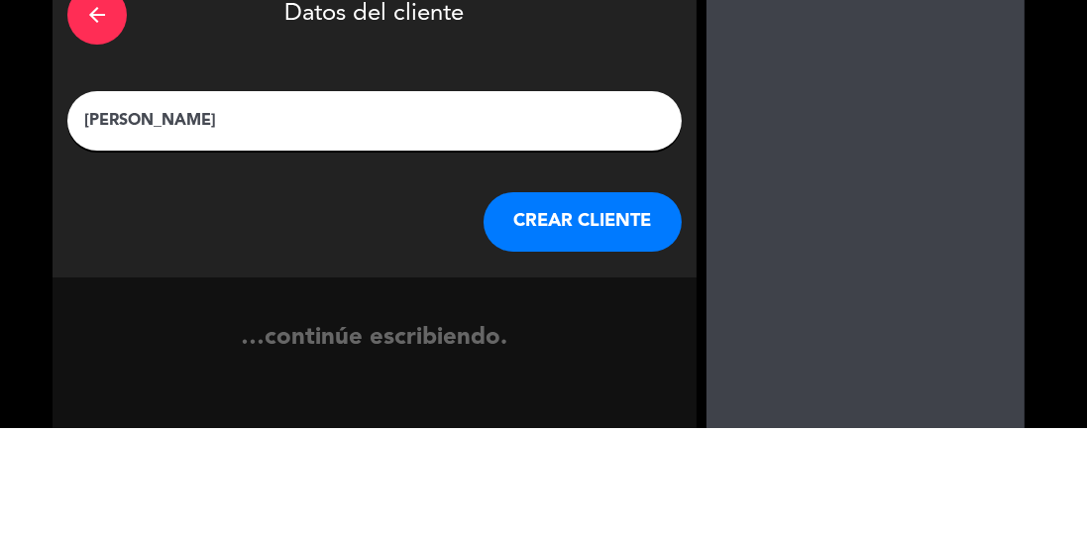
type input "[PERSON_NAME]"
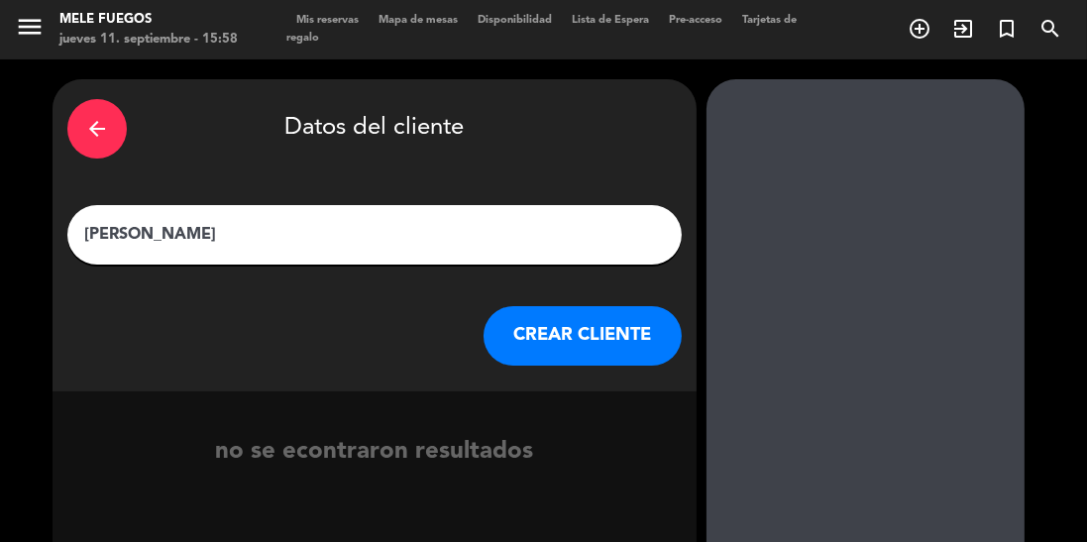
click at [610, 346] on button "CREAR CLIENTE" at bounding box center [583, 335] width 198 height 59
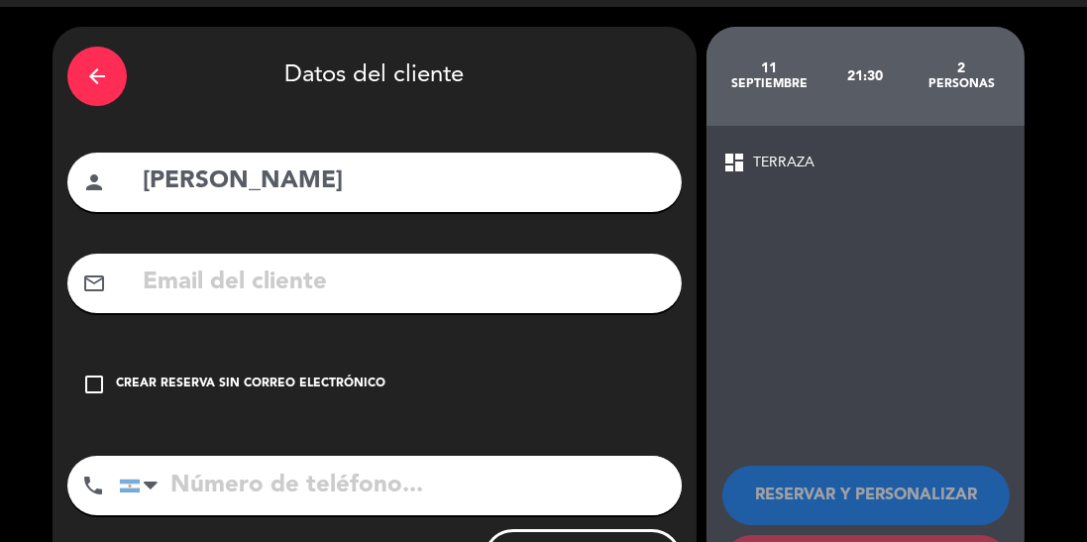
click at [103, 355] on div "check_box_outline_blank Crear reserva sin correo electrónico" at bounding box center [374, 384] width 614 height 59
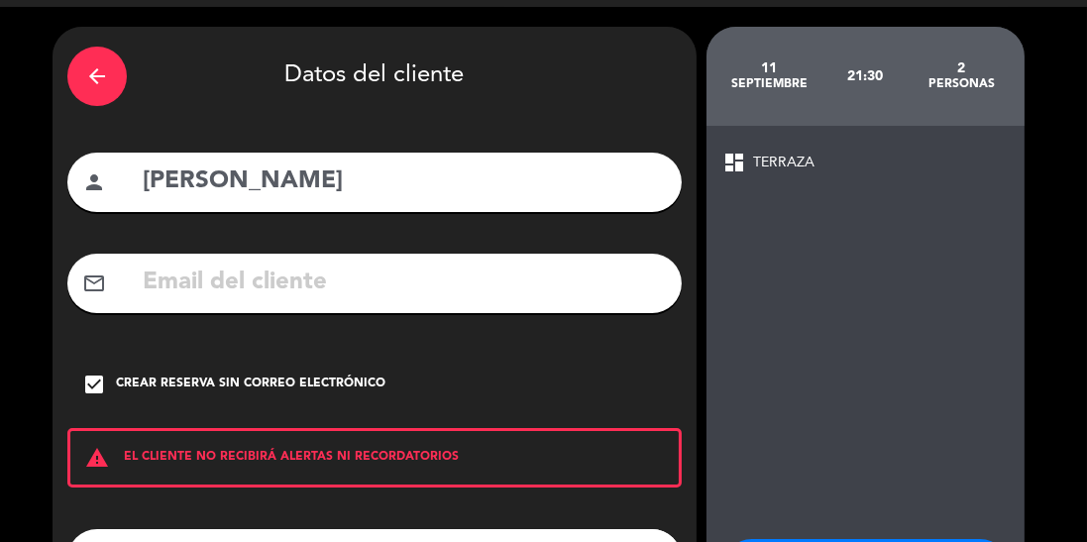
scroll to position [126, 0]
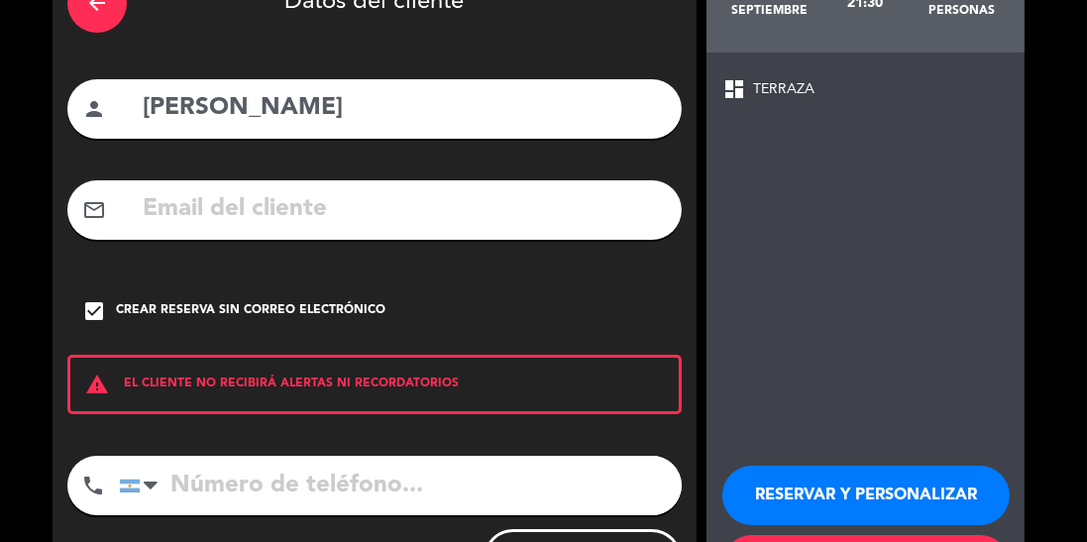
click at [489, 101] on input "[PERSON_NAME]" at bounding box center [404, 108] width 526 height 41
type input "[PERSON_NAME] (Invitación)"
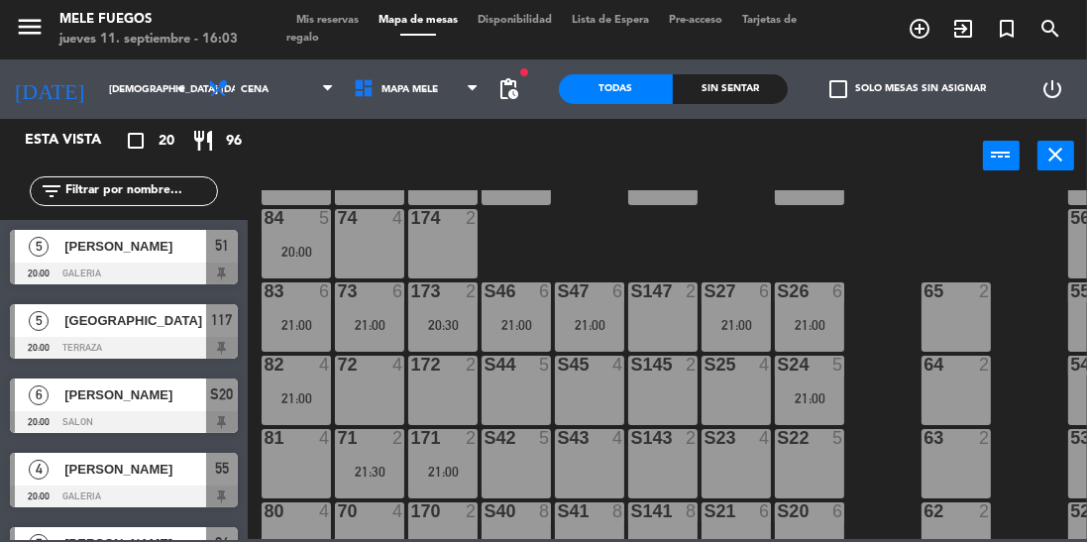
scroll to position [234, 0]
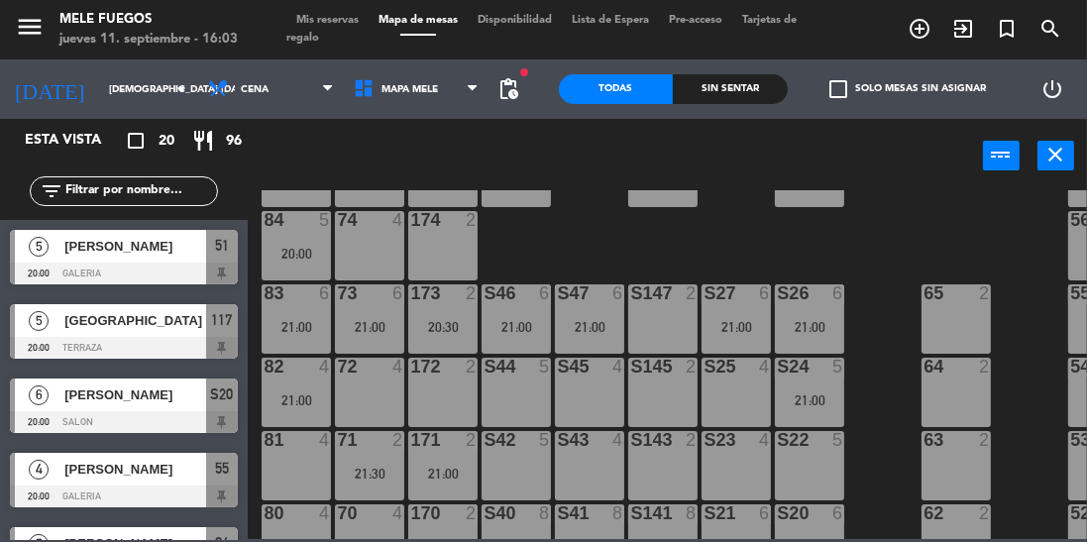
click at [883, 327] on div "100 8 101 8 102 8 103 8 104 8 S32 8 21:30 S33 14 S34 8 75 6 21:00 85 6 21:00 17…" at bounding box center [673, 364] width 828 height 349
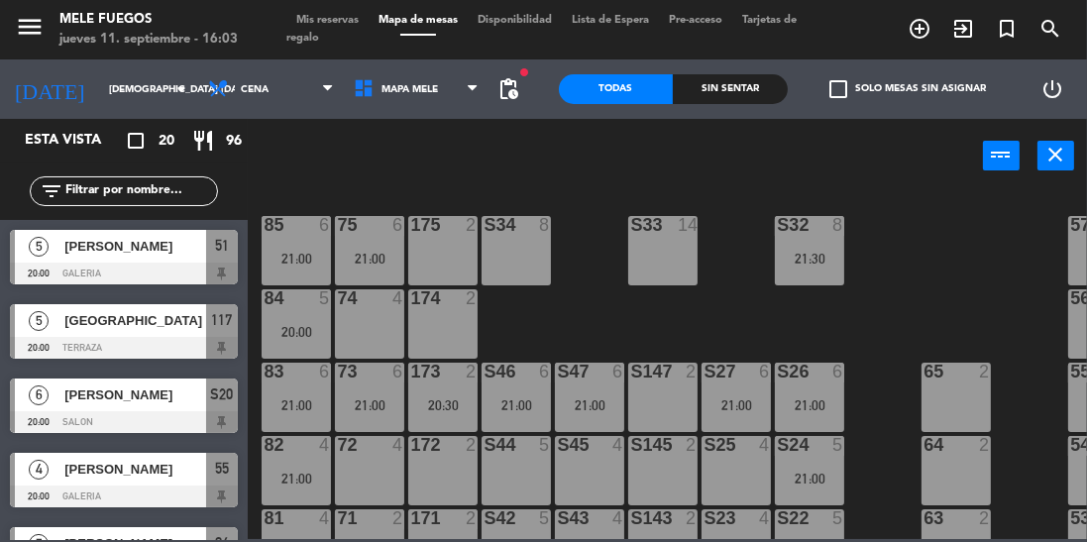
scroll to position [134, 0]
